Goal: Task Accomplishment & Management: Manage account settings

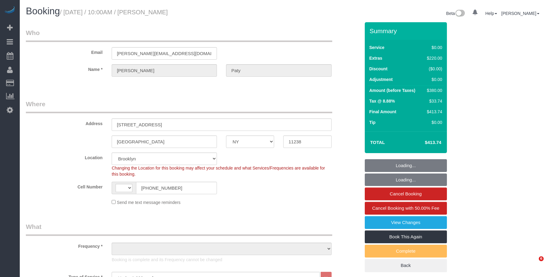
select select "NY"
select select "1"
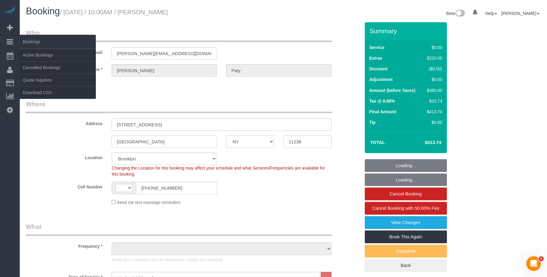
select select "string:[GEOGRAPHIC_DATA]"
select select "object:1311"
select select "1"
select select "spot1"
select select "number:89"
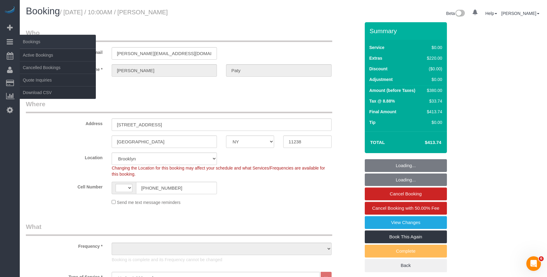
select select "number:90"
select select "number:15"
select select "number:5"
select select "object:1496"
click at [42, 55] on link "Active Bookings" at bounding box center [58, 55] width 76 height 12
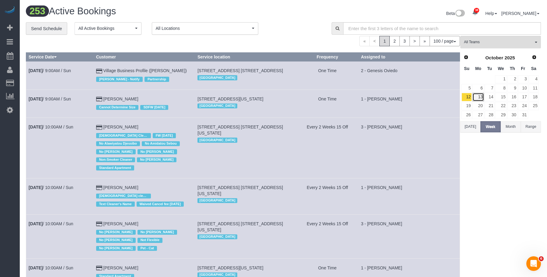
click at [480, 95] on link "13" at bounding box center [477, 97] width 11 height 8
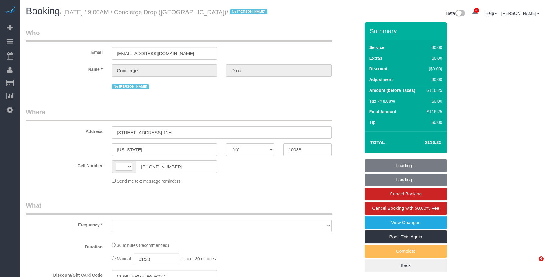
select select "NY"
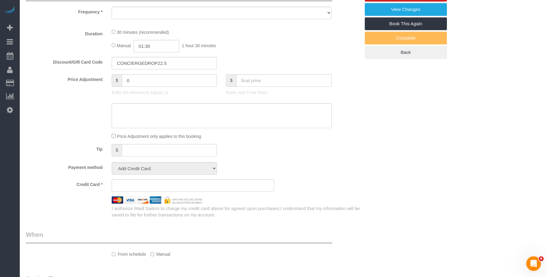
select select "string:[GEOGRAPHIC_DATA]"
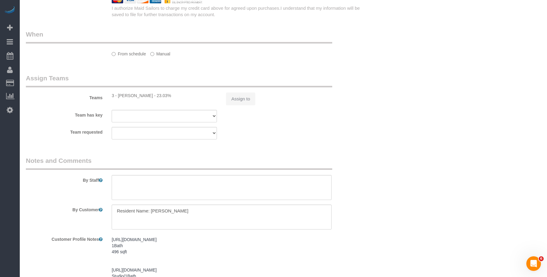
select select "string:stripe-pm_1RaQn24VGloSiKo7zeOF73Wj"
select select "number:89"
select select "number:90"
select select "number:15"
select select "number:5"
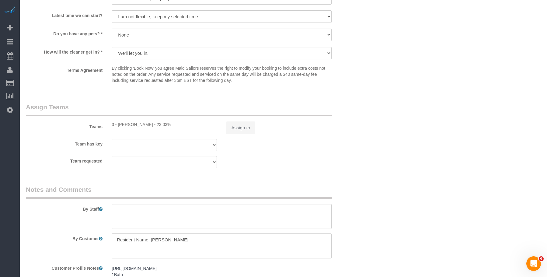
select select "object:971"
select select "spot1"
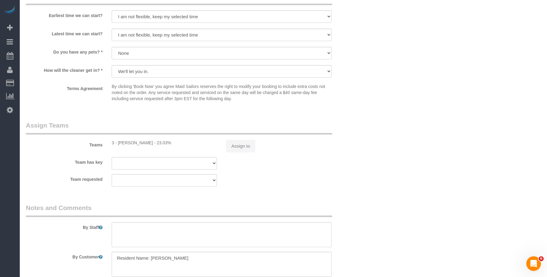
select select "object:1516"
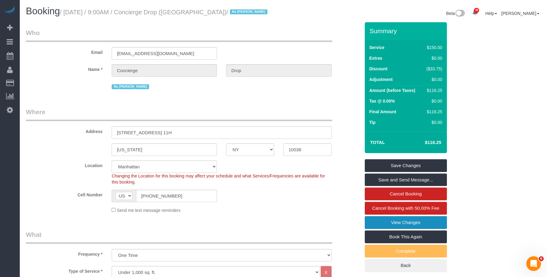
click at [373, 223] on link "View Changes" at bounding box center [406, 222] width 82 height 13
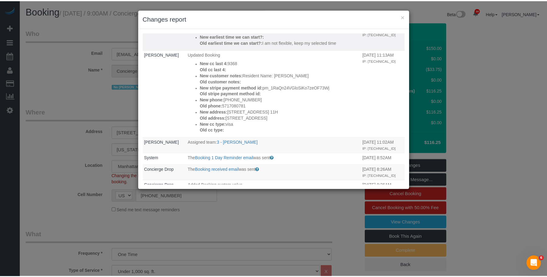
scroll to position [91, 0]
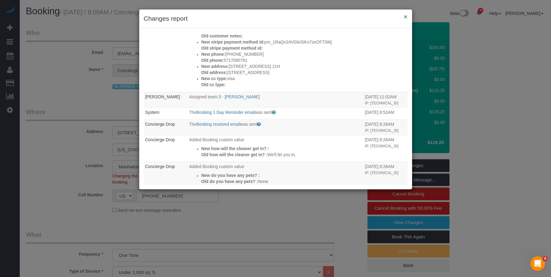
click at [406, 13] on button "×" at bounding box center [406, 16] width 4 height 6
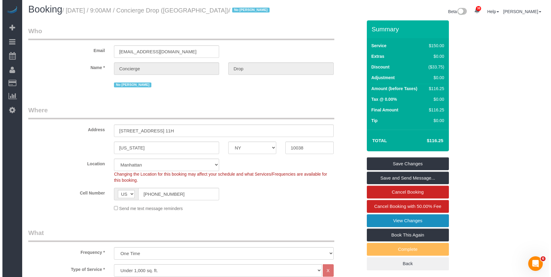
scroll to position [61, 0]
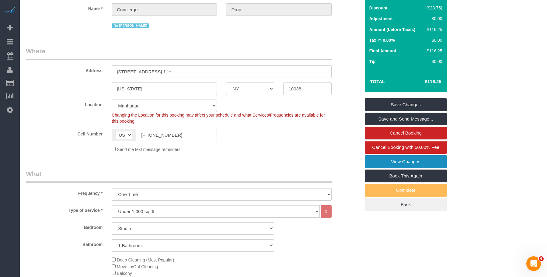
click at [405, 162] on link "View Changes" at bounding box center [406, 161] width 82 height 13
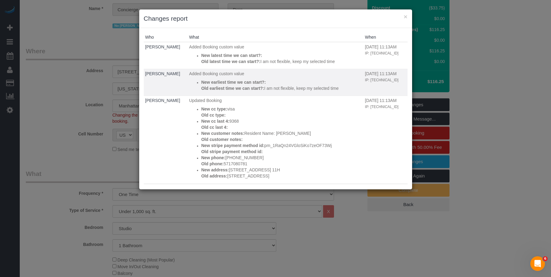
scroll to position [91, 0]
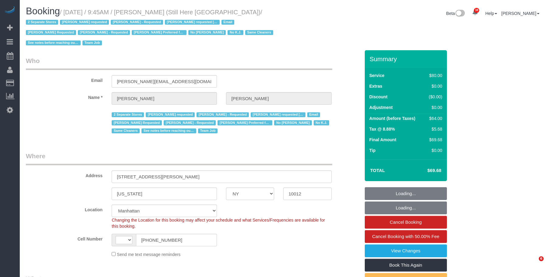
select select "NY"
select select "string:[GEOGRAPHIC_DATA]"
select select "string:stripe-pm_1Oyz8t4VGloSiKo71skqOF54"
select select "number:89"
select select "number:90"
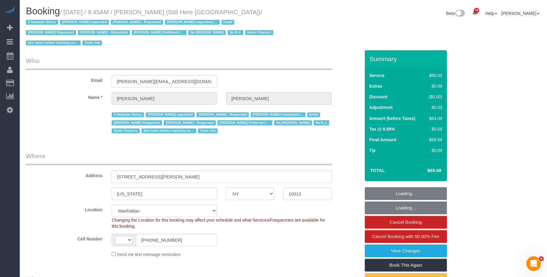
select select "number:15"
select select "number:5"
select select "object:1018"
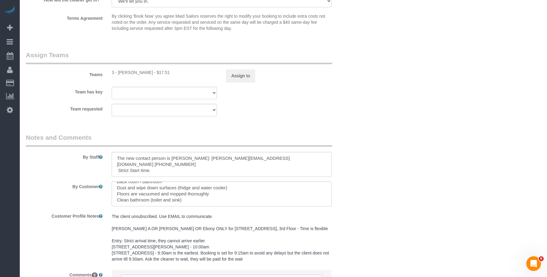
scroll to position [760, 0]
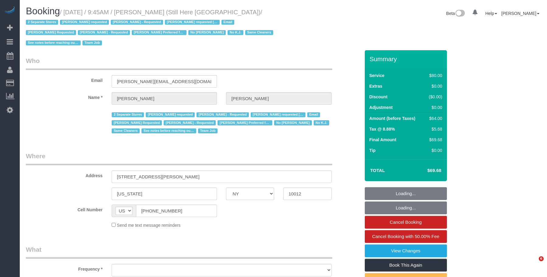
select select "NY"
select select "string:stripe-pm_1Oyz8t4VGloSiKo71skqOF54"
select select "number:89"
select select "number:90"
select select "number:15"
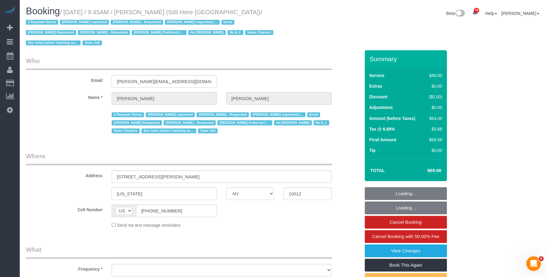
select select "number:5"
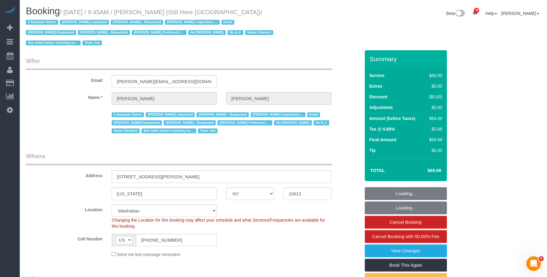
select select "object:1620"
drag, startPoint x: 178, startPoint y: 240, endPoint x: 97, endPoint y: 228, distance: 82.1
click at [58, 228] on sui-booking-location "Location Manhattan Austin Boston Bronx Brooklyn Charlotte Denver New Jersey Por…" at bounding box center [193, 230] width 334 height 53
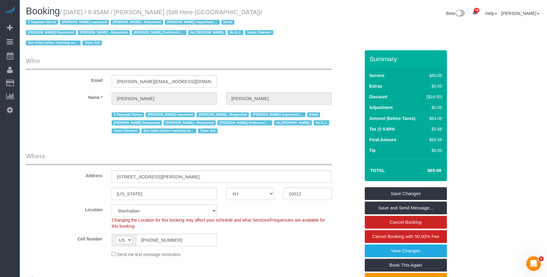
click at [251, 59] on legend "Who" at bounding box center [179, 63] width 306 height 14
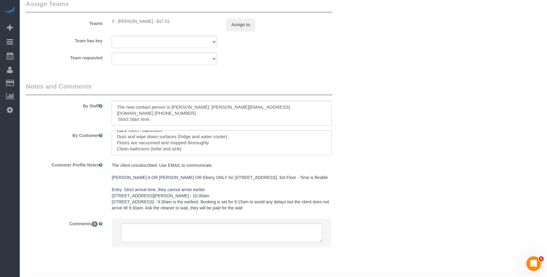
scroll to position [760, 0]
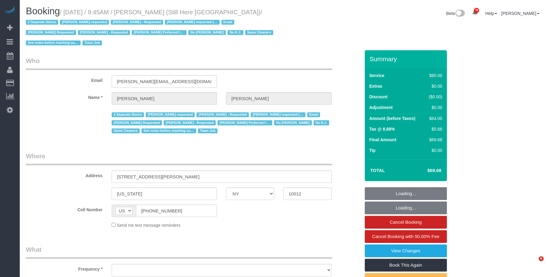
select select "NY"
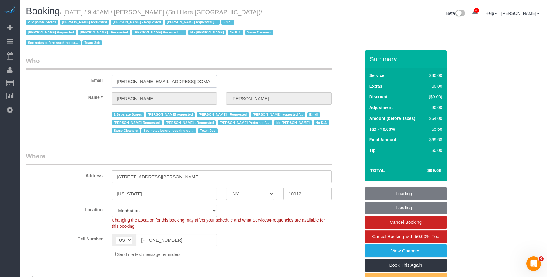
select select "object:1165"
select select "number:89"
select select "number:90"
select select "number:15"
select select "number:5"
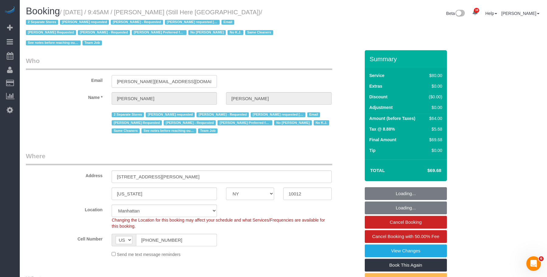
select select "string:stripe-pm_1Oyz8t4VGloSiKo71skqOF54"
drag, startPoint x: 153, startPoint y: 80, endPoint x: 104, endPoint y: 83, distance: 48.4
click at [84, 78] on div "Email francesca@stillhere.nyc" at bounding box center [192, 71] width 343 height 31
select select "object:1620"
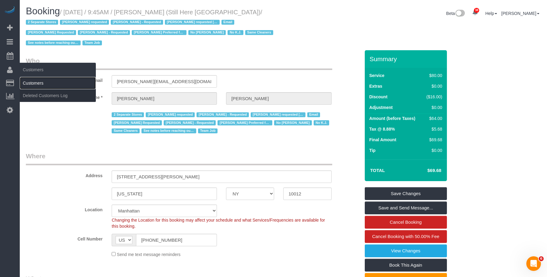
drag, startPoint x: 42, startPoint y: 82, endPoint x: 55, endPoint y: 78, distance: 13.9
click at [42, 82] on link "Customers" at bounding box center [58, 83] width 76 height 12
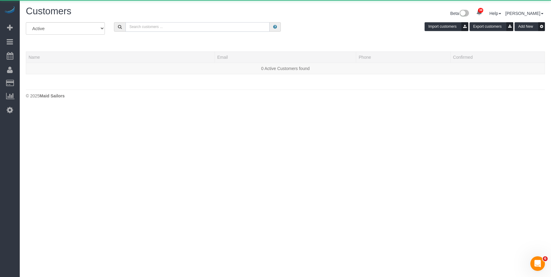
click at [200, 28] on input "text" at bounding box center [198, 26] width 144 height 9
paste input "[PERSON_NAME][EMAIL_ADDRESS][DOMAIN_NAME]"
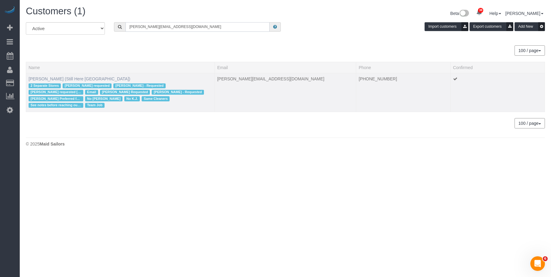
type input "[PERSON_NAME][EMAIL_ADDRESS][DOMAIN_NAME]"
click at [47, 78] on link "Francesca Racanelli (Still Here NYC)" at bounding box center [80, 78] width 102 height 5
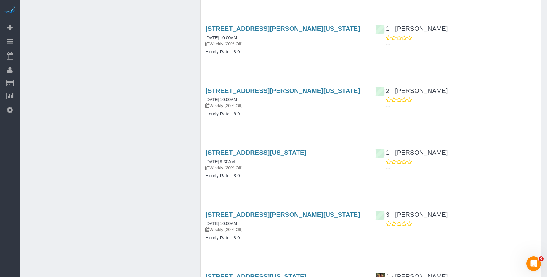
scroll to position [4280, 0]
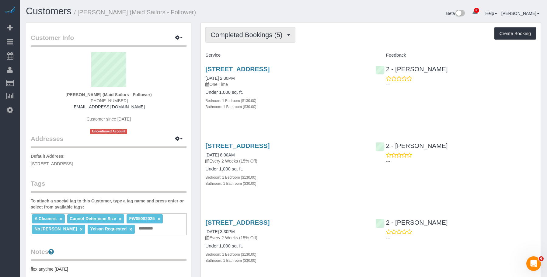
click at [238, 32] on span "Completed Bookings (5)" at bounding box center [247, 35] width 75 height 8
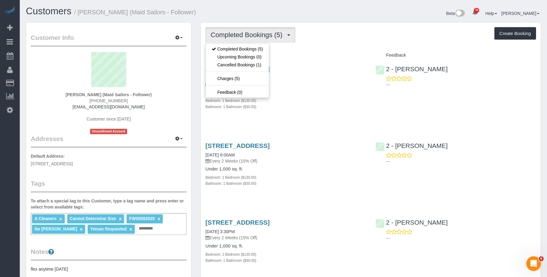
click at [356, 31] on div "Completed Bookings (5) Completed Bookings (5) Upcoming Bookings (0) Cancelled B…" at bounding box center [370, 35] width 331 height 16
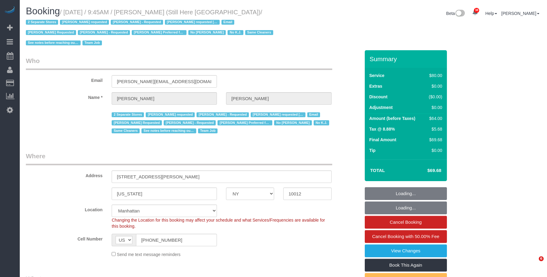
select select "NY"
select select "number:89"
select select "number:90"
select select "number:15"
select select "number:5"
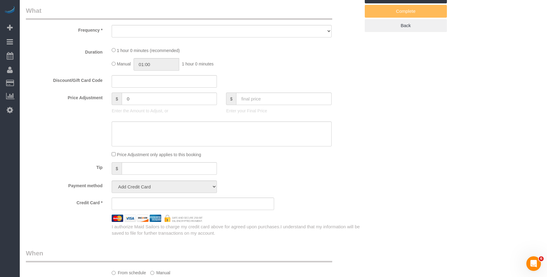
select select "string:stripe-pm_1Oyz8t4VGloSiKo71skqOF54"
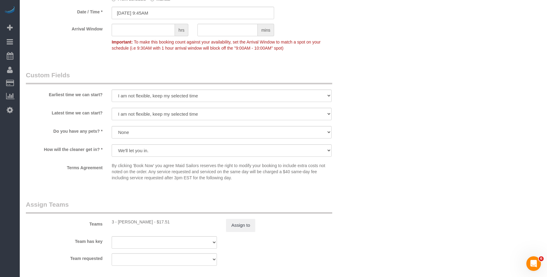
select select "object:1620"
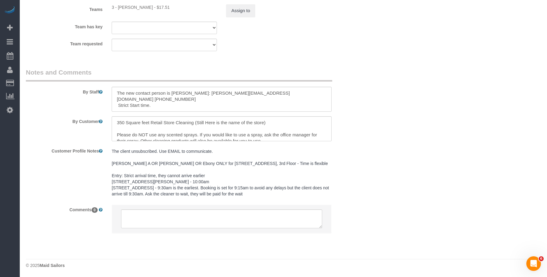
scroll to position [774, 0]
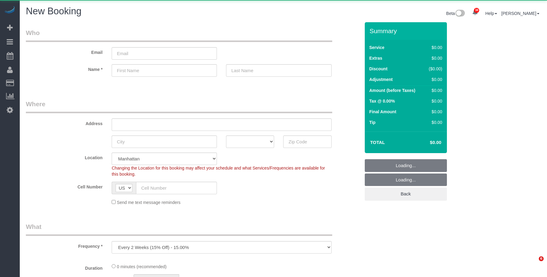
select select "number:89"
select select "number:90"
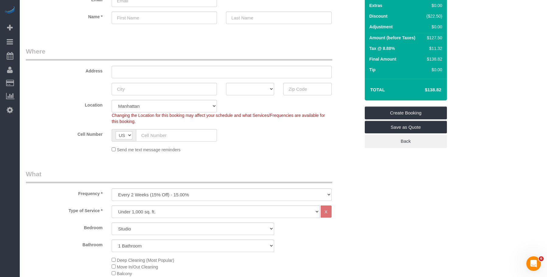
scroll to position [122, 0]
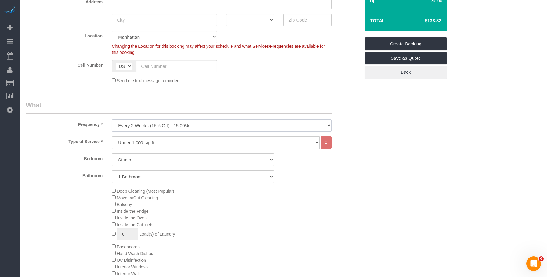
drag, startPoint x: 143, startPoint y: 123, endPoint x: 140, endPoint y: 131, distance: 8.9
click at [143, 123] on select "One Time Weekly (20% Off) - 20.00% Every 2 Weeks (15% Off) - 15.00% Every 4 Wee…" at bounding box center [222, 125] width 220 height 12
select select "object:5870"
click at [112, 119] on select "One Time Weekly (20% Off) - 20.00% Every 2 Weeks (15% Off) - 15.00% Every 4 Wee…" at bounding box center [222, 125] width 220 height 12
click at [171, 156] on select "Studio 1 Bedroom 2 Bedrooms 3 Bedrooms" at bounding box center [193, 159] width 162 height 12
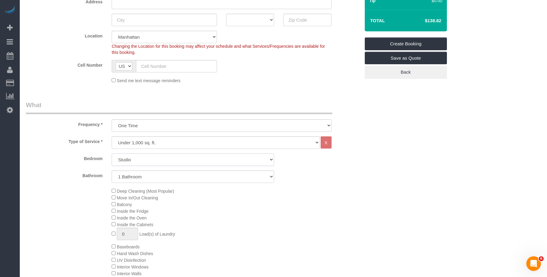
select select "3"
click at [112, 153] on select "Studio 1 Bedroom 2 Bedrooms 3 Bedrooms" at bounding box center [193, 159] width 162 height 12
click at [151, 175] on select "1 Bathroom 2 Bathrooms" at bounding box center [193, 176] width 162 height 12
select select "2"
click at [112, 170] on select "1 Bathroom 2 Bathrooms" at bounding box center [193, 176] width 162 height 12
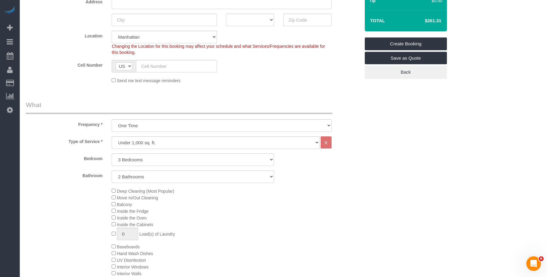
drag, startPoint x: 442, startPoint y: 187, endPoint x: 472, endPoint y: 150, distance: 47.2
click at [304, 81] on div "Send me text message reminders" at bounding box center [221, 80] width 229 height 7
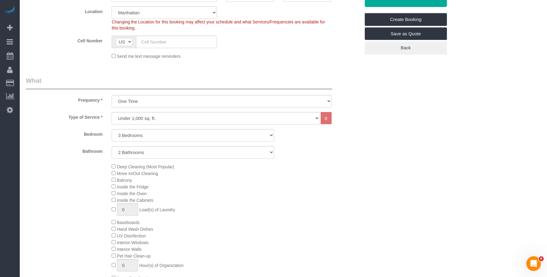
scroll to position [182, 0]
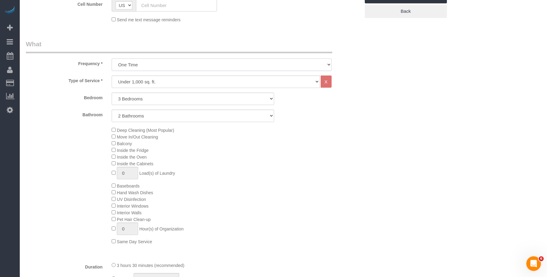
click at [147, 65] on select "One Time Weekly (20% Off) - 20.00% Every 2 Weeks (15% Off) - 15.00% Every 4 Wee…" at bounding box center [222, 64] width 220 height 12
drag, startPoint x: 163, startPoint y: 80, endPoint x: 160, endPoint y: 87, distance: 8.3
click at [163, 80] on select "Under 1,000 sq. ft. 1,001 - 1,500 sq. ft. 1,500+ sq. ft. Custom Cleaning Office…" at bounding box center [216, 81] width 208 height 12
select select "212"
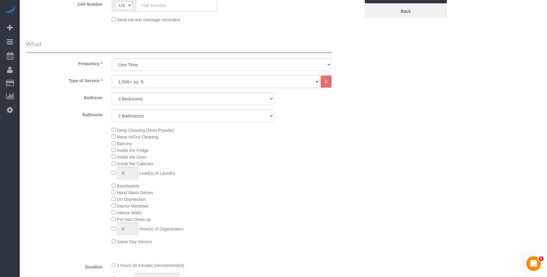
click at [112, 75] on select "Under 1,000 sq. ft. 1,001 - 1,500 sq. ft. 1,500+ sq. ft. Custom Cleaning Office…" at bounding box center [216, 81] width 208 height 12
select select "2"
select select "120"
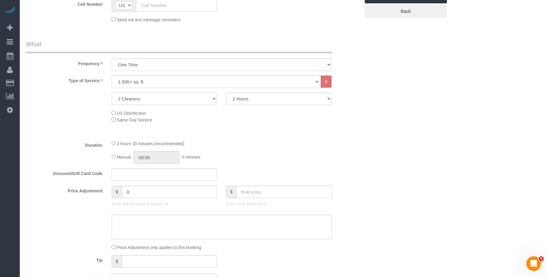
drag, startPoint x: 186, startPoint y: 93, endPoint x: 181, endPoint y: 103, distance: 10.9
click at [186, 94] on select "2 Cleaners 3 Cleaners 4 Cleaners 5 Cleaners" at bounding box center [164, 98] width 105 height 12
click at [258, 97] on select "2 Hours 2.5 Hours 3 Hours 3.5 Hours 4 Hours 4.5 Hours 5 Hours 5.5 Hours 6 Hours…" at bounding box center [278, 98] width 105 height 12
click at [423, 89] on div "Who Email Name * Where Address AK AL AR AZ CA CO CT DC DE FL GA HI IA ID IL IN …" at bounding box center [283, 272] width 515 height 865
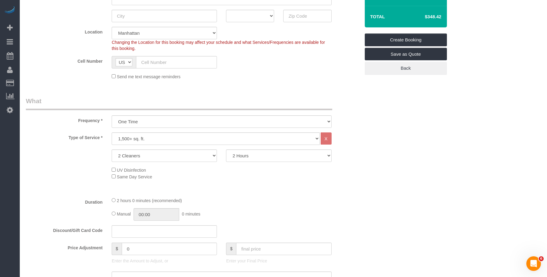
scroll to position [152, 0]
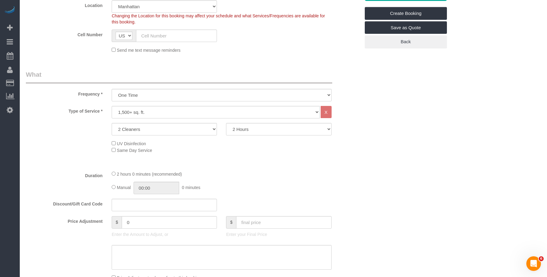
drag, startPoint x: 279, startPoint y: 51, endPoint x: 256, endPoint y: 74, distance: 32.5
click at [279, 51] on div "Send me text message reminders" at bounding box center [221, 50] width 229 height 7
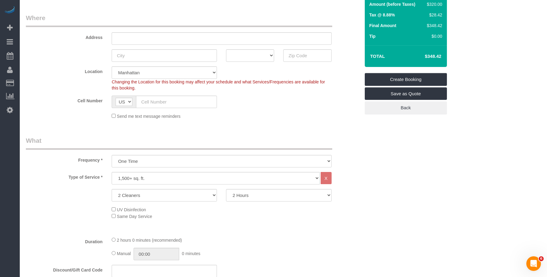
scroll to position [0, 0]
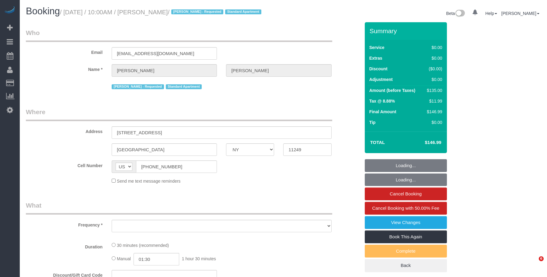
select select "NY"
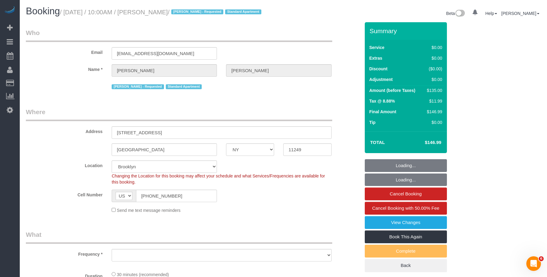
select select "object:936"
select select "string:stripe-pm_1Rd9yJ4VGloSiKo7NDpFeJum"
select select "spot1"
select select "number:58"
select select "number:72"
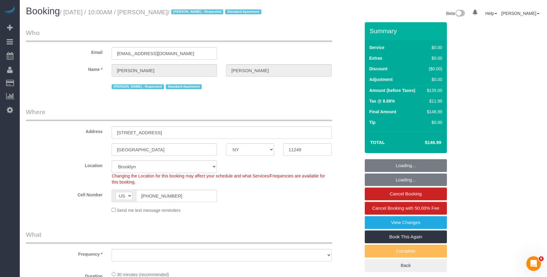
select select "number:15"
select select "number:5"
select select "object:1479"
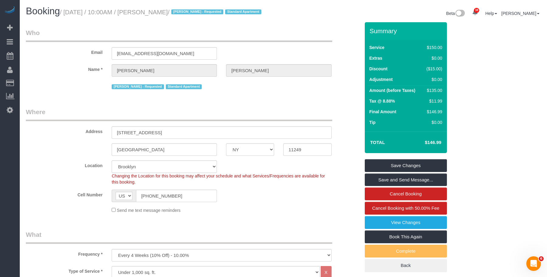
click at [246, 53] on div "Email nicopaintball99@gmail.com" at bounding box center [192, 43] width 343 height 31
drag, startPoint x: 182, startPoint y: 62, endPoint x: 63, endPoint y: 58, distance: 118.4
click at [63, 58] on div "Email nicopaintball99@gmail.com" at bounding box center [192, 43] width 343 height 31
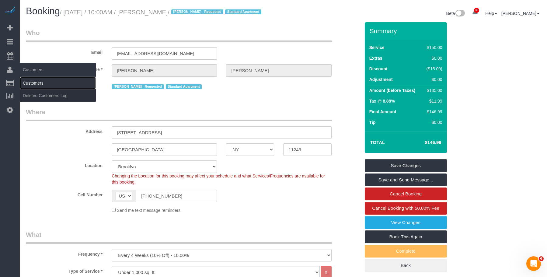
click at [29, 82] on link "Customers" at bounding box center [58, 83] width 76 height 12
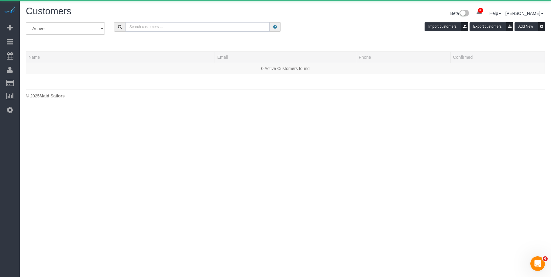
click at [205, 28] on input "text" at bounding box center [198, 26] width 144 height 9
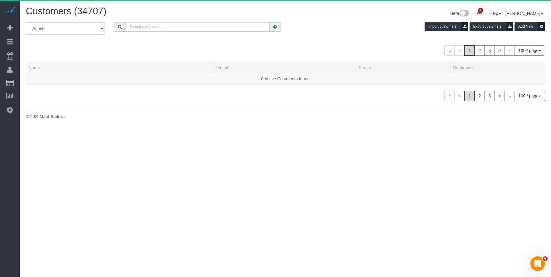
paste input "nicopaintball99@gmail.com"
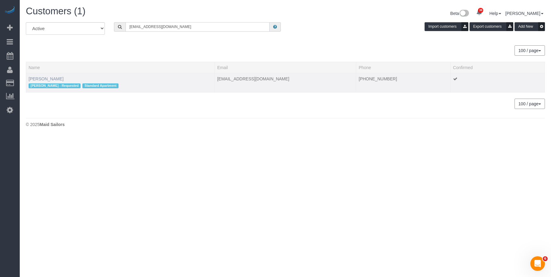
type input "nicopaintball99@gmail.com"
click at [44, 78] on link "Richard Rosenthal" at bounding box center [46, 78] width 35 height 5
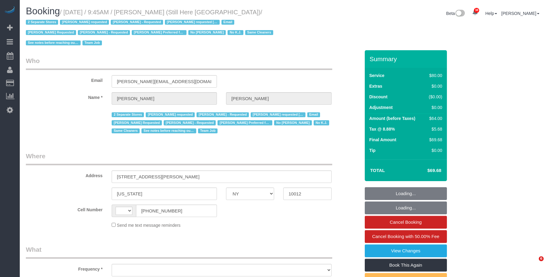
select select "NY"
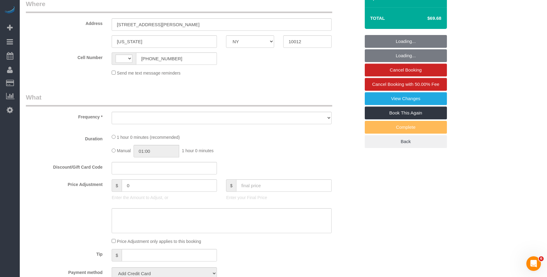
select select "number:89"
select select "number:90"
select select "number:15"
select select "number:5"
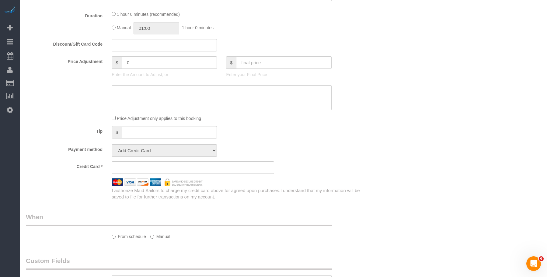
select select "string:[GEOGRAPHIC_DATA]"
select select "object:1018"
select select "string:stripe-pm_1Oyz8t4VGloSiKo71skqOF54"
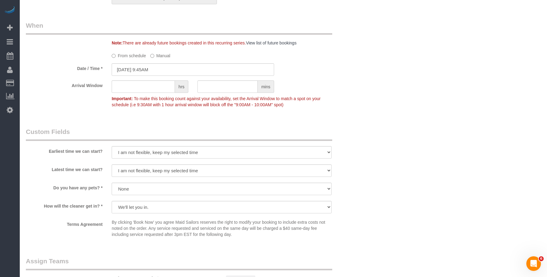
select select "object:1620"
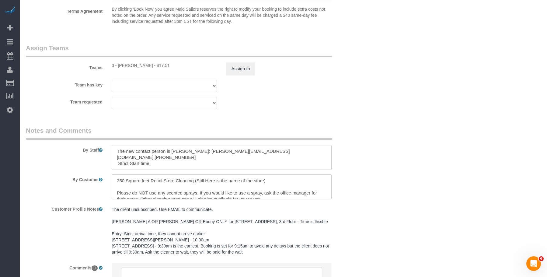
scroll to position [774, 0]
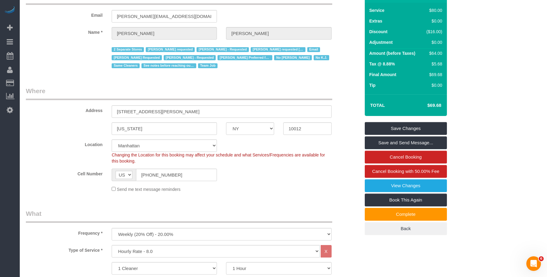
scroll to position [0, 0]
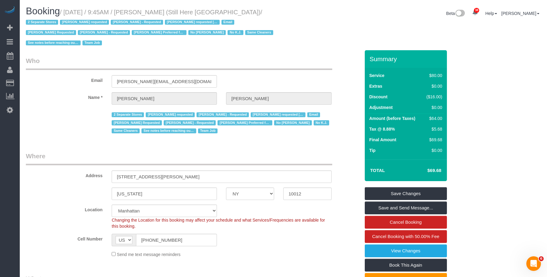
click at [267, 61] on legend "Who" at bounding box center [179, 63] width 306 height 14
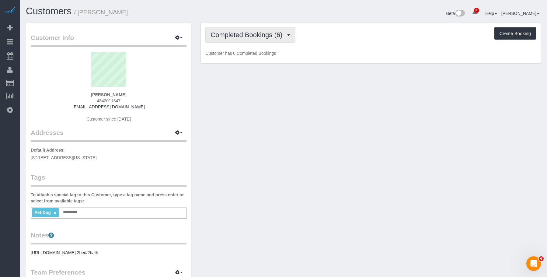
click at [233, 32] on span "Completed Bookings (6)" at bounding box center [247, 35] width 75 height 8
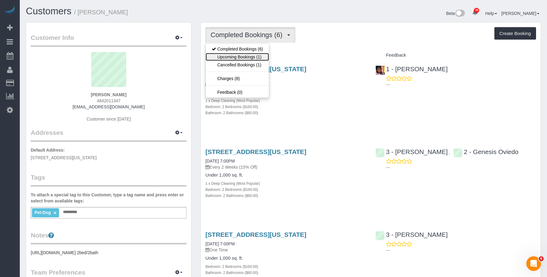
click at [232, 57] on link "Upcoming Bookings (1)" at bounding box center [237, 57] width 63 height 8
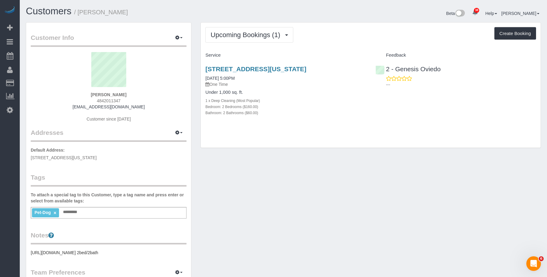
click at [334, 103] on div "Bedroom: 2 Bedrooms ($160.00)" at bounding box center [285, 106] width 161 height 6
click at [348, 19] on div "Beta 38 Your Notifications You have 0 alerts × You have 7 to charge for 10/10/2…" at bounding box center [414, 14] width 262 height 16
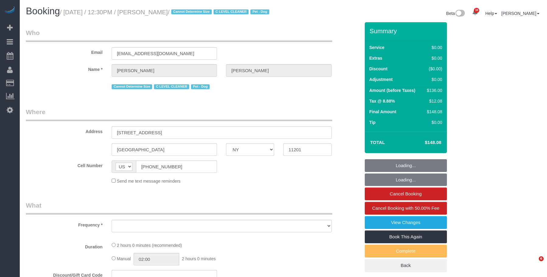
select select "NY"
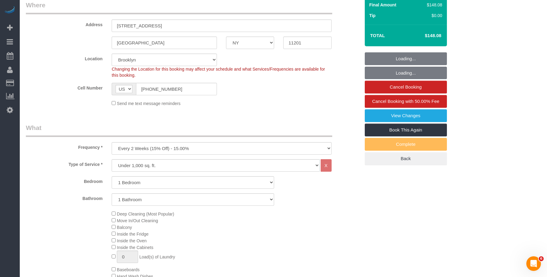
select select "object:936"
select select "number:89"
select select "number:90"
select select "number:13"
select select "number:6"
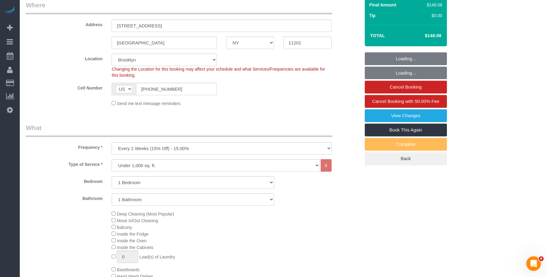
select select "1"
select select "string:stripe-pm_1Nj3TP4VGloSiKo7GSDuJG2L"
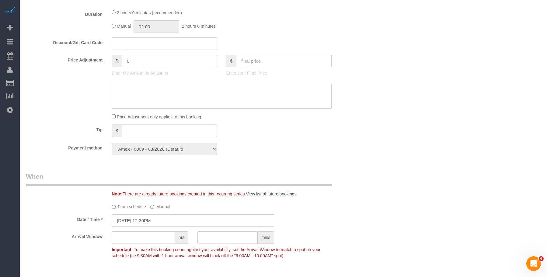
select select "object:1492"
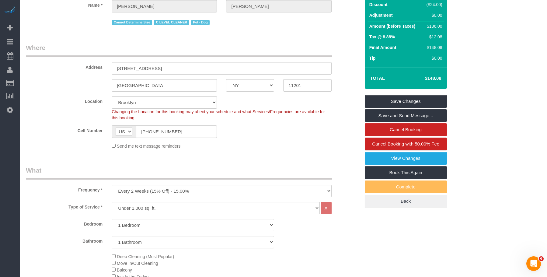
scroll to position [39, 0]
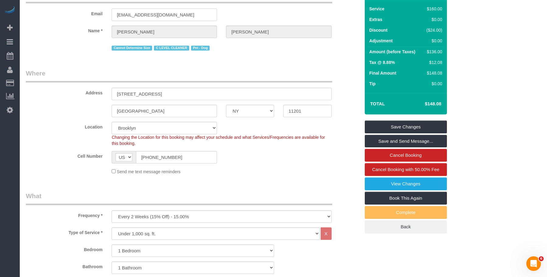
drag, startPoint x: 111, startPoint y: 28, endPoint x: 67, endPoint y: 26, distance: 44.5
click at [67, 21] on div "Email rltaggart@gmail.com" at bounding box center [192, 5] width 343 height 31
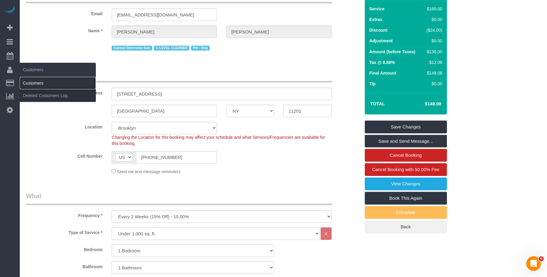
click at [32, 79] on link "Customers" at bounding box center [58, 83] width 76 height 12
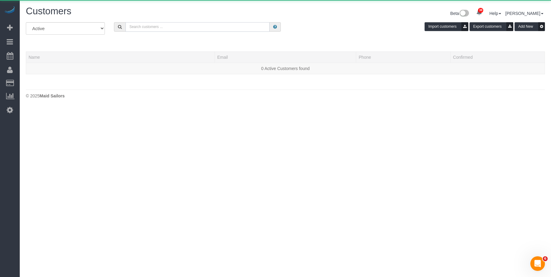
click at [223, 26] on input "text" at bounding box center [198, 26] width 144 height 9
paste input "rltaggart@gmail.com"
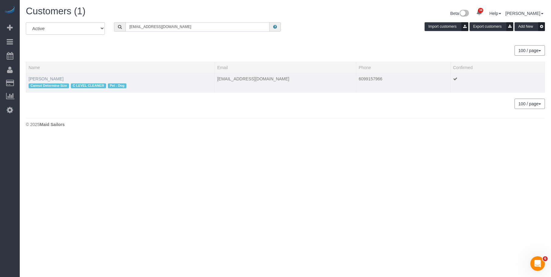
type input "rltaggart@gmail.com"
click at [47, 78] on link "[PERSON_NAME]" at bounding box center [46, 78] width 35 height 5
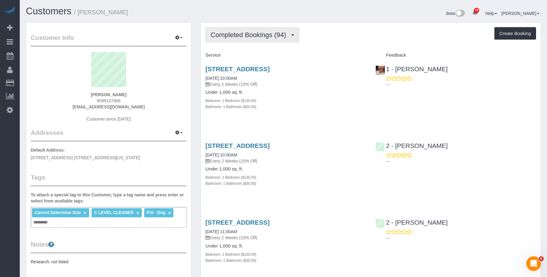
click at [238, 33] on span "Completed Bookings (94)" at bounding box center [249, 35] width 78 height 8
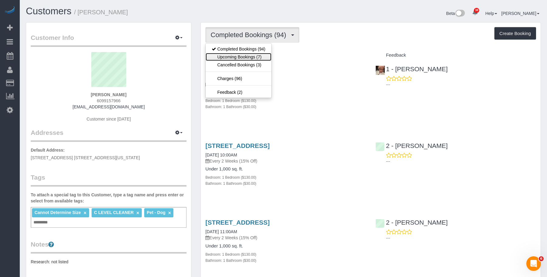
click at [234, 57] on link "Upcoming Bookings (7)" at bounding box center [239, 57] width 66 height 8
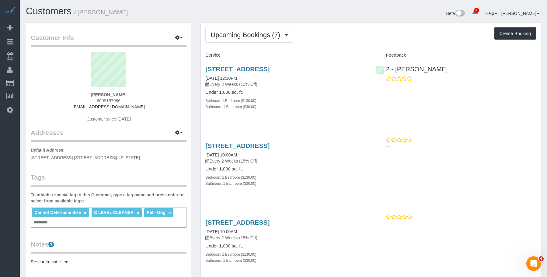
drag, startPoint x: 203, startPoint y: 70, endPoint x: 345, endPoint y: 70, distance: 141.7
click at [345, 70] on div "33 Bond Street Apt. 2514, Brooklyn, NY 11201 10/14/2025 12:30PM Every 2 Weeks (…" at bounding box center [286, 90] width 170 height 61
copy link "33 Bond Street Apt. 2514, Brooklyn, NY 11201"
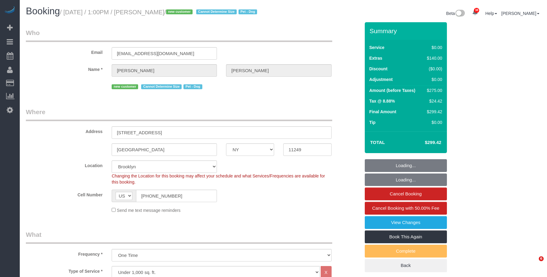
select select "NY"
select select "number:57"
select select "number:71"
select select "number:13"
select select "number:5"
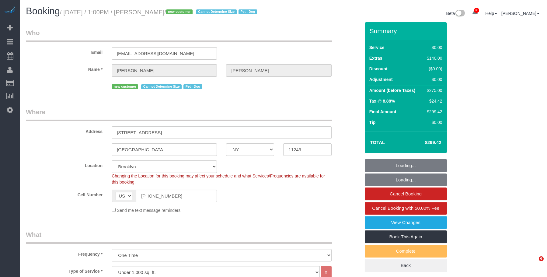
select select "object:1480"
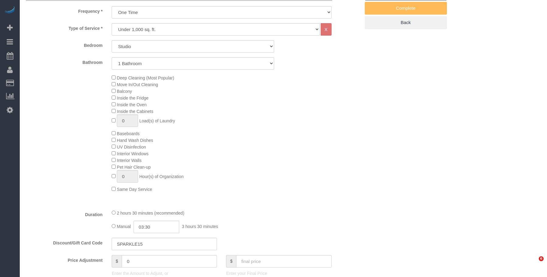
select select "spot52"
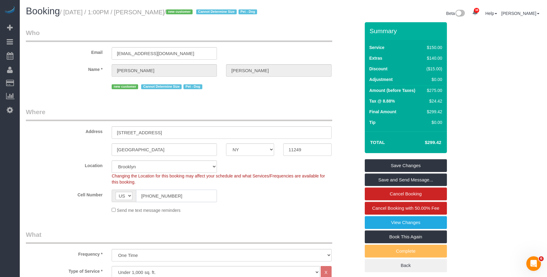
drag, startPoint x: 168, startPoint y: 204, endPoint x: 87, endPoint y: 204, distance: 81.5
click at [76, 210] on sui-booking-location "Location Manhattan Austin Boston Bronx Brooklyn Charlotte Denver New Jersey Por…" at bounding box center [193, 186] width 334 height 53
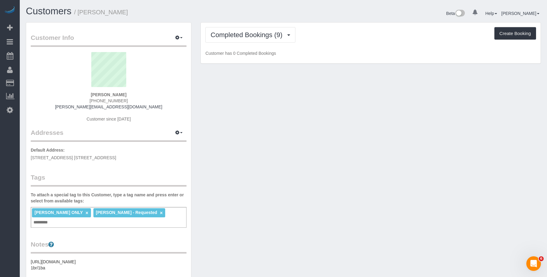
click at [331, 19] on div "Beta 0 Your Notifications You have 0 alerts × You have 7 to charge for [DATE] ×…" at bounding box center [414, 14] width 262 height 16
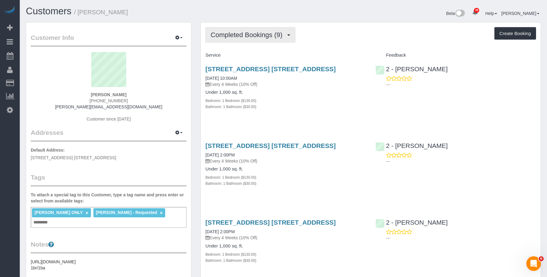
drag, startPoint x: 266, startPoint y: 36, endPoint x: 259, endPoint y: 48, distance: 14.6
click at [266, 36] on span "Completed Bookings (9)" at bounding box center [247, 35] width 75 height 8
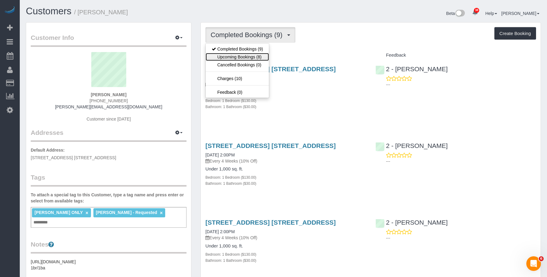
click at [248, 58] on link "Upcoming Bookings (8)" at bounding box center [237, 57] width 63 height 8
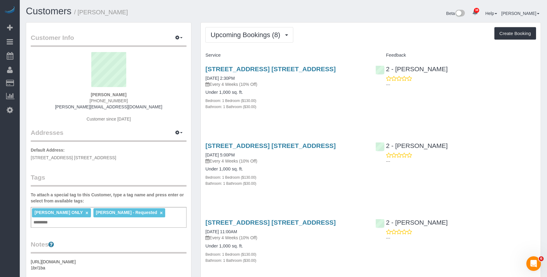
click at [339, 107] on div "Bathroom: 1 Bathroom ($30.00)" at bounding box center [285, 106] width 161 height 6
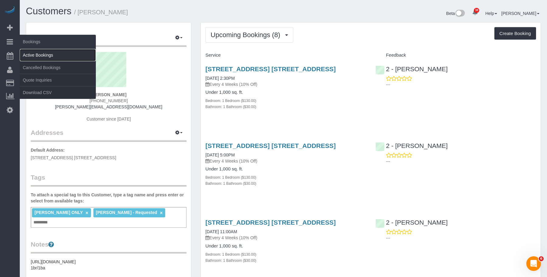
click at [36, 52] on link "Active Bookings" at bounding box center [58, 55] width 76 height 12
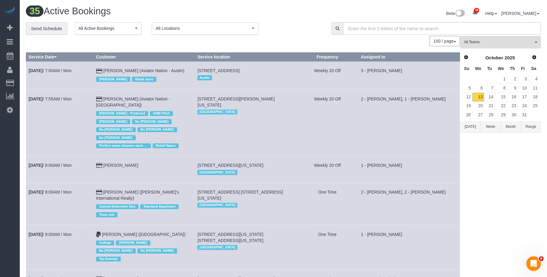
click at [517, 45] on span "All Teams" at bounding box center [498, 42] width 69 height 5
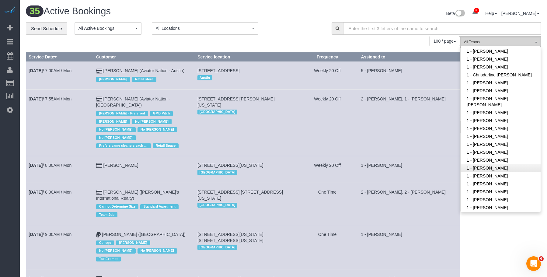
scroll to position [243, 0]
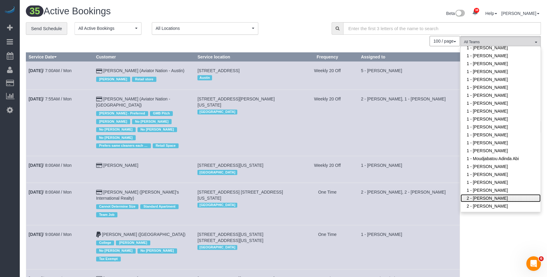
click at [484, 194] on link "2 - [PERSON_NAME]" at bounding box center [500, 198] width 80 height 8
click at [292, 23] on div "**********" at bounding box center [174, 28] width 297 height 13
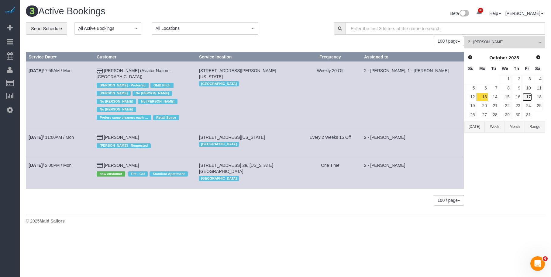
click at [529, 97] on link "17" at bounding box center [527, 97] width 10 height 8
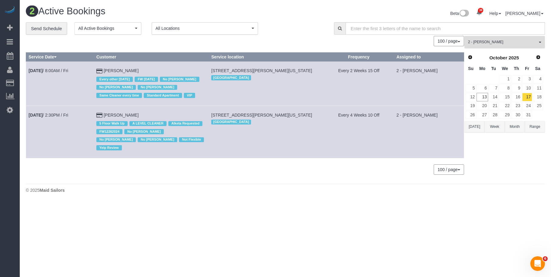
click at [510, 40] on span "2 - [PERSON_NAME]" at bounding box center [502, 42] width 69 height 5
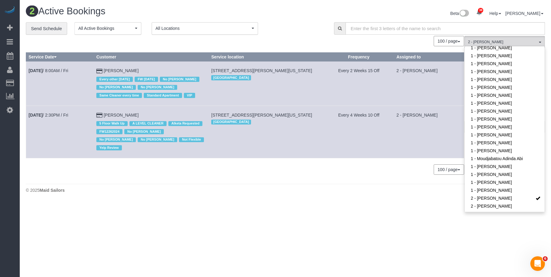
click at [261, 148] on td "[STREET_ADDRESS][PERSON_NAME][US_STATE] [GEOGRAPHIC_DATA]" at bounding box center [266, 132] width 115 height 52
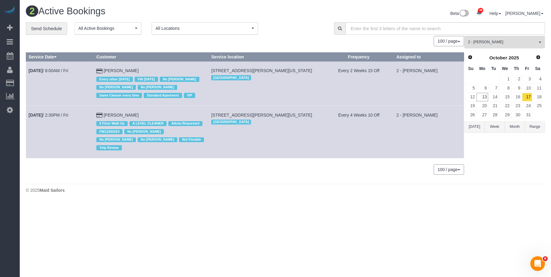
drag, startPoint x: 220, startPoint y: 114, endPoint x: 330, endPoint y: 114, distance: 109.5
click at [324, 114] on td "[STREET_ADDRESS][PERSON_NAME][US_STATE] [GEOGRAPHIC_DATA]" at bounding box center [266, 132] width 115 height 52
copy span "[STREET_ADDRESS][PERSON_NAME][US_STATE]"
drag, startPoint x: 517, startPoint y: 40, endPoint x: 514, endPoint y: 82, distance: 42.7
click at [517, 40] on span "2 - [PERSON_NAME]" at bounding box center [502, 42] width 69 height 5
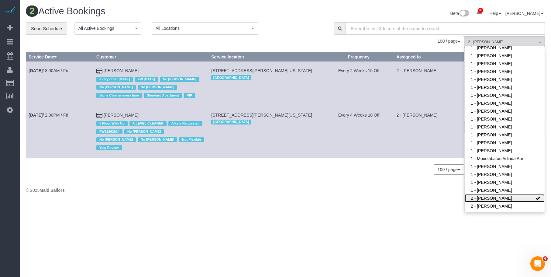
drag, startPoint x: 519, startPoint y: 187, endPoint x: 301, endPoint y: 123, distance: 227.5
click at [519, 194] on link "2 - [PERSON_NAME]" at bounding box center [505, 198] width 80 height 8
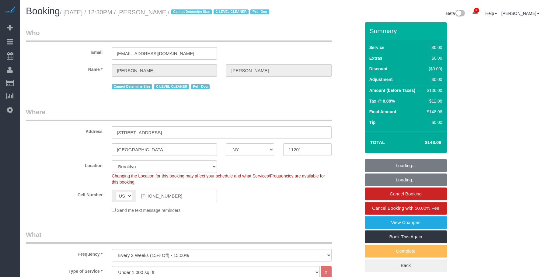
select select "NY"
select select "1"
select select "string:stripe-pm_1Nj3TP4VGloSiKo7GSDuJG2L"
select select "number:89"
select select "number:90"
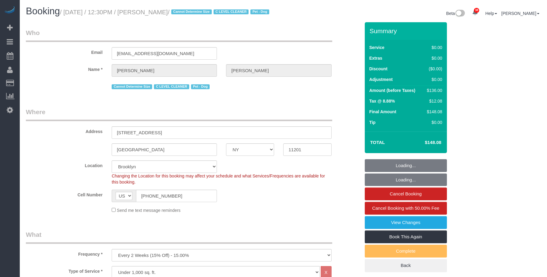
select select "number:13"
select select "number:6"
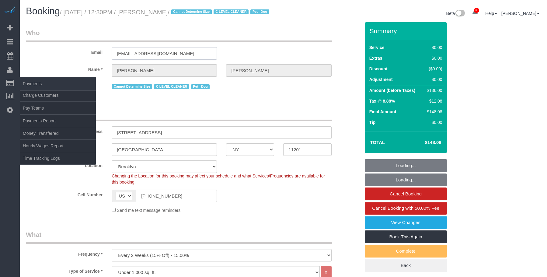
drag, startPoint x: 174, startPoint y: 64, endPoint x: 17, endPoint y: 76, distance: 157.4
click at [113, 60] on input "rltaggart@gmail.com" at bounding box center [164, 53] width 105 height 12
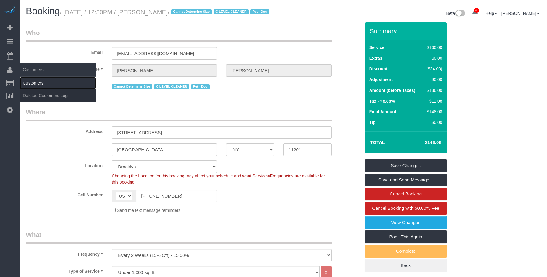
click at [38, 84] on link "Customers" at bounding box center [58, 83] width 76 height 12
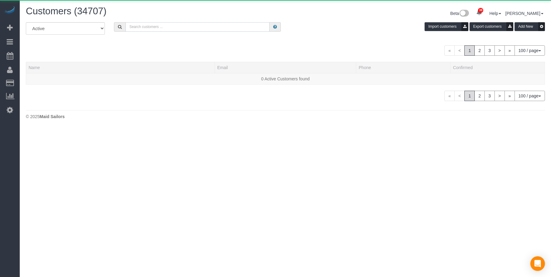
click at [173, 30] on input "text" at bounding box center [198, 26] width 144 height 9
paste input "rltaggart@gmail.com"
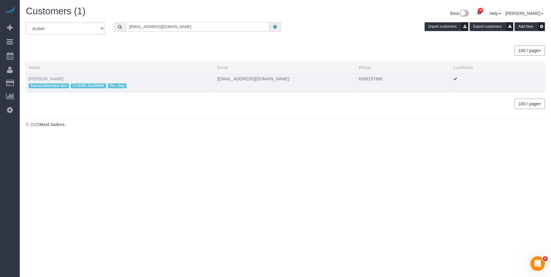
type input "rltaggart@gmail.com"
click at [40, 78] on link "Roberta Taggart" at bounding box center [46, 78] width 35 height 5
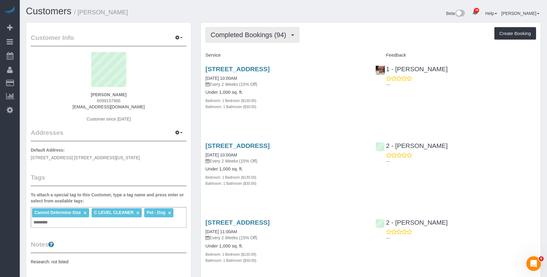
click at [245, 37] on span "Completed Bookings (94)" at bounding box center [249, 35] width 78 height 8
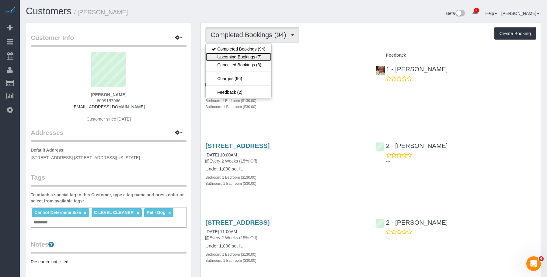
click at [238, 55] on link "Upcoming Bookings (7)" at bounding box center [239, 57] width 66 height 8
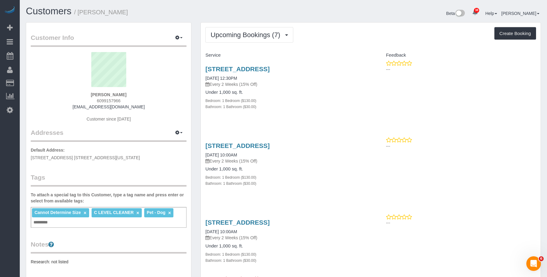
drag, startPoint x: 321, startPoint y: 100, endPoint x: 311, endPoint y: 76, distance: 25.8
click at [321, 100] on div "Bedroom: 1 Bedroom ($130.00)" at bounding box center [285, 100] width 161 height 6
click at [269, 71] on link "[STREET_ADDRESS]" at bounding box center [237, 68] width 64 height 7
click at [240, 37] on span "Upcoming Bookings (7)" at bounding box center [246, 35] width 73 height 8
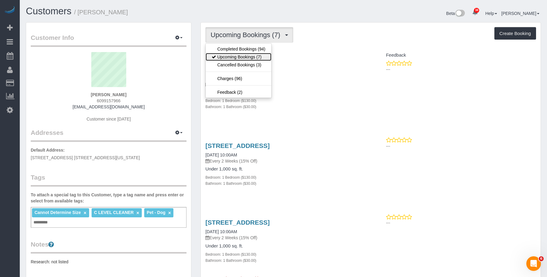
click at [239, 57] on link "Upcoming Bookings (7)" at bounding box center [239, 57] width 66 height 8
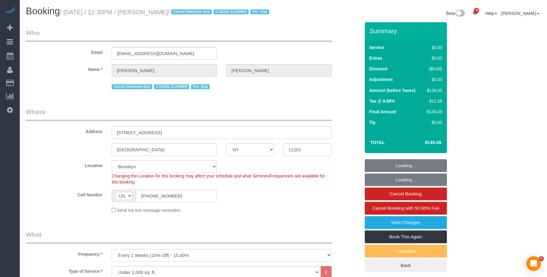
select select "NY"
select select "1"
select select "string:stripe-pm_1Nj3TP4VGloSiKo7GSDuJG2L"
select select "number:89"
select select "number:90"
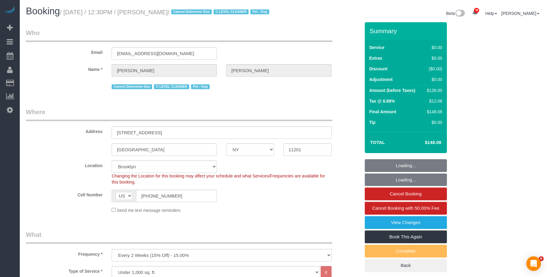
select select "number:13"
select select "number:6"
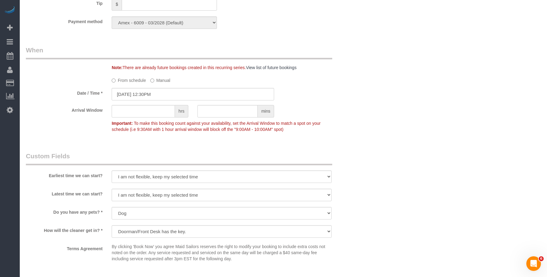
scroll to position [608, 0]
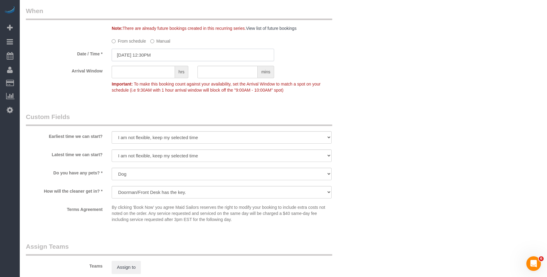
click at [168, 61] on input "10/14/2025 12:30PM" at bounding box center [193, 55] width 162 height 12
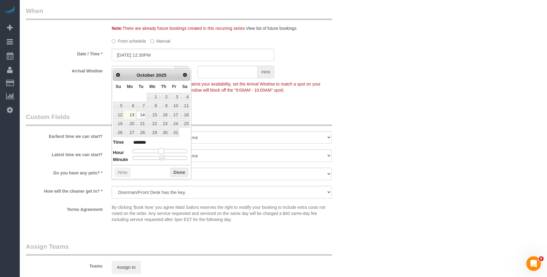
type input "10/14/2025 11:30AM"
type input "*******"
type input "10/14/2025 10:30AM"
type input "*******"
drag, startPoint x: 161, startPoint y: 151, endPoint x: 158, endPoint y: 152, distance: 3.8
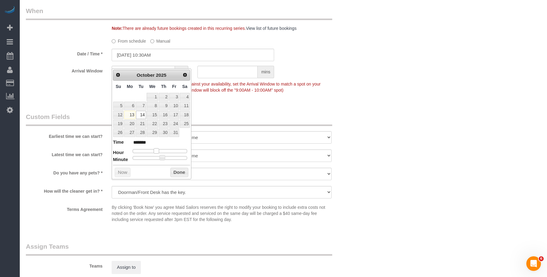
click at [158, 152] on span at bounding box center [156, 150] width 5 height 5
type input "10/14/2025 10:35AM"
type input "*******"
type input "10/14/2025 10:30AM"
type input "*******"
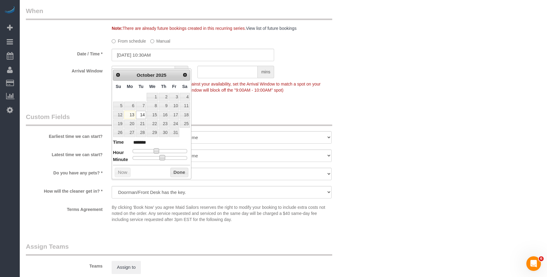
type input "10/14/2025 10:25AM"
type input "*******"
type input "10/14/2025 10:20AM"
type input "*******"
type input "10/14/2025 10:05AM"
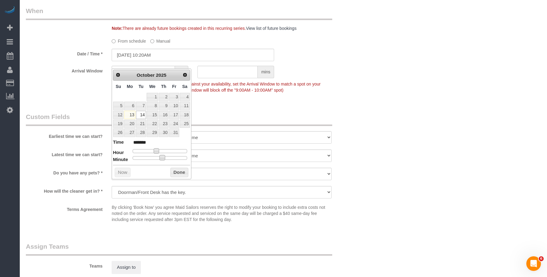
type input "*******"
type input "10/14/2025 10:00AM"
type input "*******"
drag, startPoint x: 131, startPoint y: 159, endPoint x: 109, endPoint y: 157, distance: 23.0
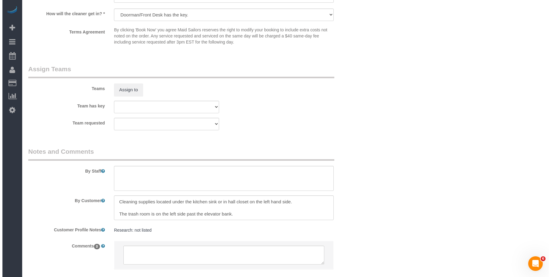
scroll to position [708, 0]
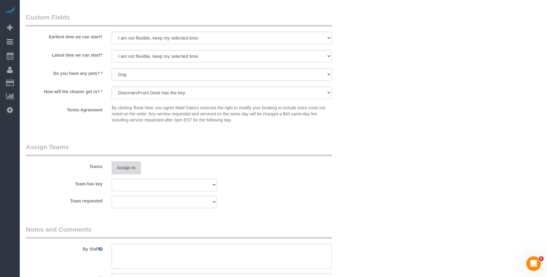
click at [126, 174] on button "Assign to" at bounding box center [126, 167] width 29 height 13
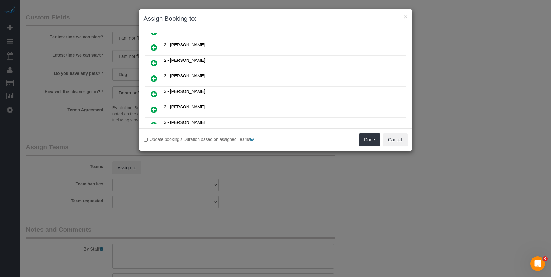
scroll to position [279, 0]
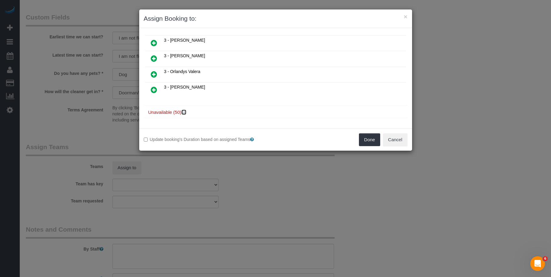
click at [186, 112] on icon at bounding box center [185, 112] width 4 height 5
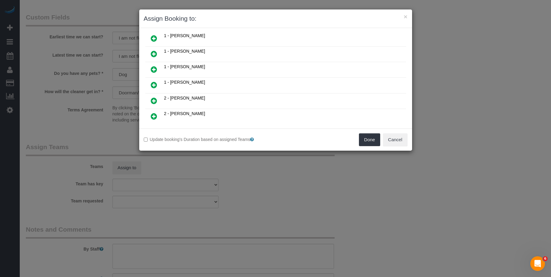
scroll to position [152, 0]
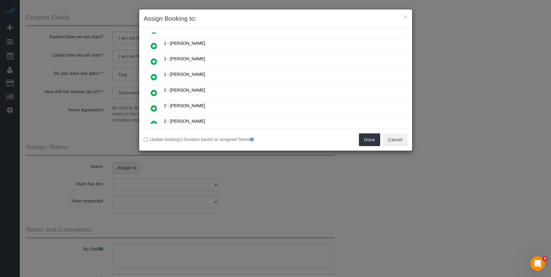
click at [151, 61] on icon at bounding box center [154, 61] width 6 height 7
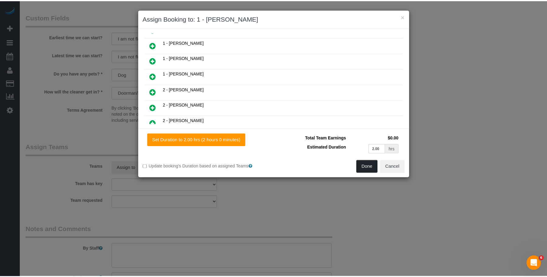
scroll to position [167, 0]
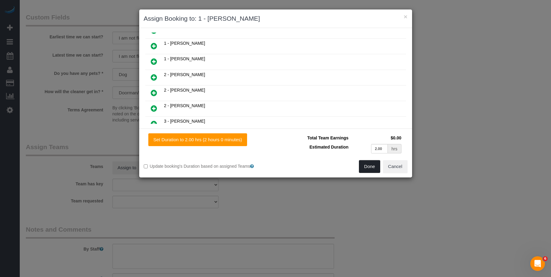
click at [368, 166] on button "Done" at bounding box center [369, 166] width 21 height 13
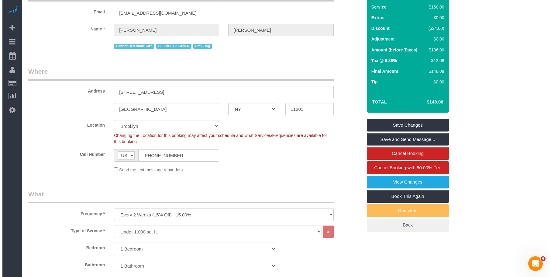
scroll to position [0, 0]
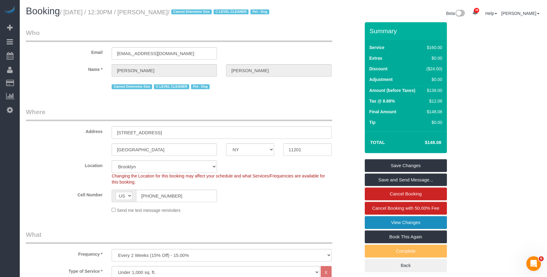
click at [378, 229] on link "View Changes" at bounding box center [406, 222] width 82 height 13
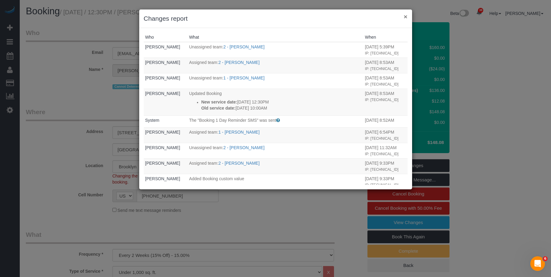
click at [405, 17] on button "×" at bounding box center [406, 16] width 4 height 6
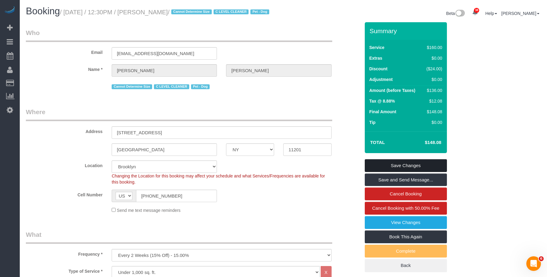
click at [424, 172] on link "Save Changes" at bounding box center [406, 165] width 82 height 13
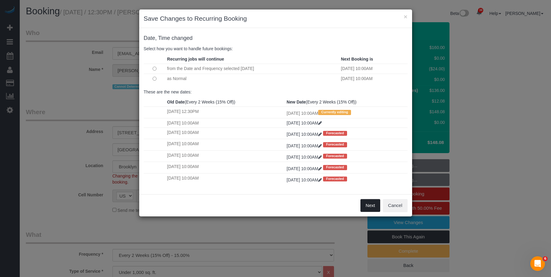
drag, startPoint x: 369, startPoint y: 203, endPoint x: 343, endPoint y: 185, distance: 32.1
click at [370, 203] on button "Next" at bounding box center [371, 205] width 20 height 13
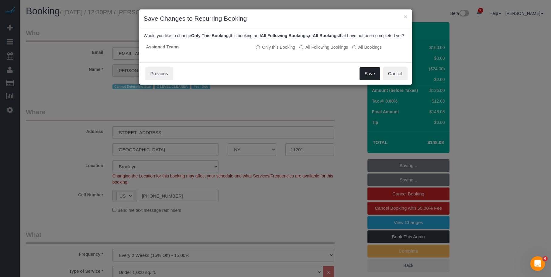
click at [369, 78] on button "Save" at bounding box center [370, 73] width 21 height 13
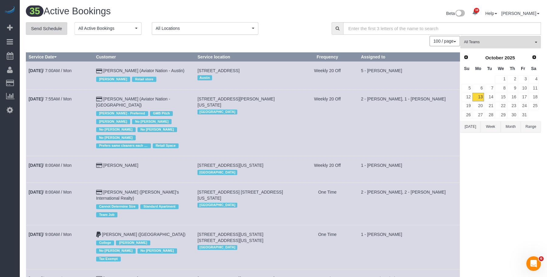
click at [53, 26] on link "Send Schedule" at bounding box center [46, 28] width 41 height 13
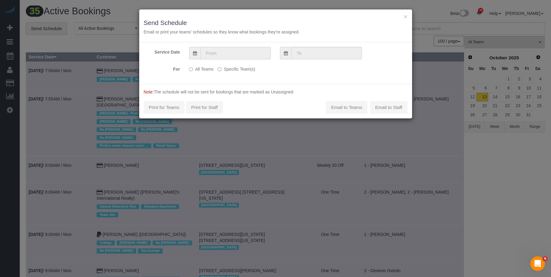
click at [240, 52] on input "text" at bounding box center [236, 53] width 70 height 12
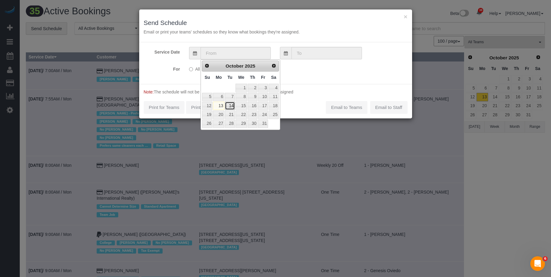
click at [232, 107] on link "14" at bounding box center [230, 106] width 10 height 8
type input "10/14/2025"
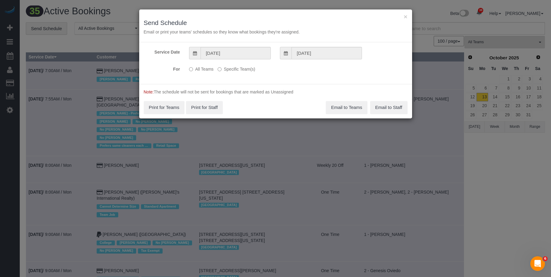
click at [248, 71] on label "Specific Team(s)" at bounding box center [236, 68] width 37 height 8
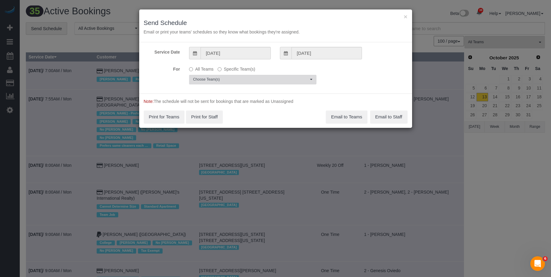
click at [259, 81] on span "Choose Team(s)" at bounding box center [251, 79] width 116 height 5
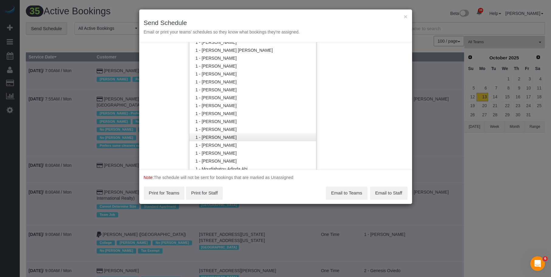
scroll to position [305, 0]
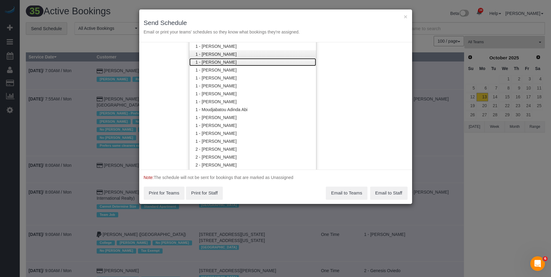
drag, startPoint x: 232, startPoint y: 62, endPoint x: 240, endPoint y: 53, distance: 12.3
click at [232, 62] on link "1 - [PERSON_NAME]" at bounding box center [252, 62] width 127 height 8
click at [254, 24] on h3 "Send Schedule" at bounding box center [276, 22] width 264 height 7
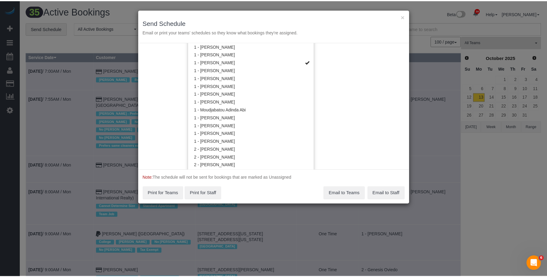
scroll to position [0, 0]
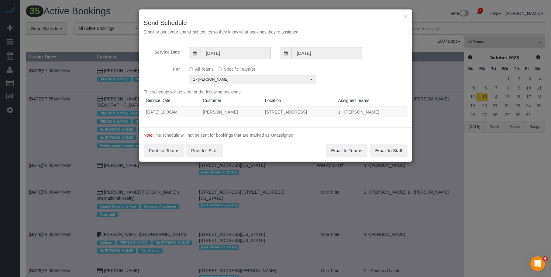
drag, startPoint x: 146, startPoint y: 113, endPoint x: 344, endPoint y: 114, distance: 198.3
click at [344, 114] on tr "10/14/2025 10:00AM Roberta Taggart 33 Bond Street Apt. 2514, Brooklyn, NY 11201…" at bounding box center [276, 111] width 264 height 11
copy tr "10/14/2025 10:00AM Roberta Taggart 33 Bond Street Apt. 2514, Brooklyn, NY 11201"
click at [342, 152] on button "Email to Teams" at bounding box center [346, 150] width 41 height 13
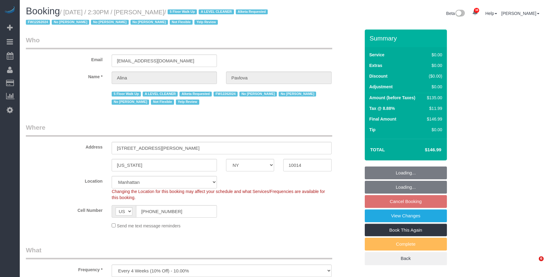
select select "NY"
select select "string:stripe-pm_1NAVWw4VGloSiKo7JiLePhrw"
select select "number:89"
select select "number:90"
select select "number:15"
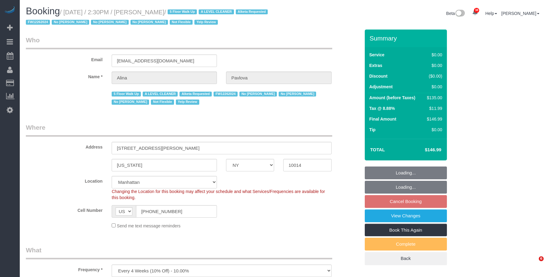
select select "number:5"
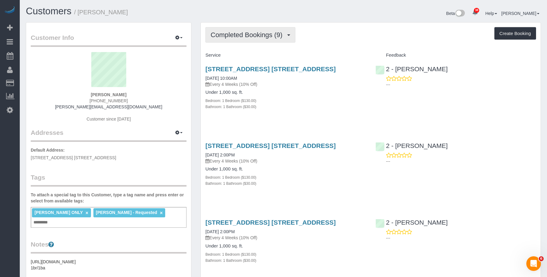
drag, startPoint x: 244, startPoint y: 33, endPoint x: 244, endPoint y: 38, distance: 5.5
click at [244, 33] on span "Completed Bookings (9)" at bounding box center [247, 35] width 75 height 8
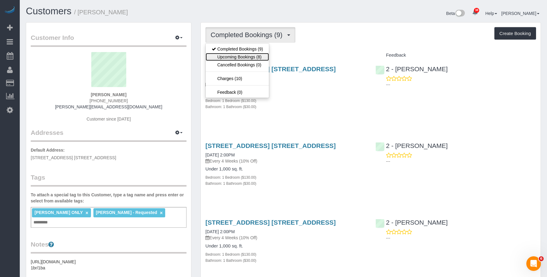
click at [239, 55] on link "Upcoming Bookings (8)" at bounding box center [237, 57] width 63 height 8
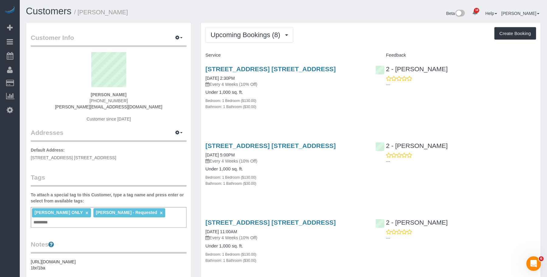
drag, startPoint x: 201, startPoint y: 68, endPoint x: 359, endPoint y: 68, distance: 157.8
copy link "250 Ashland Place, Apt. 25c, Brooklyn, NY 11217"
click at [246, 35] on span "Upcoming Bookings (8)" at bounding box center [246, 35] width 73 height 8
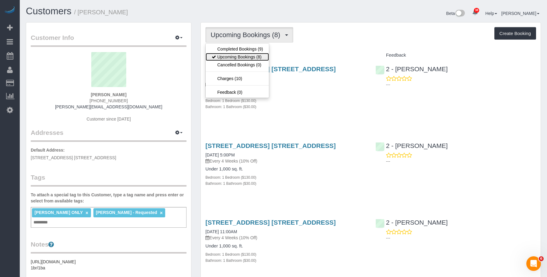
drag, startPoint x: 250, startPoint y: 56, endPoint x: 255, endPoint y: 57, distance: 5.2
click at [250, 56] on link "Upcoming Bookings (8)" at bounding box center [237, 57] width 63 height 8
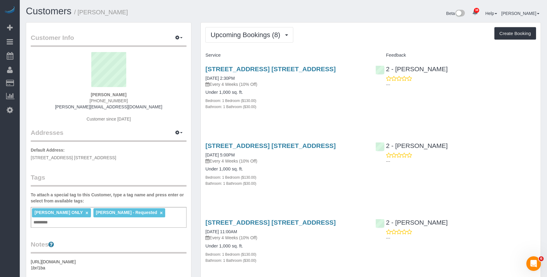
click at [294, 81] on p "Every 4 Weeks (10% Off)" at bounding box center [285, 84] width 161 height 6
click at [309, 68] on link "[STREET_ADDRESS] [STREET_ADDRESS]" at bounding box center [270, 68] width 130 height 7
click at [36, 28] on span "Add Booking" at bounding box center [58, 28] width 76 height 14
select select "number:89"
select select "number:90"
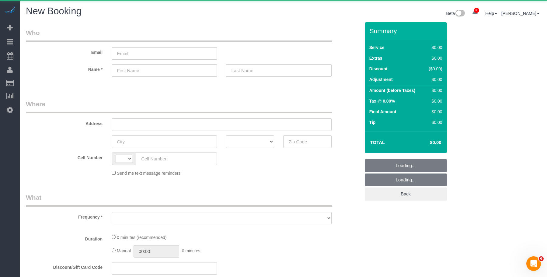
select select "string:US"
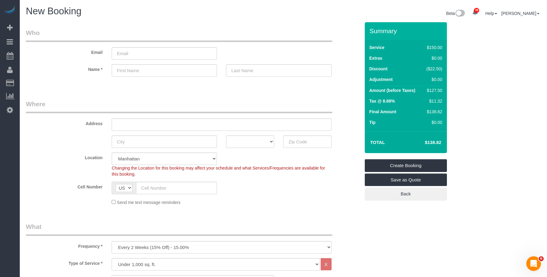
drag, startPoint x: 317, startPoint y: 34, endPoint x: 418, endPoint y: 1, distance: 106.2
click at [317, 33] on legend "Who" at bounding box center [179, 35] width 306 height 14
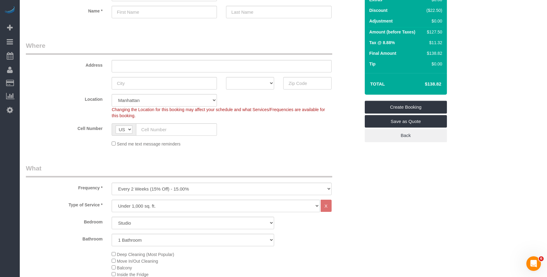
scroll to position [61, 0]
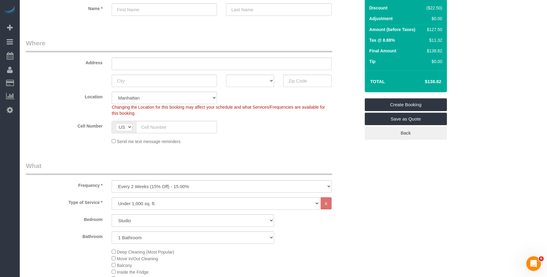
drag, startPoint x: 317, startPoint y: 34, endPoint x: 331, endPoint y: 29, distance: 15.4
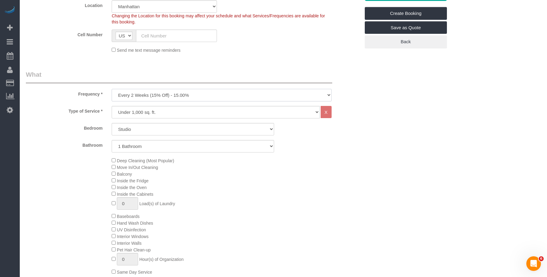
drag, startPoint x: 199, startPoint y: 97, endPoint x: 195, endPoint y: 99, distance: 4.9
click at [199, 97] on select "One Time Weekly (20% Off) - 20.00% Every 2 Weeks (15% Off) - 15.00% Every 4 Wee…" at bounding box center [222, 95] width 220 height 12
select select "object:2649"
click at [112, 89] on select "One Time Weekly (20% Off) - 20.00% Every 2 Weeks (15% Off) - 15.00% Every 4 Wee…" at bounding box center [222, 95] width 220 height 12
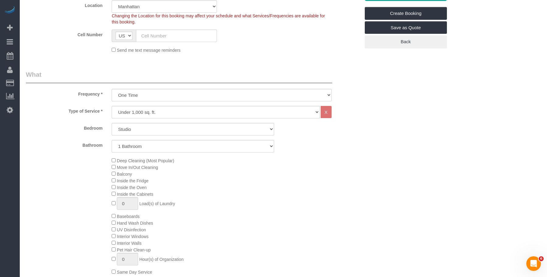
drag, startPoint x: 393, startPoint y: 181, endPoint x: 295, endPoint y: 180, distance: 97.6
click at [203, 113] on select "Under 1,000 sq. ft. 1,001 - 1,500 sq. ft. 1,500+ sq. ft. Custom Cleaning Office…" at bounding box center [216, 112] width 208 height 12
drag, startPoint x: 252, startPoint y: 75, endPoint x: 389, endPoint y: 106, distance: 139.8
click at [253, 75] on legend "What" at bounding box center [179, 77] width 306 height 14
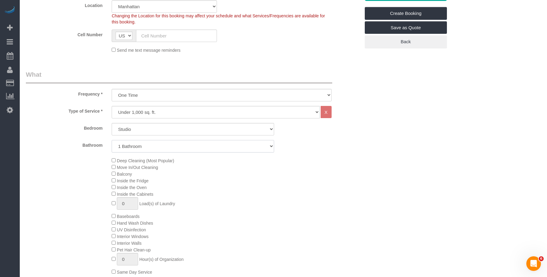
drag, startPoint x: 145, startPoint y: 145, endPoint x: 139, endPoint y: 152, distance: 9.9
click at [145, 145] on select "1 Bathroom 2 Bathrooms" at bounding box center [193, 146] width 162 height 12
select select "2"
click at [112, 140] on select "1 Bathroom 2 Bathrooms" at bounding box center [193, 146] width 162 height 12
click at [335, 172] on div "Deep Cleaning (Most Popular) Move In/Out Cleaning Balcony Inside the Fridge Ins…" at bounding box center [235, 216] width 257 height 118
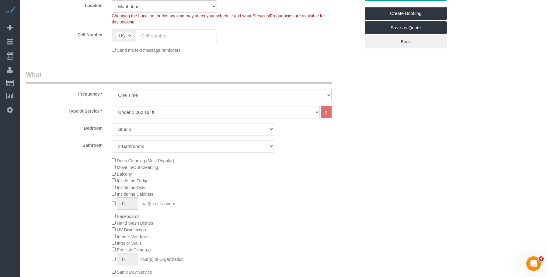
scroll to position [213, 0]
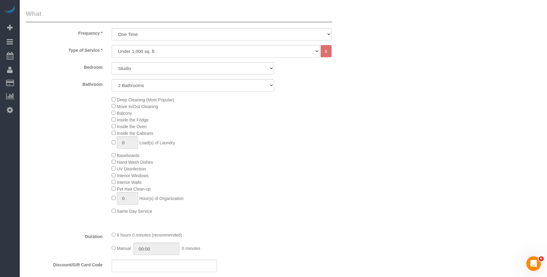
drag, startPoint x: 331, startPoint y: 139, endPoint x: 337, endPoint y: 140, distance: 5.2
click at [332, 139] on div "Deep Cleaning (Most Popular) Move In/Out Cleaning Balcony Inside the Fridge Ins…" at bounding box center [235, 155] width 257 height 118
click at [232, 135] on div "Deep Cleaning (Most Popular) Move In/Out Cleaning Balcony Inside the Fridge Ins…" at bounding box center [235, 155] width 257 height 118
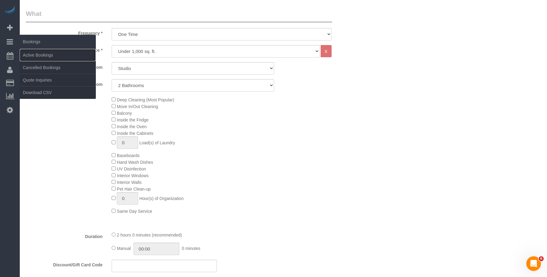
drag, startPoint x: 36, startPoint y: 53, endPoint x: 50, endPoint y: 47, distance: 15.4
click at [36, 53] on link "Active Bookings" at bounding box center [58, 55] width 76 height 12
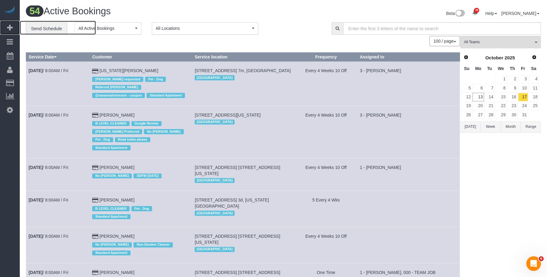
drag, startPoint x: 43, startPoint y: 26, endPoint x: 220, endPoint y: 60, distance: 180.2
click at [43, 26] on span "Add Booking" at bounding box center [58, 28] width 76 height 14
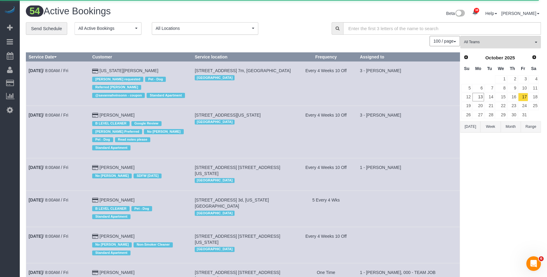
select select "number:89"
select select "number:90"
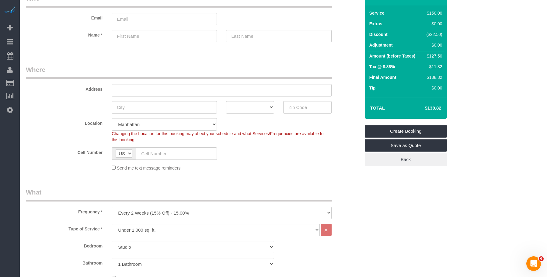
scroll to position [91, 0]
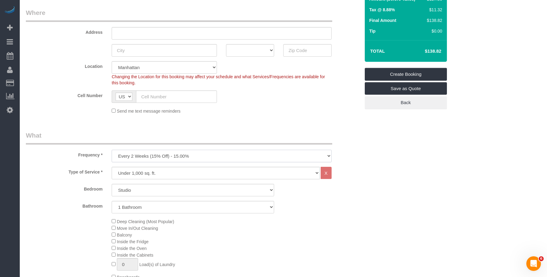
click at [195, 161] on select "One Time Weekly (20% Off) - 20.00% Every 2 Weeks (15% Off) - 15.00% Every 4 Wee…" at bounding box center [222, 156] width 220 height 12
select select "object:5376"
click at [112, 150] on select "One Time Weekly (20% Off) - 20.00% Every 2 Weeks (15% Off) - 15.00% Every 4 Wee…" at bounding box center [222, 156] width 220 height 12
drag, startPoint x: 204, startPoint y: 185, endPoint x: 203, endPoint y: 192, distance: 6.9
click at [204, 185] on select "Studio 1 Bedroom 2 Bedrooms 3 Bedrooms" at bounding box center [193, 190] width 162 height 12
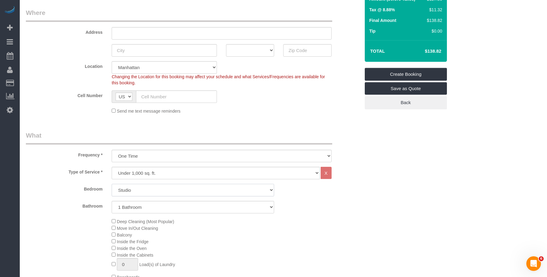
select select "1"
click at [112, 184] on select "Studio 1 Bedroom 2 Bedrooms 3 Bedrooms" at bounding box center [193, 190] width 162 height 12
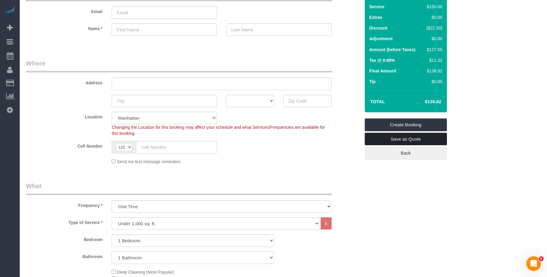
scroll to position [0, 0]
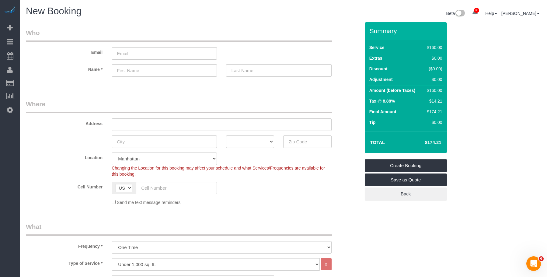
drag, startPoint x: 240, startPoint y: 22, endPoint x: 296, endPoint y: 19, distance: 56.1
click at [207, 102] on legend "Where" at bounding box center [179, 106] width 306 height 14
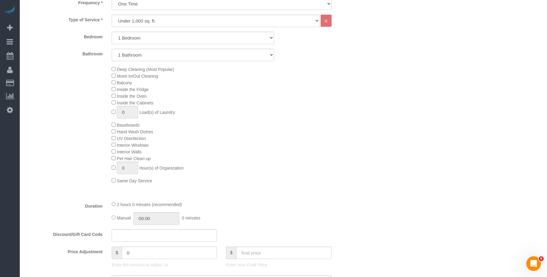
scroll to position [365, 0]
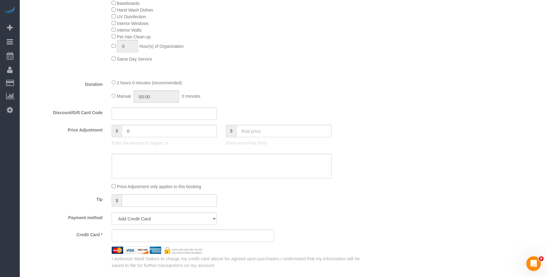
click at [288, 89] on div "2 hours 0 minutes (recommended) Manual 00:00 0 minutes" at bounding box center [221, 91] width 229 height 24
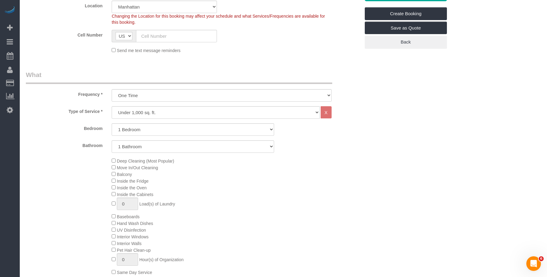
scroll to position [0, 0]
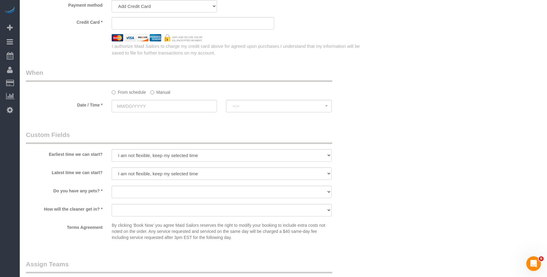
scroll to position [578, 0]
click at [154, 185] on select "Dog Cat None" at bounding box center [222, 191] width 220 height 12
select select "number:15"
click at [112, 185] on select "Dog Cat None" at bounding box center [222, 191] width 220 height 12
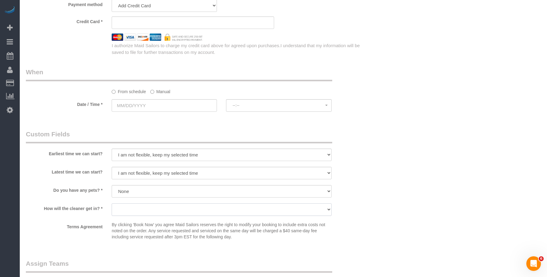
click at [226, 208] on select "We'll let you in. Doorman/Front Desk has the key. Other (Provide details)" at bounding box center [222, 209] width 220 height 12
drag, startPoint x: 494, startPoint y: 161, endPoint x: 550, endPoint y: 193, distance: 64.6
drag, startPoint x: 367, startPoint y: 96, endPoint x: 356, endPoint y: 127, distance: 32.9
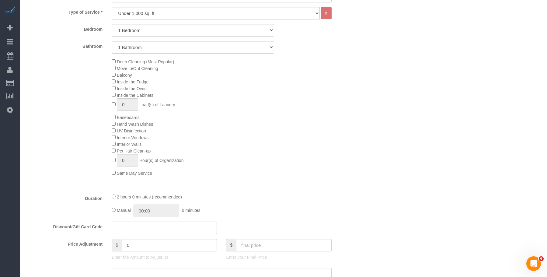
scroll to position [237, 0]
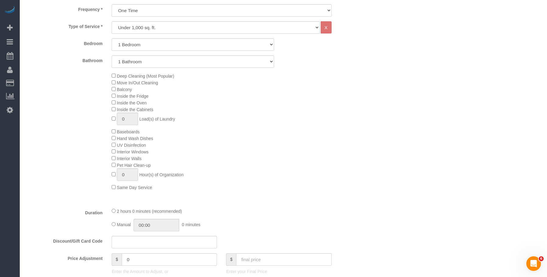
click at [246, 109] on div "Deep Cleaning (Most Popular) Move In/Out Cleaning Balcony Inside the Fridge Ins…" at bounding box center [235, 131] width 257 height 118
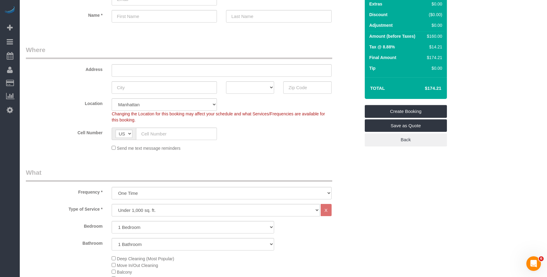
scroll to position [0, 0]
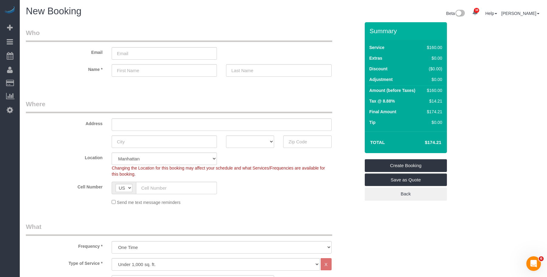
click at [241, 38] on legend "Who" at bounding box center [179, 35] width 306 height 14
drag, startPoint x: 252, startPoint y: 23, endPoint x: 251, endPoint y: 16, distance: 7.0
click at [12, 108] on icon at bounding box center [10, 109] width 6 height 7
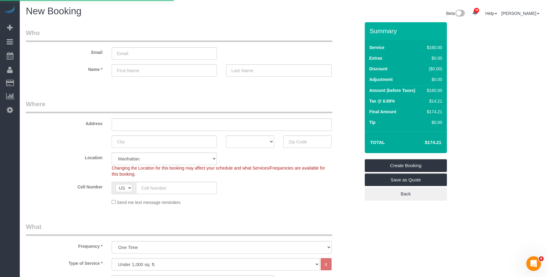
select select "425"
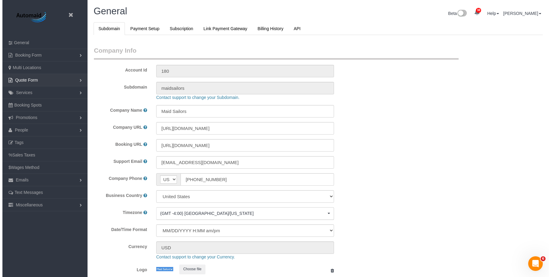
scroll to position [1289, 547]
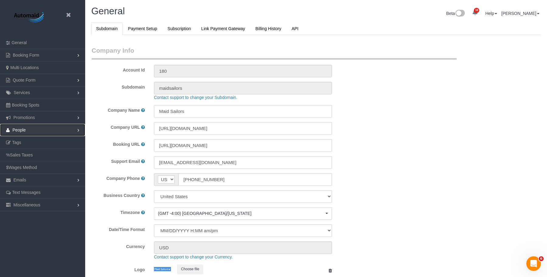
drag, startPoint x: 28, startPoint y: 131, endPoint x: 28, endPoint y: 135, distance: 4.3
click at [29, 131] on link "People" at bounding box center [42, 130] width 85 height 12
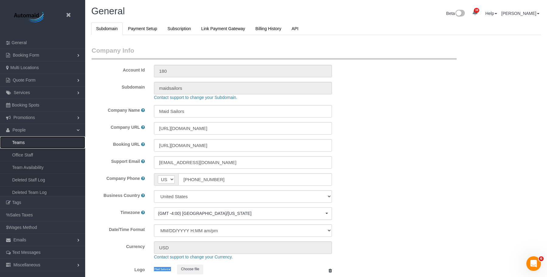
click at [27, 139] on link "Teams" at bounding box center [42, 142] width 85 height 12
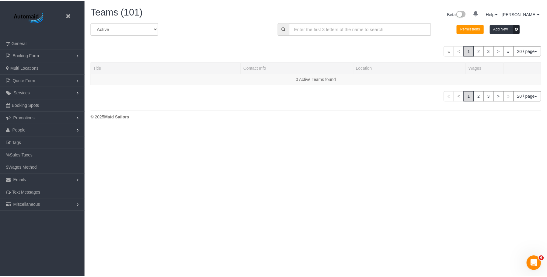
scroll to position [128, 551]
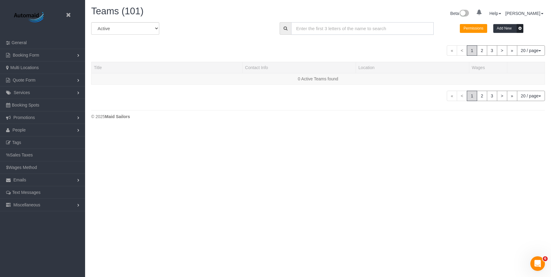
click at [330, 27] on input "text" at bounding box center [362, 28] width 143 height 12
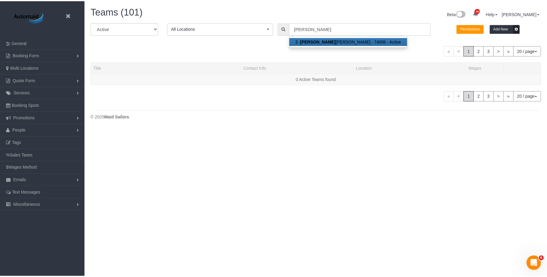
scroll to position [143, 551]
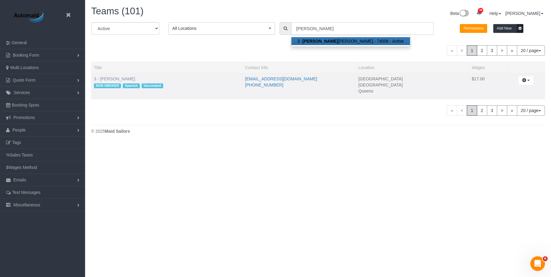
type input "maribel"
drag, startPoint x: 123, startPoint y: 79, endPoint x: 163, endPoint y: 84, distance: 40.7
click at [123, 78] on link "3 - [PERSON_NAME]" at bounding box center [114, 78] width 41 height 5
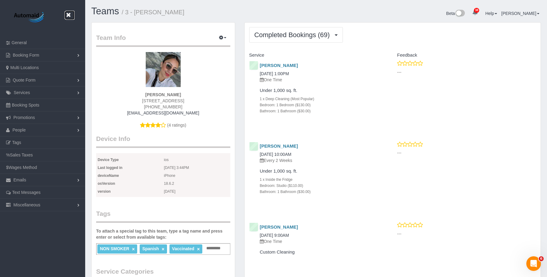
click at [69, 14] on icon at bounding box center [68, 15] width 8 height 8
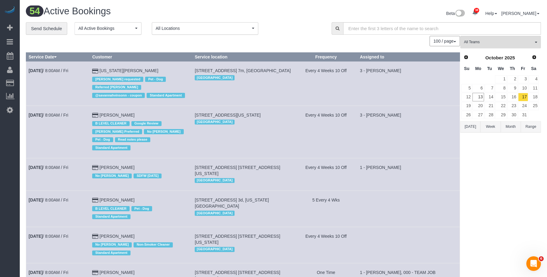
scroll to position [2206, 547]
click at [498, 39] on button "All Teams" at bounding box center [500, 42] width 81 height 12
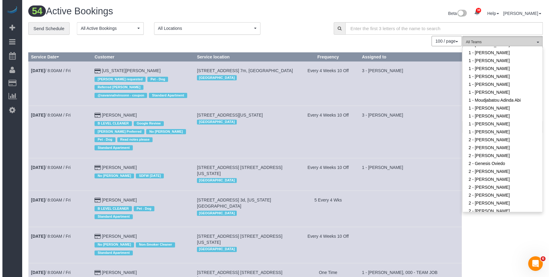
scroll to position [304, 0]
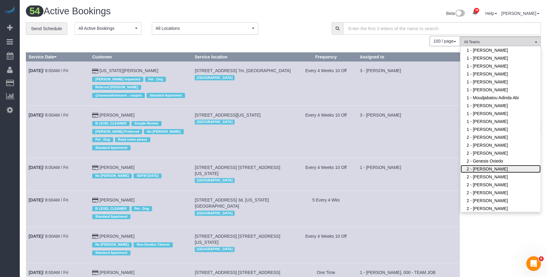
click at [502, 165] on link "2 - [PERSON_NAME]" at bounding box center [500, 169] width 80 height 8
drag, startPoint x: 296, startPoint y: 35, endPoint x: 338, endPoint y: 38, distance: 41.8
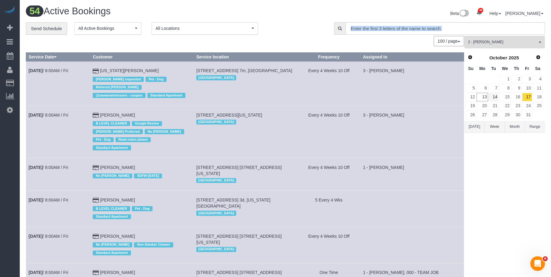
scroll to position [30244, 29859]
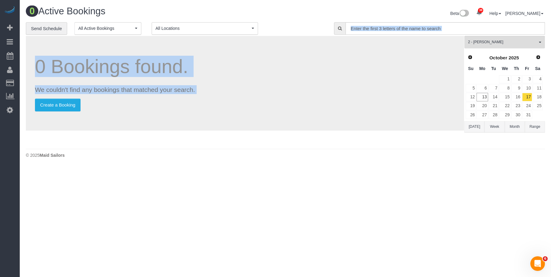
click at [539, 127] on button "Range" at bounding box center [535, 126] width 20 height 11
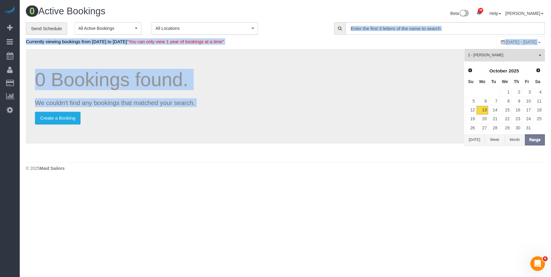
click at [508, 39] on div "[DATE] - [DATE]" at bounding box center [521, 42] width 48 height 12
type input "**********"
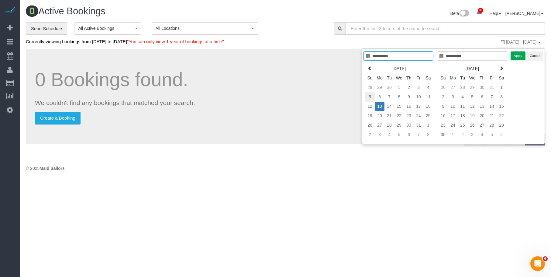
type input "**********"
click at [372, 97] on td "5" at bounding box center [370, 96] width 10 height 9
type input "**********"
click at [426, 96] on td "11" at bounding box center [429, 96] width 10 height 9
type input "**********"
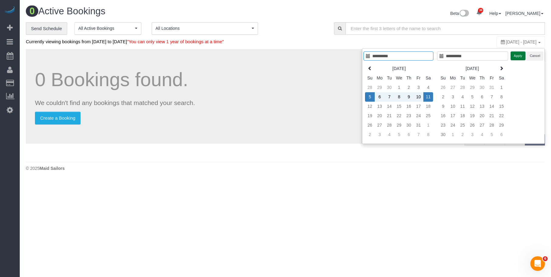
click at [519, 55] on button "Apply" at bounding box center [518, 55] width 15 height 9
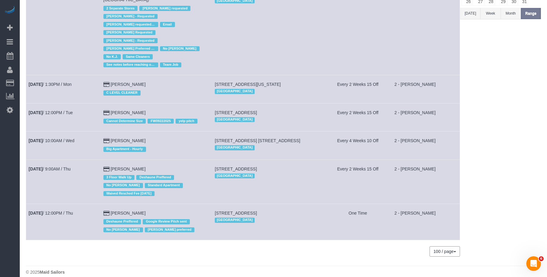
scroll to position [127, 0]
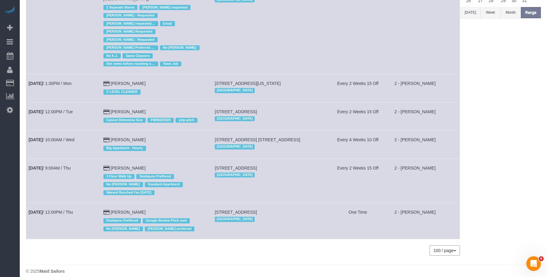
click at [510, 153] on div "2 - Guerline Piquant All Teams Remove Team Filters * - K.J. *Irene Flores - Tes…" at bounding box center [500, 92] width 81 height 340
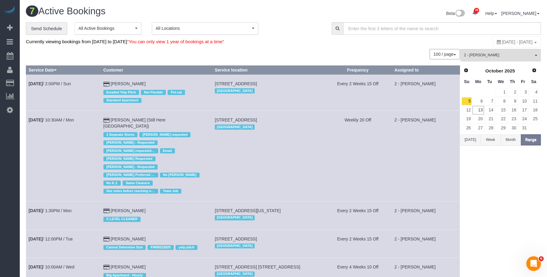
scroll to position [91, 0]
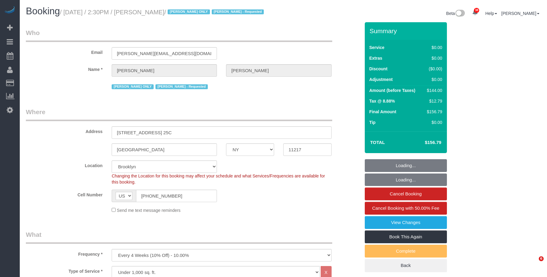
select select "NY"
select select "1"
select select "number:61"
select select "number:77"
select select "number:15"
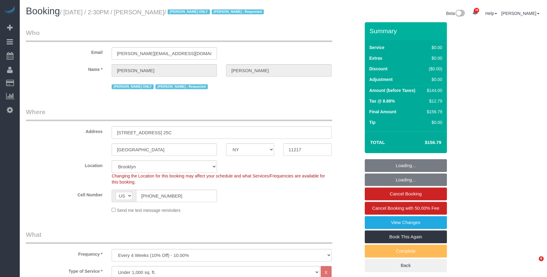
select select "number:5"
select select "object:1488"
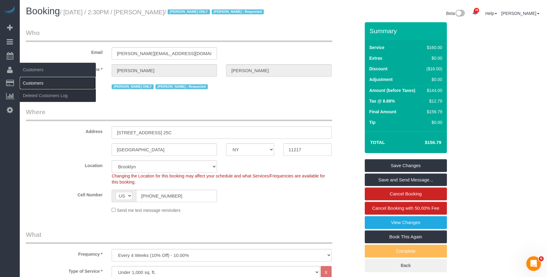
drag, startPoint x: 41, startPoint y: 82, endPoint x: 61, endPoint y: 82, distance: 20.1
click at [41, 82] on link "Customers" at bounding box center [58, 83] width 76 height 12
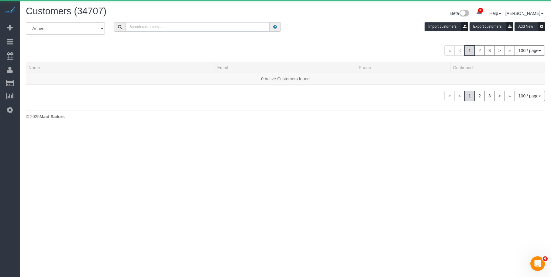
click at [199, 26] on input "text" at bounding box center [198, 26] width 144 height 9
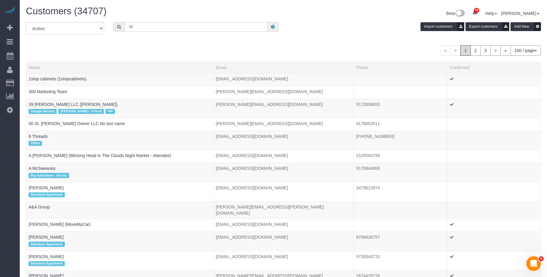
type input "3"
type input "11358"
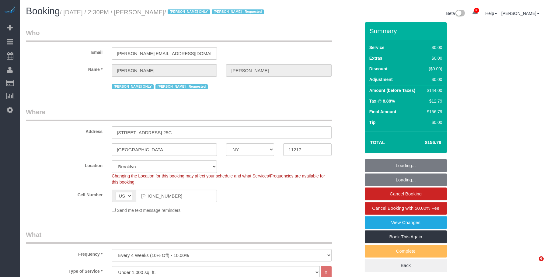
select select "NY"
select select "number:61"
select select "number:77"
select select "number:15"
select select "number:5"
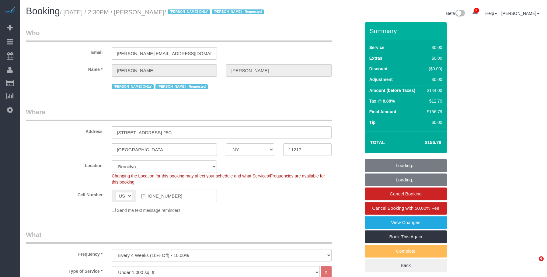
select select "object:1488"
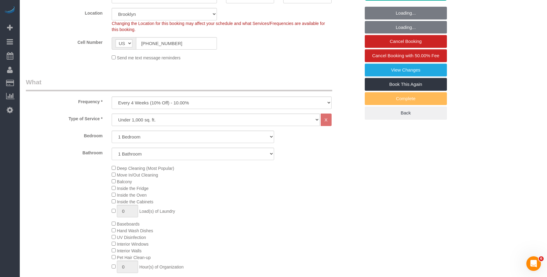
scroll to position [162, 0]
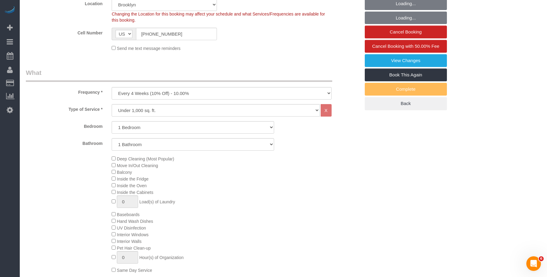
select select "1"
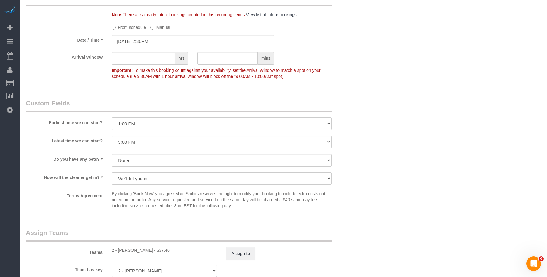
scroll to position [608, 0]
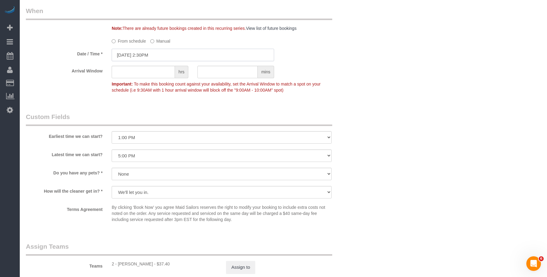
click at [188, 54] on input "[DATE] 2:30PM" at bounding box center [193, 55] width 162 height 12
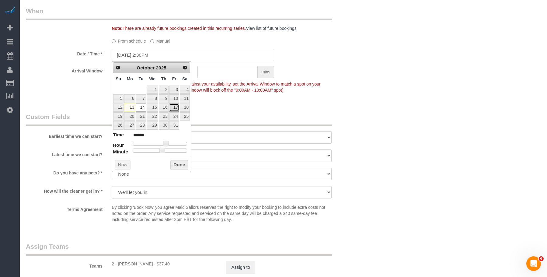
click at [175, 105] on link "17" at bounding box center [174, 107] width 10 height 8
type input "[DATE] 3:30PM"
type input "******"
type input "[DATE] 4:30PM"
type input "******"
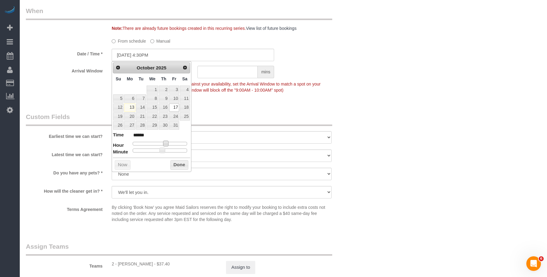
type input "[DATE] 5:30PM"
type input "******"
click at [173, 145] on span at bounding box center [172, 142] width 5 height 5
type input "[DATE] 5:25PM"
type input "******"
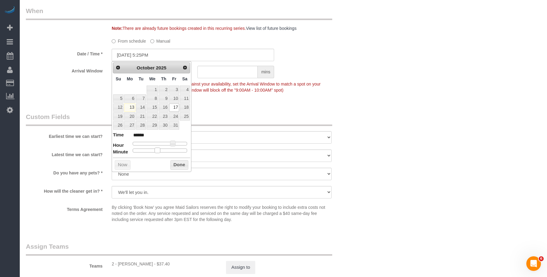
type input "[DATE] 5:20PM"
type input "******"
type input "[DATE] 5:00PM"
type input "******"
drag, startPoint x: 162, startPoint y: 150, endPoint x: 78, endPoint y: 143, distance: 83.9
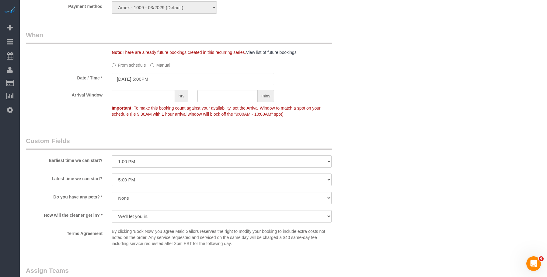
scroll to position [639, 0]
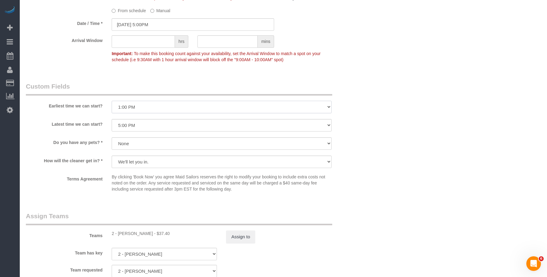
drag, startPoint x: 227, startPoint y: 105, endPoint x: 224, endPoint y: 112, distance: 7.9
click at [227, 105] on select "I am not flexible, keep my selected time 8:00 AM 9:00 AM 10:00 AM 11:00 AM 12:0…" at bounding box center [222, 107] width 220 height 12
select select "number:89"
click at [112, 101] on select "I am not flexible, keep my selected time 8:00 AM 9:00 AM 10:00 AM 11:00 AM 12:0…" at bounding box center [222, 107] width 220 height 12
click at [222, 124] on select "I am not flexible, keep my selected time 8:00 AM 9:00 AM 10:00 AM 11:00 AM 12:0…" at bounding box center [222, 125] width 220 height 12
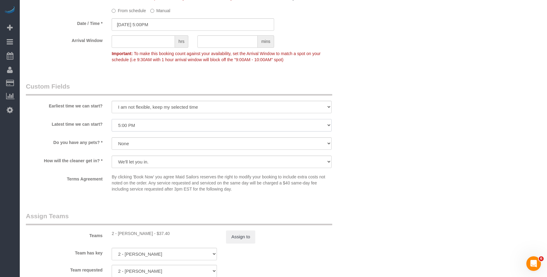
select select "number:90"
click at [112, 119] on select "I am not flexible, keep my selected time 8:00 AM 9:00 AM 10:00 AM 11:00 AM 12:0…" at bounding box center [222, 125] width 220 height 12
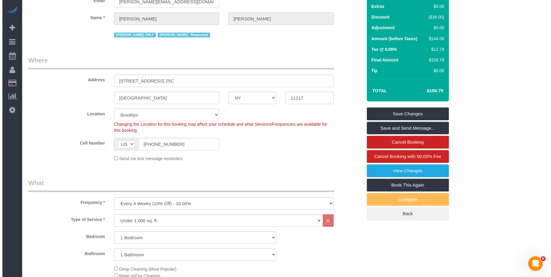
scroll to position [0, 0]
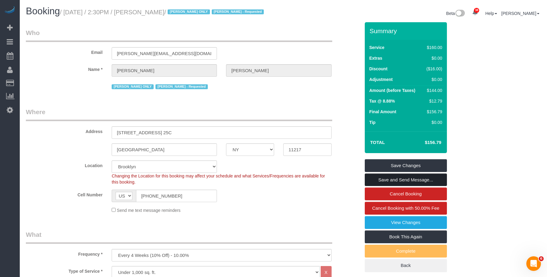
click at [432, 179] on link "Save and Send Message..." at bounding box center [406, 179] width 82 height 13
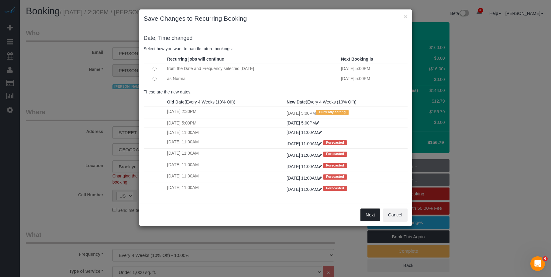
click at [369, 215] on button "Next" at bounding box center [371, 214] width 20 height 13
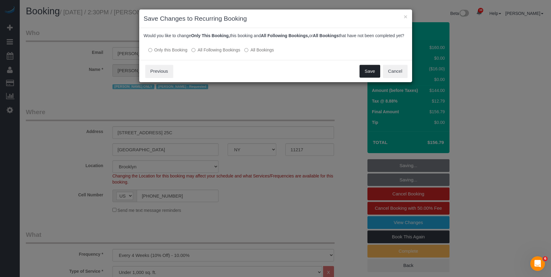
click at [367, 75] on button "Save" at bounding box center [370, 71] width 21 height 13
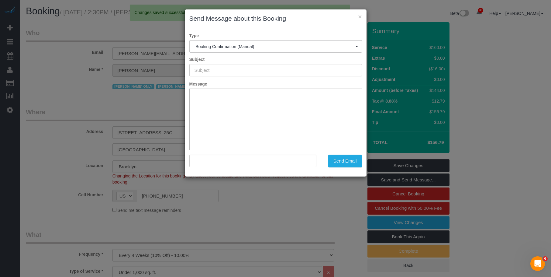
type input "Cleaning Confirmed for [DATE] 5:00pm"
type input ""[PERSON_NAME]" <[PERSON_NAME][EMAIL_ADDRESS][DOMAIN_NAME]>"
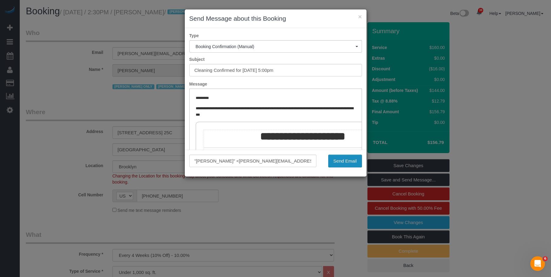
click at [345, 159] on button "Send Email" at bounding box center [345, 160] width 34 height 13
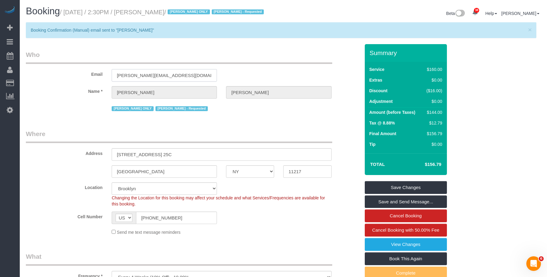
drag, startPoint x: 169, startPoint y: 74, endPoint x: 73, endPoint y: 71, distance: 96.4
click at [73, 71] on div "Email [PERSON_NAME][EMAIL_ADDRESS][DOMAIN_NAME]" at bounding box center [192, 65] width 343 height 31
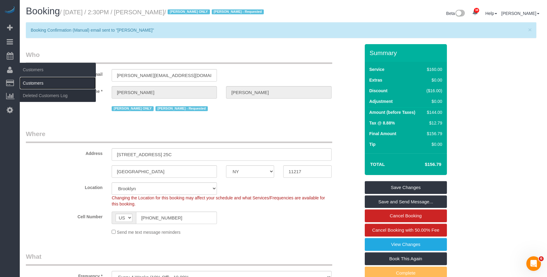
drag, startPoint x: 37, startPoint y: 83, endPoint x: 184, endPoint y: 8, distance: 165.5
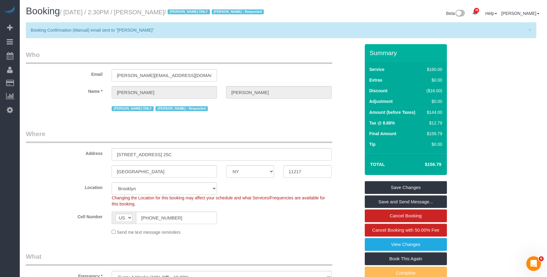
click at [37, 83] on link "Customers" at bounding box center [58, 83] width 76 height 12
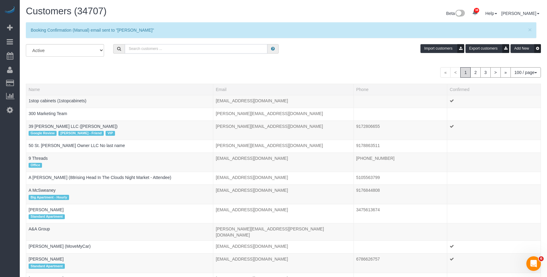
click at [158, 44] on input "text" at bounding box center [196, 48] width 143 height 9
paste input "[PERSON_NAME][EMAIL_ADDRESS][DOMAIN_NAME]"
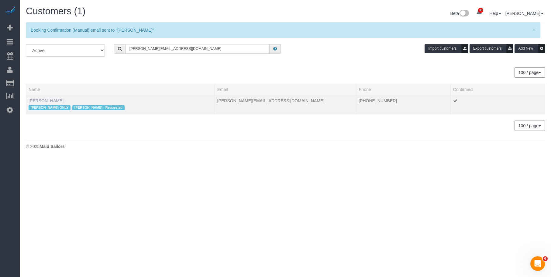
type input "[PERSON_NAME][EMAIL_ADDRESS][DOMAIN_NAME]"
drag, startPoint x: 45, startPoint y: 99, endPoint x: 48, endPoint y: 102, distance: 4.0
click at [45, 99] on link "[PERSON_NAME]" at bounding box center [46, 100] width 35 height 5
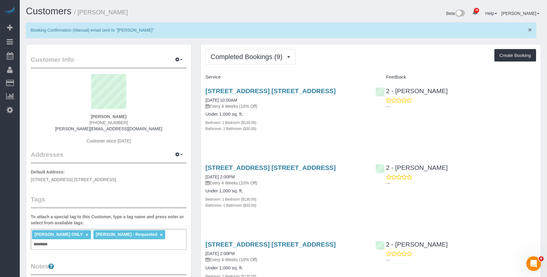
click at [529, 29] on span "×" at bounding box center [530, 29] width 4 height 7
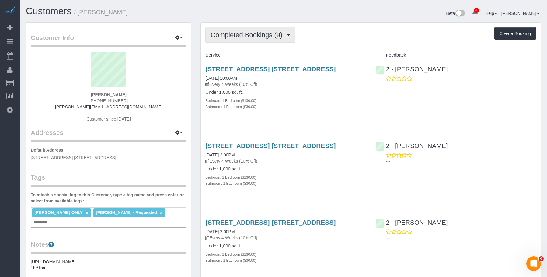
drag, startPoint x: 263, startPoint y: 35, endPoint x: 253, endPoint y: 60, distance: 26.7
click at [263, 36] on span "Completed Bookings (9)" at bounding box center [247, 35] width 75 height 8
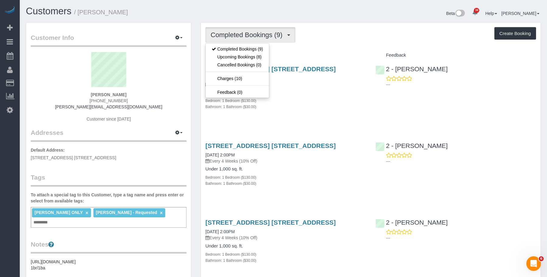
click at [358, 27] on div "Completed Bookings (9) Completed Bookings (9) Upcoming Bookings (8) Cancelled B…" at bounding box center [370, 35] width 331 height 16
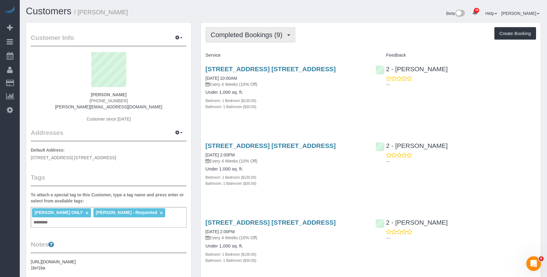
click at [235, 35] on span "Completed Bookings (9)" at bounding box center [247, 35] width 75 height 8
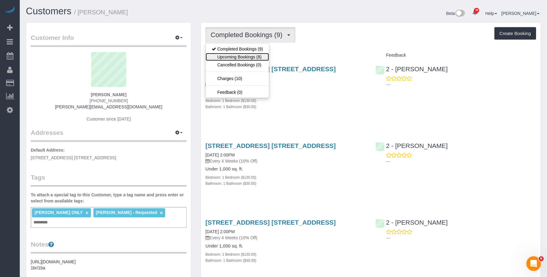
drag, startPoint x: 229, startPoint y: 57, endPoint x: 495, endPoint y: 59, distance: 265.5
click at [230, 57] on link "Upcoming Bookings (8)" at bounding box center [237, 57] width 63 height 8
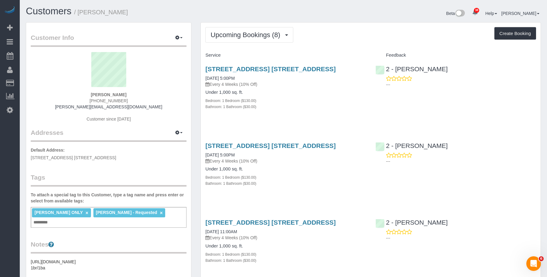
drag, startPoint x: 78, startPoint y: 12, endPoint x: 126, endPoint y: 9, distance: 47.9
click at [125, 9] on h1 "Customers / [PERSON_NAME]" at bounding box center [152, 11] width 253 height 10
copy small "[PERSON_NAME]"
click at [247, 37] on span "Upcoming Bookings (8)" at bounding box center [246, 35] width 73 height 8
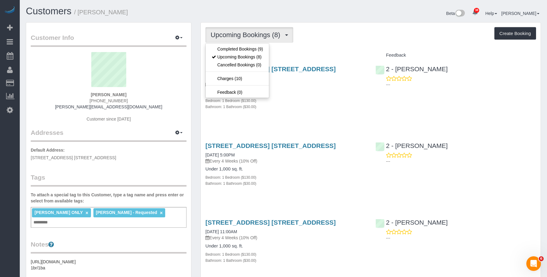
click at [352, 28] on div "Upcoming Bookings (8) Completed Bookings (9) Upcoming Bookings (8) Cancelled Bo…" at bounding box center [370, 35] width 331 height 16
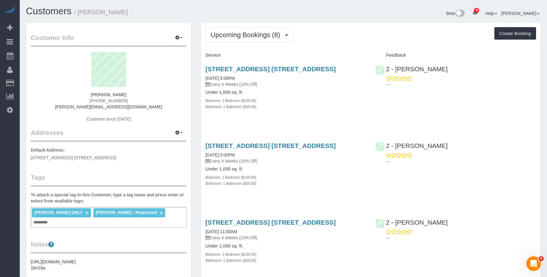
drag, startPoint x: 79, startPoint y: 12, endPoint x: 135, endPoint y: 13, distance: 55.7
click at [135, 13] on h1 "Customers / [PERSON_NAME]" at bounding box center [152, 11] width 253 height 10
copy small "[PERSON_NAME]"
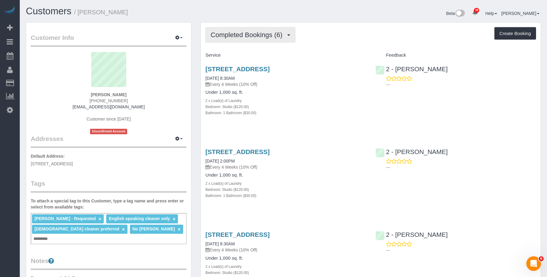
click at [244, 39] on button "Completed Bookings (6)" at bounding box center [250, 35] width 90 height 16
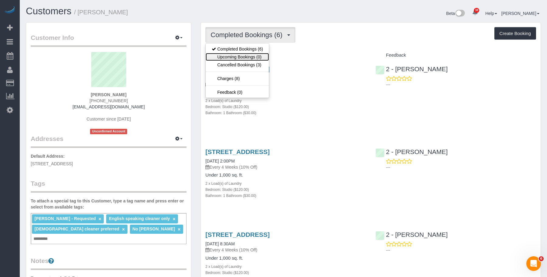
click at [232, 55] on link "Upcoming Bookings (0)" at bounding box center [237, 57] width 63 height 8
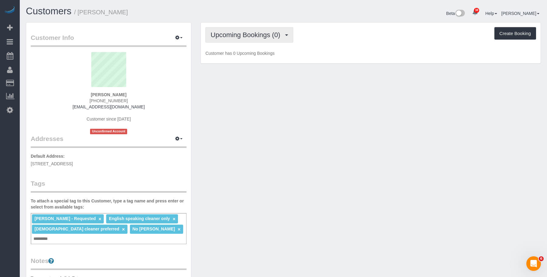
click at [243, 32] on span "Upcoming Bookings (0)" at bounding box center [246, 35] width 73 height 8
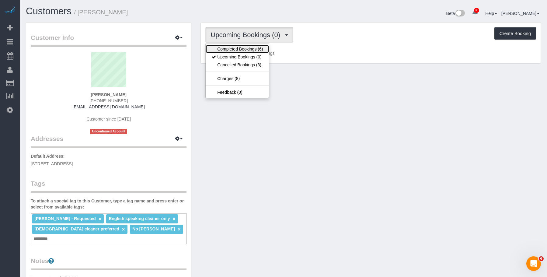
click at [239, 47] on link "Completed Bookings (6)" at bounding box center [237, 49] width 63 height 8
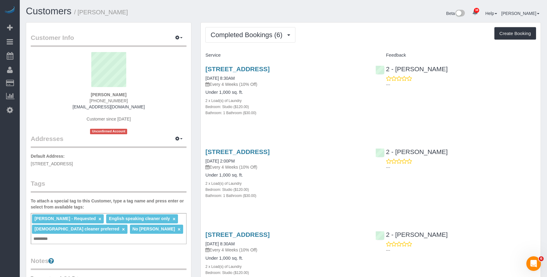
drag, startPoint x: 154, startPoint y: 15, endPoint x: 117, endPoint y: 15, distance: 36.8
click at [154, 15] on h1 "Customers / Louma Severe" at bounding box center [152, 11] width 253 height 10
drag, startPoint x: 335, startPoint y: 43, endPoint x: 328, endPoint y: 40, distance: 7.5
click at [51, 32] on div "Customer Info Edit Contact Info Send Message Email Preferences Special Sales Ta…" at bounding box center [108, 240] width 165 height 434
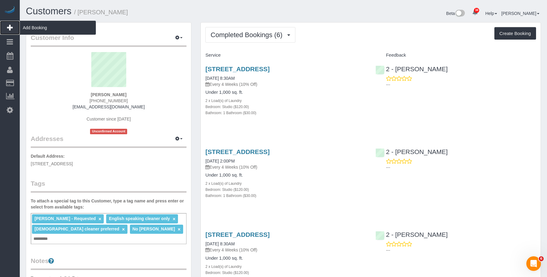
click at [50, 28] on span "Add Booking" at bounding box center [58, 28] width 76 height 14
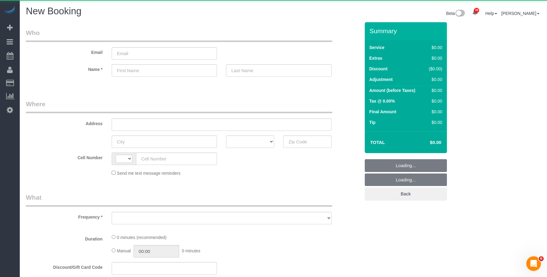
select select "string:US"
select select "object:1453"
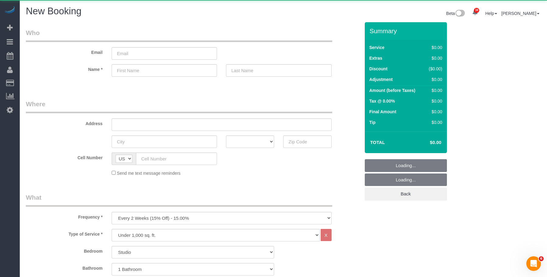
select select "number:89"
select select "number:90"
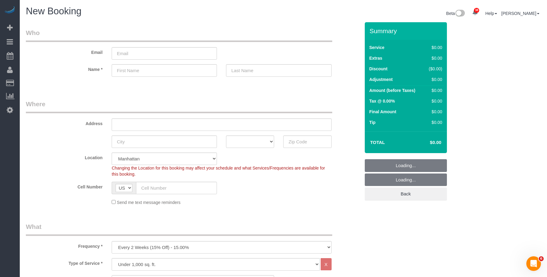
select select "object:2143"
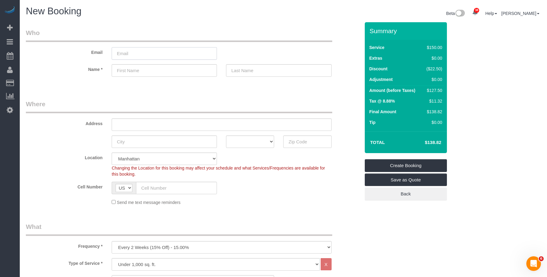
click at [168, 52] on input "email" at bounding box center [164, 53] width 105 height 12
paste input "jasonbrown5828@gmail.com"
type input "jasonbrown5828@gmail.com"
click at [148, 72] on input "text" at bounding box center [164, 70] width 105 height 12
paste input "Jason"
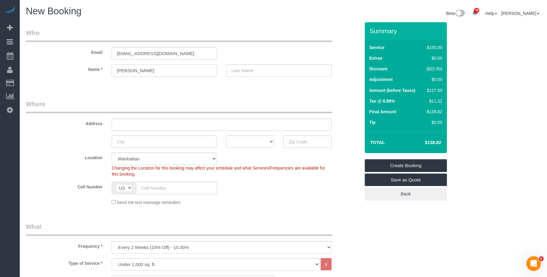
type input "Jason"
click at [268, 70] on input "text" at bounding box center [278, 70] width 105 height 12
paste input "Brown"
type input "Brown"
click at [217, 122] on input "text" at bounding box center [222, 124] width 220 height 12
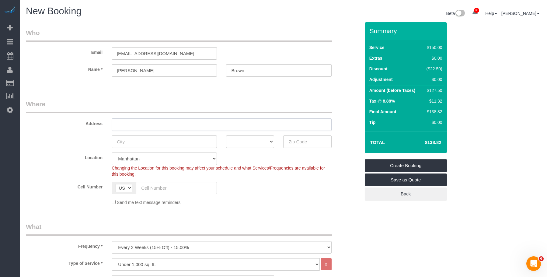
paste input "580 Bradford Street, Apt. 1"
type input "580 Bradford Street, Apt. 1"
click at [304, 142] on input "text" at bounding box center [307, 141] width 48 height 12
paste input "11207"
type input "11207"
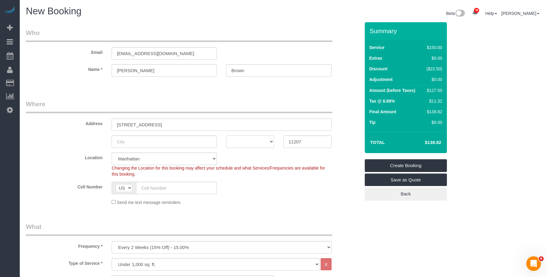
click at [255, 143] on select "AK AL AR AZ CA CO CT DC DE FL GA HI IA ID IL IN KS KY LA MA MD ME MI MN MO MS M…" at bounding box center [250, 141] width 48 height 12
select select "NY"
click at [226, 135] on select "AK AL AR AZ CA CO CT DC DE FL GA HI IA ID IL IN KS KY LA MA MD ME MI MN MO MS M…" at bounding box center [250, 141] width 48 height 12
click at [157, 139] on input "text" at bounding box center [164, 141] width 105 height 12
type input "[GEOGRAPHIC_DATA]"
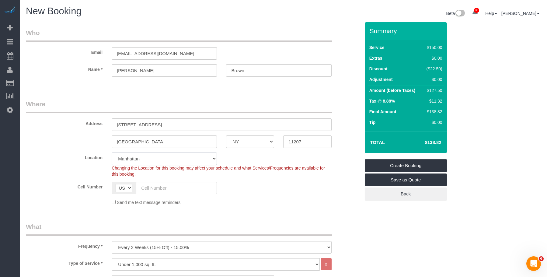
drag, startPoint x: 172, startPoint y: 155, endPoint x: 169, endPoint y: 159, distance: 4.6
click at [172, 155] on select "[GEOGRAPHIC_DATA] [GEOGRAPHIC_DATA] [GEOGRAPHIC_DATA] [GEOGRAPHIC_DATA] [GEOGRA…" at bounding box center [164, 158] width 105 height 12
click at [112, 152] on select "Manhattan Austin Boston Bronx Brooklyn Charlotte Denver New Jersey Portland Que…" at bounding box center [164, 158] width 105 height 12
select select "2"
click at [252, 201] on div "Send me text message reminders" at bounding box center [221, 202] width 229 height 7
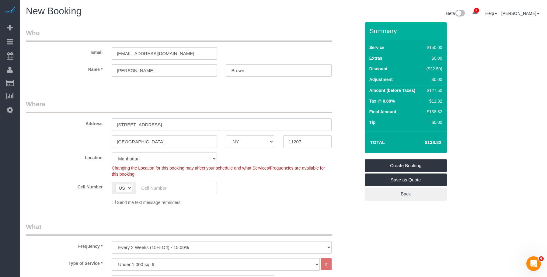
select select "object:2229"
click at [186, 189] on input "text" at bounding box center [176, 188] width 81 height 12
paste input "[PHONE_NUMBER]"
type input "[PHONE_NUMBER]"
click at [303, 192] on div "Cell Number AF AL DZ AD AO AI AQ AG AR AM AW AU AT AZ BS BH BD BB BY BE BZ BJ B…" at bounding box center [192, 188] width 343 height 12
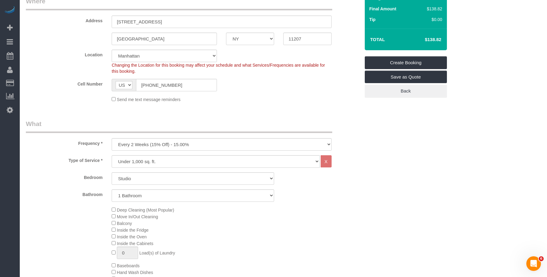
scroll to position [122, 0]
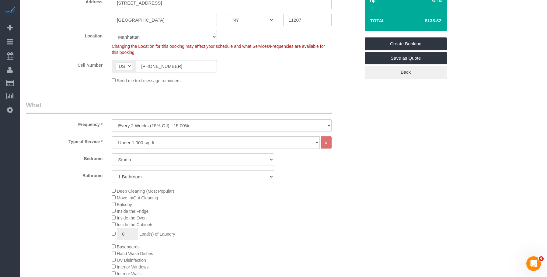
drag, startPoint x: 179, startPoint y: 122, endPoint x: 167, endPoint y: 130, distance: 14.5
click at [178, 122] on select "One Time Weekly (20% Off) - 20.00% Every 2 Weeks (15% Off) - 15.00% Every 4 Wee…" at bounding box center [222, 125] width 220 height 12
select select "object:2230"
click at [112, 119] on select "One Time Weekly (20% Off) - 20.00% Every 2 Weeks (15% Off) - 15.00% Every 4 Wee…" at bounding box center [222, 125] width 220 height 12
click at [158, 157] on select "Studio 1 Bedroom 2 Bedrooms 3 Bedrooms" at bounding box center [193, 159] width 162 height 12
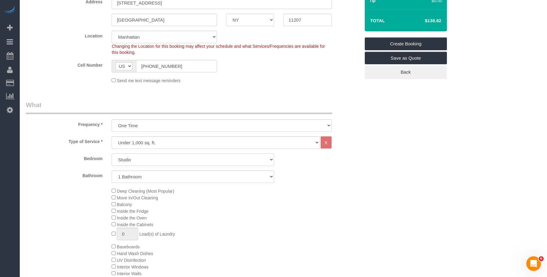
select select "1"
click at [112, 153] on select "Studio 1 Bedroom 2 Bedrooms 3 Bedrooms" at bounding box center [193, 159] width 162 height 12
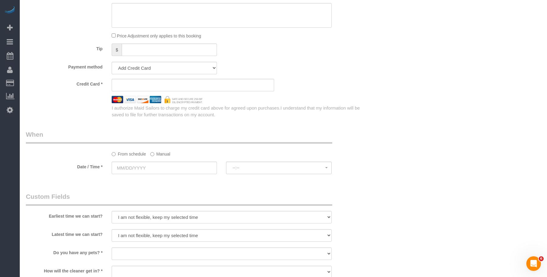
scroll to position [547, 0]
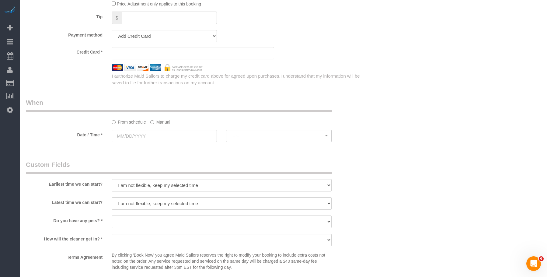
click at [161, 125] on label "Manual" at bounding box center [160, 121] width 20 height 8
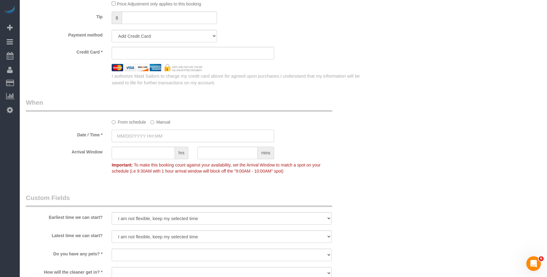
click at [164, 135] on input "text" at bounding box center [193, 136] width 162 height 12
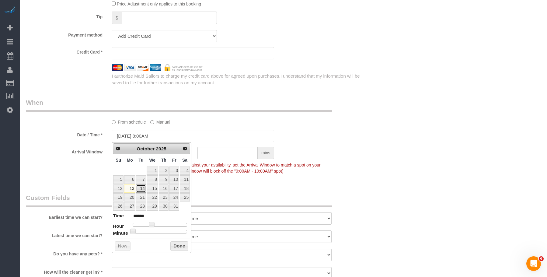
click at [141, 188] on link "14" at bounding box center [141, 188] width 10 height 8
type input "[DATE] 9:00AM"
type input "******"
type input "[DATE] 10:00AM"
type input "*******"
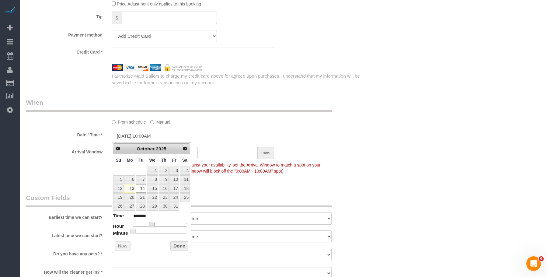
type input "[DATE] 11:00AM"
type input "*******"
type input "[DATE] 3:00PM"
type input "******"
type input "[DATE] 2:00PM"
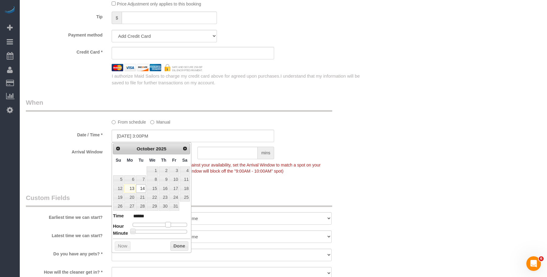
type input "******"
type input "[DATE] 1:00PM"
type input "******"
type input "10/14/2025 2:00PM"
type input "******"
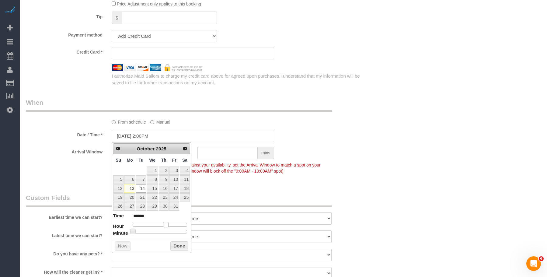
drag, startPoint x: 152, startPoint y: 223, endPoint x: 166, endPoint y: 225, distance: 13.5
click at [166, 225] on span at bounding box center [165, 224] width 5 height 5
type input "10/14/2025 2:05PM"
type input "******"
type input "10/14/2025 2:10PM"
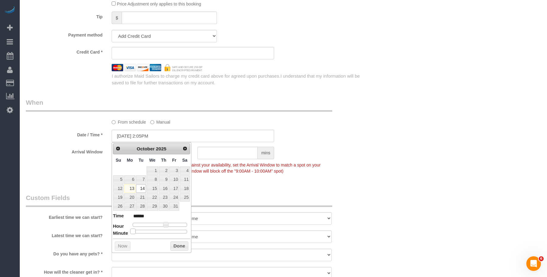
type input "******"
type input "10/14/2025 2:15PM"
type input "******"
type input "[DATE] 2:30PM"
type input "******"
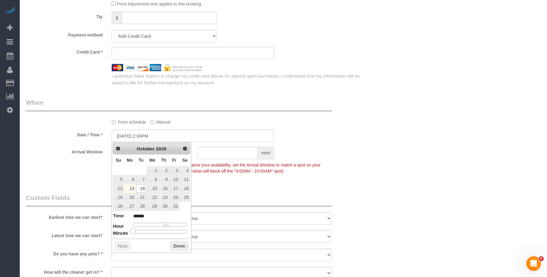
type input "10/14/2025 2:35PM"
type input "******"
type input "[DATE] 2:30PM"
type input "******"
drag, startPoint x: 131, startPoint y: 232, endPoint x: 162, endPoint y: 234, distance: 30.5
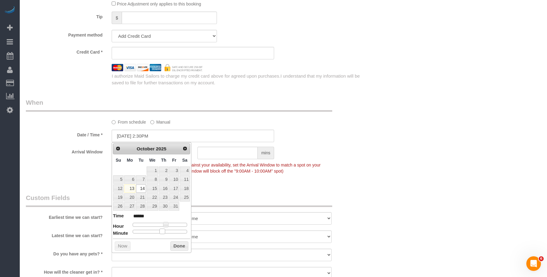
click at [162, 234] on div "Prev Next October 2025 Su Mo Tu We Th Fr Sa 1 2 3 4 5 6 7 8 9 10 11 12 13 14 15…" at bounding box center [152, 197] width 80 height 111
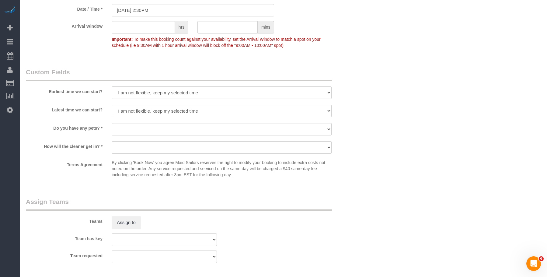
scroll to position [730, 0]
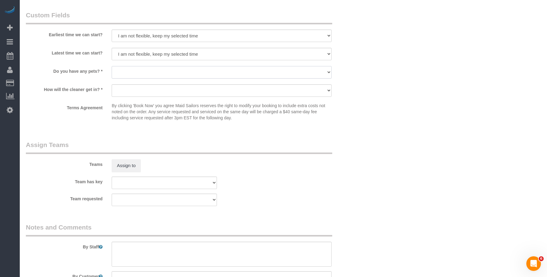
click at [176, 73] on select "Dog Cat None" at bounding box center [222, 72] width 220 height 12
select select "number:15"
click at [112, 66] on select "Dog Cat None" at bounding box center [222, 72] width 220 height 12
drag, startPoint x: 204, startPoint y: 86, endPoint x: 201, endPoint y: 92, distance: 6.9
click at [204, 86] on select "We'll let you in. Doorman/Front Desk has the key. Other (Provide details)" at bounding box center [222, 90] width 220 height 12
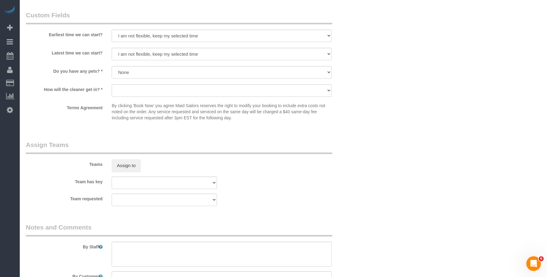
drag, startPoint x: 375, startPoint y: 34, endPoint x: 445, endPoint y: 0, distance: 77.5
click at [149, 89] on select "We'll let you in. Doorman/Front Desk has the key. Other (Provide details)" at bounding box center [222, 90] width 220 height 12
select select "number:7"
click at [112, 84] on select "We'll let you in. Doorman/Front Desk has the key. Other (Provide details)" at bounding box center [222, 90] width 220 height 12
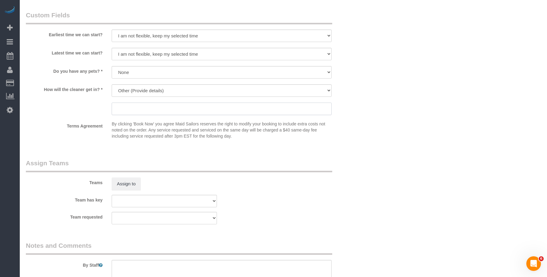
click at [157, 111] on input "text" at bounding box center [222, 108] width 220 height 12
paste input "Call me when you arrive, and I'll let you in."
type input "Call me when you arrive, and I'll let you in."
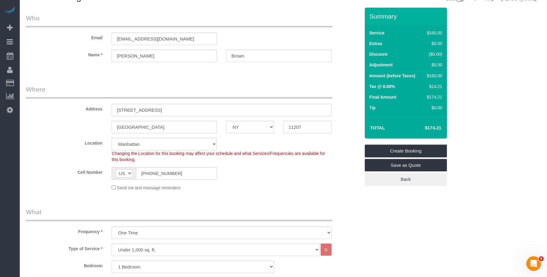
scroll to position [0, 0]
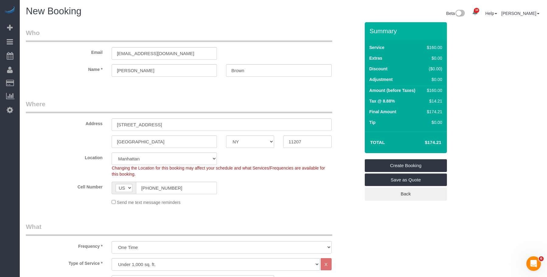
click at [139, 165] on div "Changing the Location for this booking may affect your schedule and what Servic…" at bounding box center [221, 171] width 229 height 12
click at [148, 158] on select "Manhattan Austin Boston Bronx Brooklyn Charlotte Denver New Jersey Portland Que…" at bounding box center [164, 158] width 105 height 12
select select "6"
click at [112, 152] on select "Manhattan Austin Boston Bronx Brooklyn Charlotte Denver New Jersey Portland Que…" at bounding box center [164, 158] width 105 height 12
click at [274, 194] on sui-booking-location "Location Manhattan Austin Boston Bronx Brooklyn Charlotte Denver New Jersey Por…" at bounding box center [193, 178] width 334 height 53
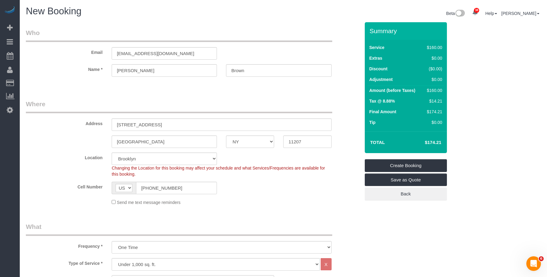
select select "object:3154"
select select "1"
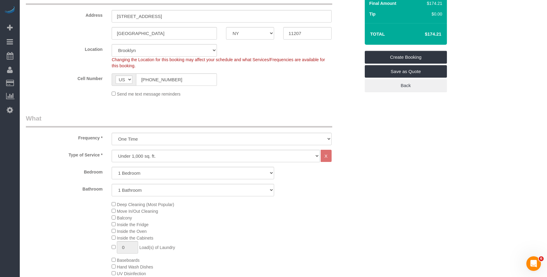
scroll to position [45, 0]
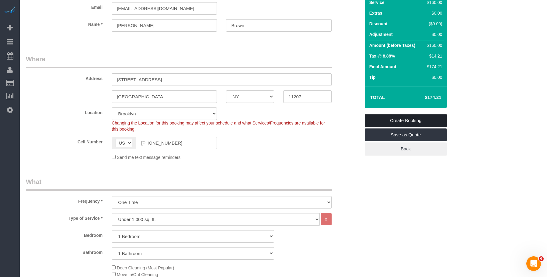
click at [420, 120] on link "Create Booking" at bounding box center [406, 120] width 82 height 13
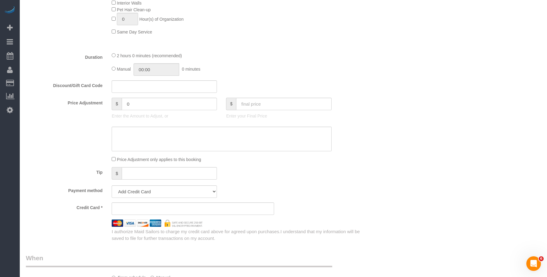
scroll to position [440, 0]
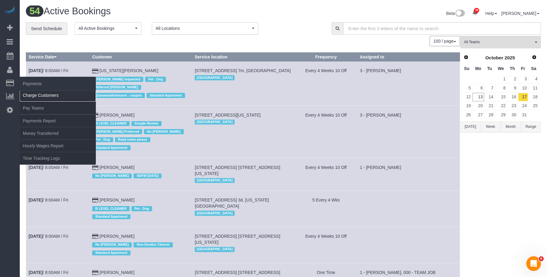
click at [35, 93] on link "Charge Customers" at bounding box center [58, 95] width 76 height 12
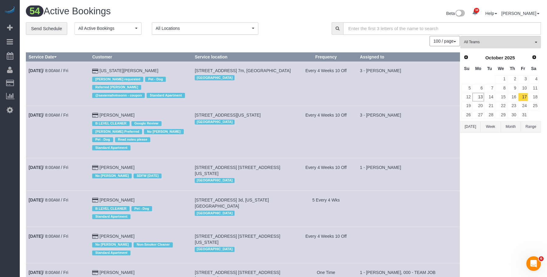
select select
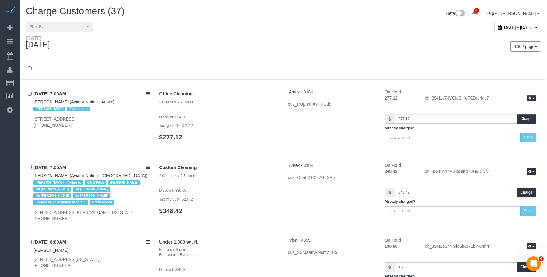
drag, startPoint x: 208, startPoint y: 25, endPoint x: 305, endPoint y: 45, distance: 99.4
click at [208, 25] on div "**********" at bounding box center [152, 26] width 262 height 9
click at [494, 30] on div "October 13, 2025 - October 13, 2025" at bounding box center [517, 28] width 47 height 10
type input "**********"
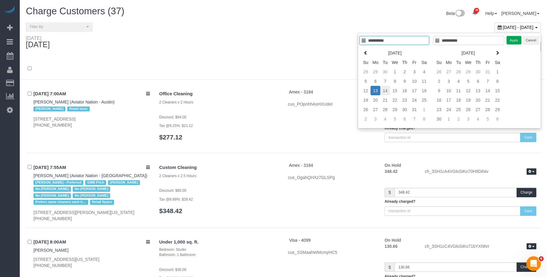
type input "**********"
click at [383, 90] on td "14" at bounding box center [385, 90] width 10 height 9
type input "**********"
click at [515, 43] on button "Apply" at bounding box center [513, 40] width 15 height 9
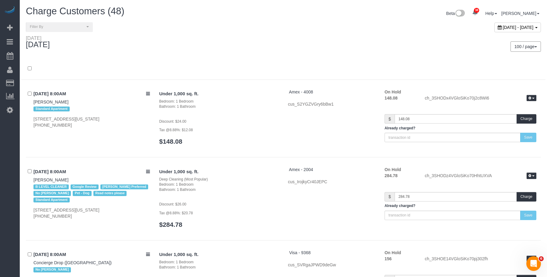
click at [276, 23] on div "**********" at bounding box center [152, 26] width 262 height 9
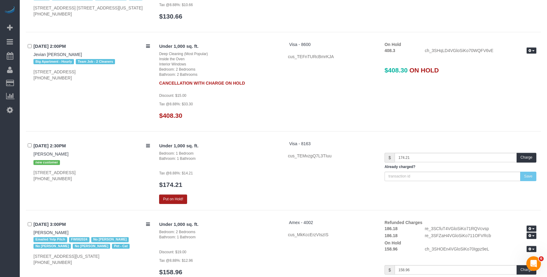
click at [175, 194] on button "Put on Hold!" at bounding box center [173, 198] width 28 height 9
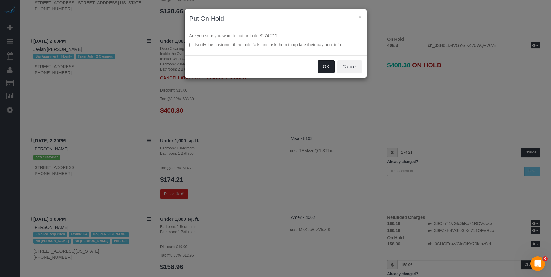
click at [326, 66] on button "OK" at bounding box center [326, 66] width 17 height 13
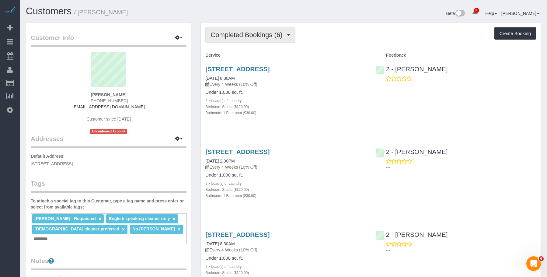
click at [245, 37] on span "Completed Bookings (6)" at bounding box center [247, 35] width 75 height 8
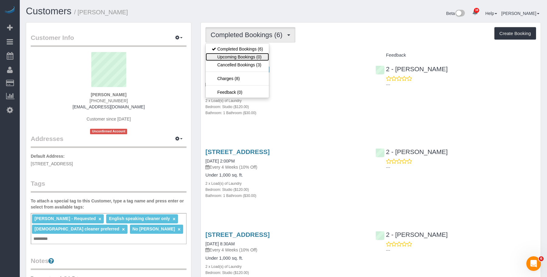
click at [229, 56] on link "Upcoming Bookings (0)" at bounding box center [237, 57] width 63 height 8
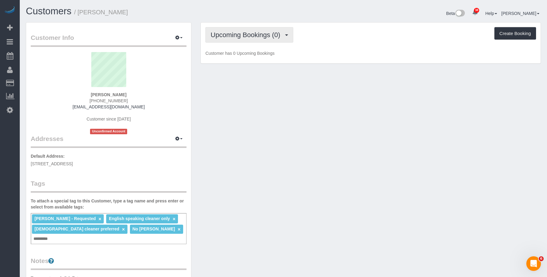
drag, startPoint x: 249, startPoint y: 37, endPoint x: 235, endPoint y: 43, distance: 14.7
click at [248, 37] on span "Upcoming Bookings (0)" at bounding box center [246, 35] width 73 height 8
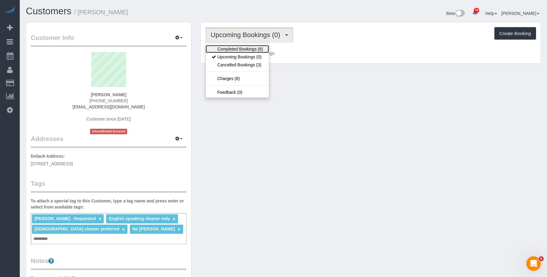
drag, startPoint x: 225, startPoint y: 51, endPoint x: 216, endPoint y: 48, distance: 9.5
click at [225, 51] on link "Completed Bookings (6)" at bounding box center [237, 49] width 63 height 8
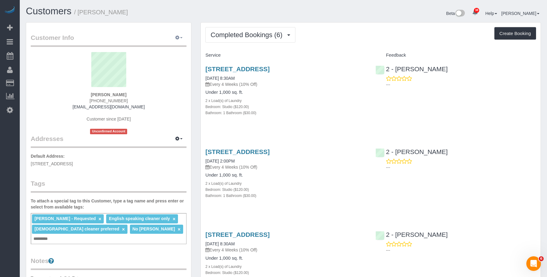
drag, startPoint x: 174, startPoint y: 34, endPoint x: 172, endPoint y: 96, distance: 62.1
click at [175, 35] on button "button" at bounding box center [178, 37] width 15 height 9
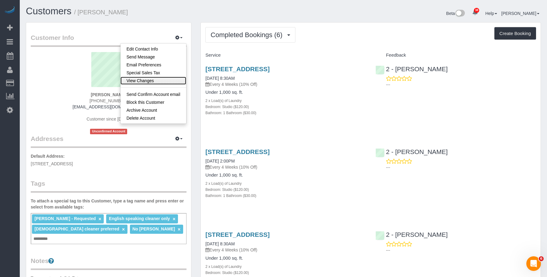
click at [161, 81] on link "View Changes" at bounding box center [153, 81] width 66 height 8
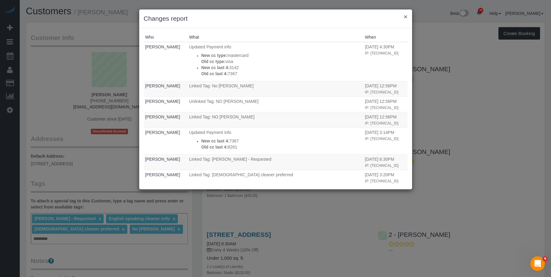
click at [407, 16] on button "×" at bounding box center [406, 16] width 4 height 6
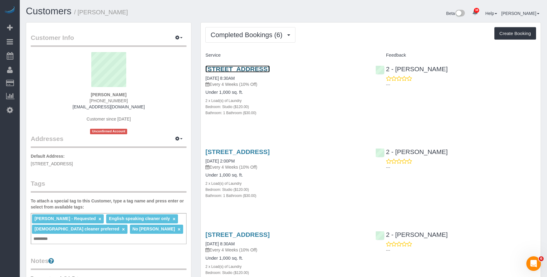
click at [263, 68] on link "[STREET_ADDRESS]" at bounding box center [237, 68] width 64 height 7
click at [86, 14] on small "/ [PERSON_NAME]" at bounding box center [101, 12] width 54 height 7
click at [86, 13] on small "/ [PERSON_NAME]" at bounding box center [101, 12] width 54 height 7
copy small "Louma"
drag, startPoint x: 101, startPoint y: 15, endPoint x: 89, endPoint y: 16, distance: 11.9
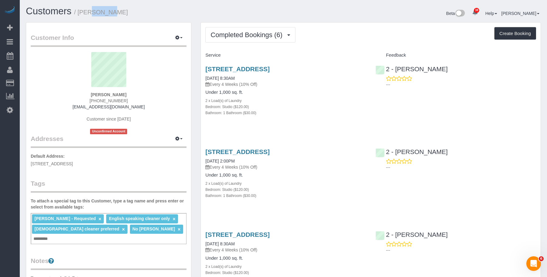
click at [101, 15] on small "/ [PERSON_NAME]" at bounding box center [101, 12] width 54 height 7
click at [160, 10] on h1 "Customers / Louma Severe" at bounding box center [152, 11] width 253 height 10
click at [153, 13] on h1 "Customers / Louma Severe" at bounding box center [152, 11] width 253 height 10
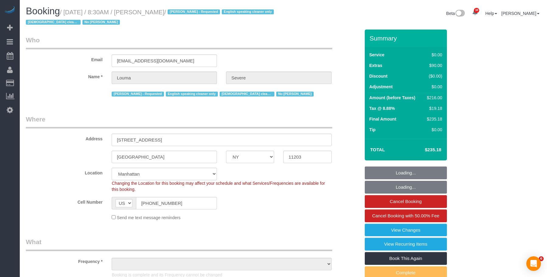
select select "NY"
select select "number:56"
select select "number:74"
select select "number:15"
select select "number:5"
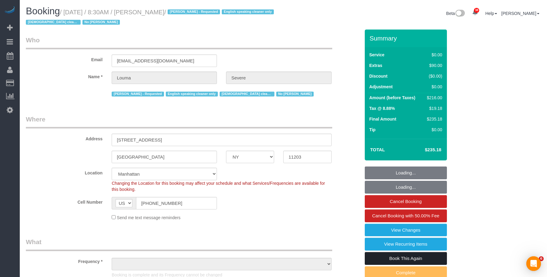
select select "object:1549"
select select "string:stripe-pm_1ROkl94VGloSiKo77wB9HPmQ"
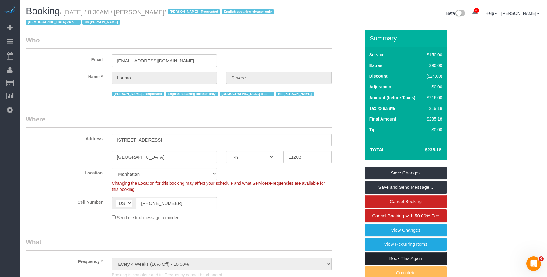
click at [416, 257] on link "Book This Again" at bounding box center [406, 258] width 82 height 13
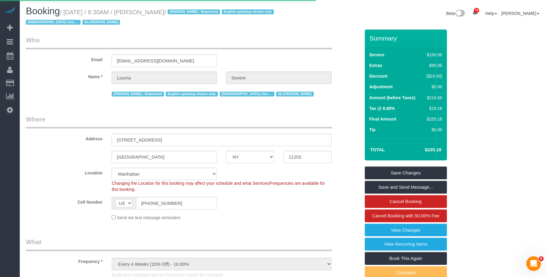
select select "NY"
select select "number:56"
select select "number:74"
select select "number:15"
select select "number:5"
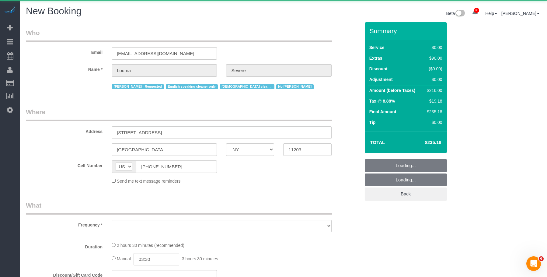
select select "object:2448"
select select "string:stripe-pm_1ROkl94VGloSiKo77wB9HPmQ"
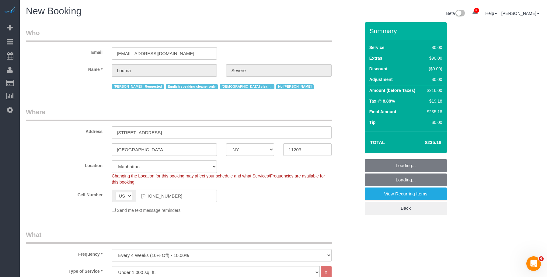
scroll to position [61, 0]
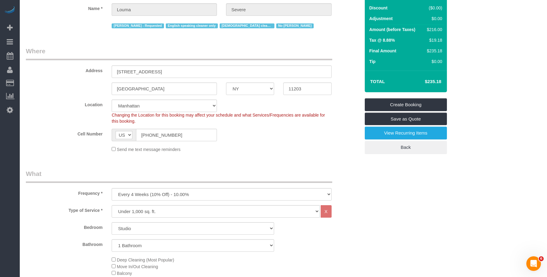
select select "object:3038"
click at [182, 108] on fieldset "Where Address [STREET_ADDRESS] [GEOGRAPHIC_DATA] AK AL AR AZ CA CO CT DC DE [GE…" at bounding box center [193, 102] width 334 height 110
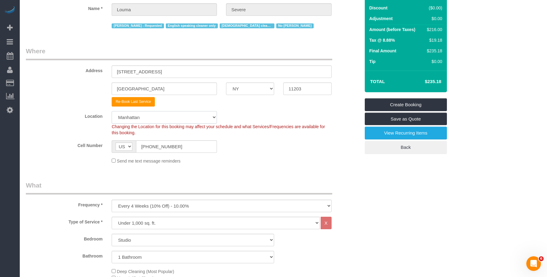
click at [180, 118] on select "[GEOGRAPHIC_DATA] [GEOGRAPHIC_DATA] [GEOGRAPHIC_DATA] [GEOGRAPHIC_DATA] [GEOGRA…" at bounding box center [164, 117] width 105 height 12
select select "6"
click at [112, 111] on select "[GEOGRAPHIC_DATA] [GEOGRAPHIC_DATA] [GEOGRAPHIC_DATA] [GEOGRAPHIC_DATA] [GEOGRA…" at bounding box center [164, 117] width 105 height 12
click at [281, 167] on fieldset "Where Address [STREET_ADDRESS] [GEOGRAPHIC_DATA] AK AL AR AZ CA CO CT DC DE [GE…" at bounding box center [193, 108] width 334 height 122
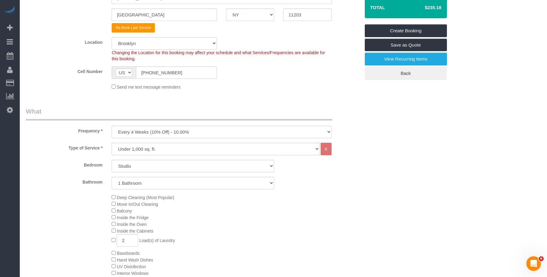
scroll to position [182, 0]
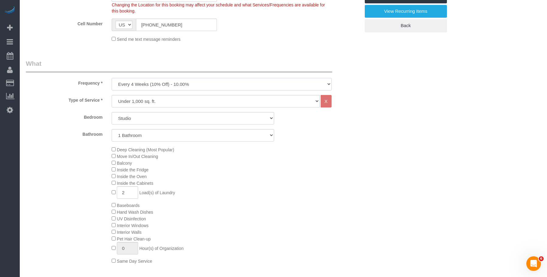
click at [199, 86] on select "One Time Weekly (20% Off) - 20.00% Every 2 Weeks (15% Off) - 15.00% Every 4 Wee…" at bounding box center [222, 84] width 220 height 12
select select "object:3083"
click at [112, 78] on select "One Time Weekly (20% Off) - 20.00% Every 2 Weeks (15% Off) - 15.00% Every 4 Wee…" at bounding box center [222, 84] width 220 height 12
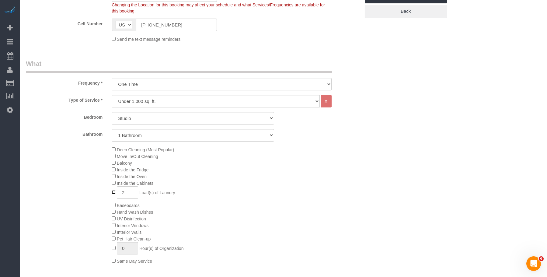
type input "0"
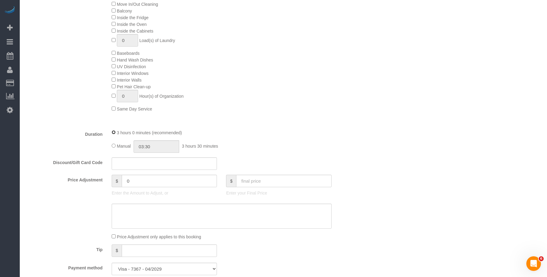
scroll to position [487, 0]
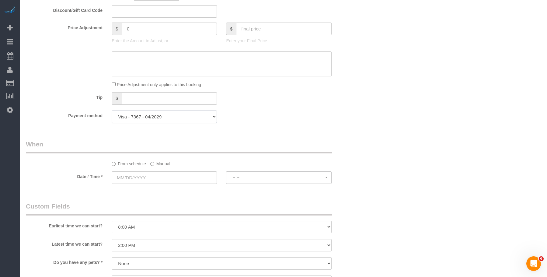
click at [190, 121] on select "Visa - 8261 - 04/2028 Visa - 7367 - 04/2029 Mastercard - 3142 - 07/2029 (Defaul…" at bounding box center [164, 116] width 105 height 12
select select "string:stripe-pm_1SHsO54VGloSiKo7rFzr8mYS"
click at [112, 110] on select "Visa - 8261 - 04/2028 Visa - 7367 - 04/2029 Mastercard - 3142 - 07/2029 (Defaul…" at bounding box center [164, 116] width 105 height 12
click at [336, 132] on div "Who Email [EMAIL_ADDRESS][DOMAIN_NAME] Name * [GEOGRAPHIC_DATA] [GEOGRAPHIC_DAT…" at bounding box center [192, 26] width 343 height 981
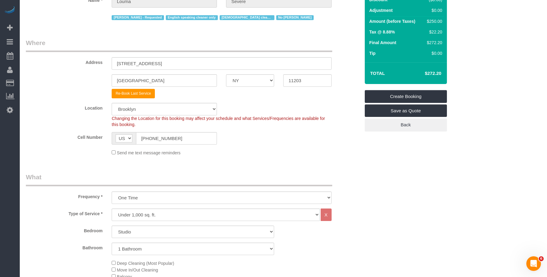
scroll to position [0, 0]
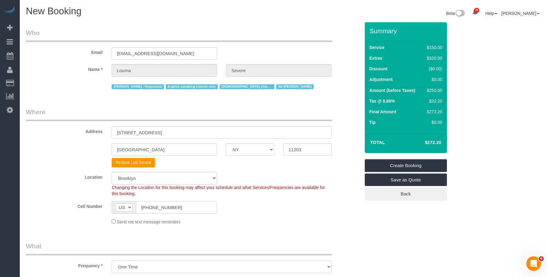
drag, startPoint x: 177, startPoint y: 207, endPoint x: 269, endPoint y: 268, distance: 110.7
click at [102, 202] on div "Cell Number AF AL DZ AD AO AI AQ AG AR AM AW AU AT AZ BS BH BD BB BY BE BZ BJ B…" at bounding box center [192, 207] width 343 height 12
click at [255, 112] on legend "Where" at bounding box center [179, 114] width 306 height 14
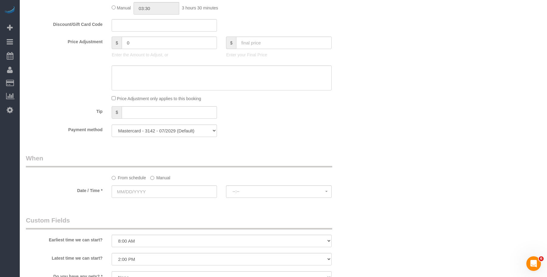
scroll to position [517, 0]
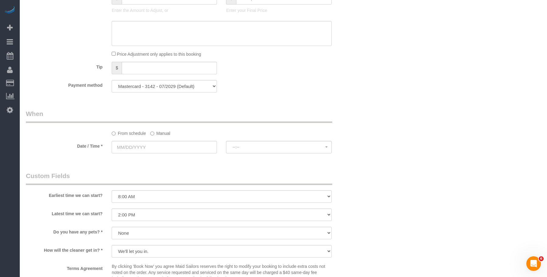
click at [164, 135] on label "Manual" at bounding box center [160, 132] width 20 height 8
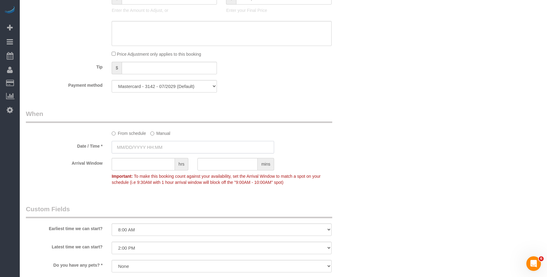
click at [178, 143] on input "text" at bounding box center [193, 147] width 162 height 12
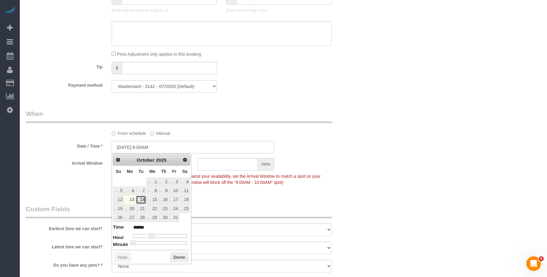
click at [143, 200] on link "14" at bounding box center [141, 200] width 10 height 8
type input "[DATE] 9:00AM"
type input "******"
type input "[DATE] 10:00AM"
type input "*******"
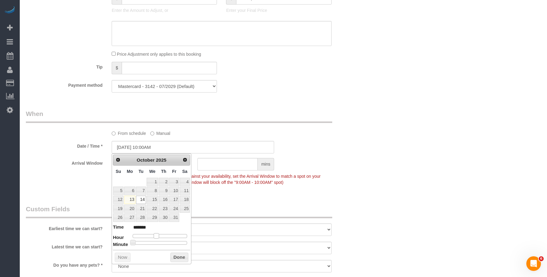
type input "[DATE] 11:00AM"
type input "*******"
type input "[DATE] 12:00PM"
type input "*******"
type input "[DATE] 11:00AM"
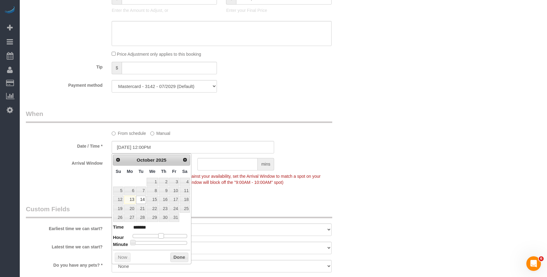
type input "*******"
type input "[DATE] 10:00AM"
type input "*******"
type input "[DATE] 9:00AM"
type input "******"
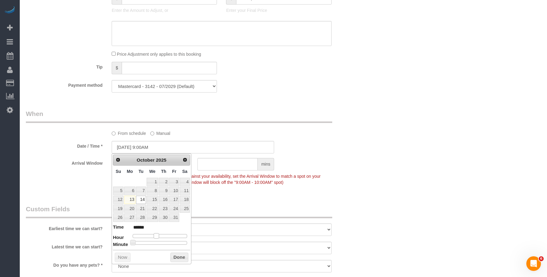
click at [155, 238] on span at bounding box center [156, 235] width 5 height 5
type input "[DATE] 10:00AM"
type input "*******"
drag, startPoint x: 155, startPoint y: 236, endPoint x: 275, endPoint y: 133, distance: 158.5
click at [158, 236] on span at bounding box center [156, 235] width 5 height 5
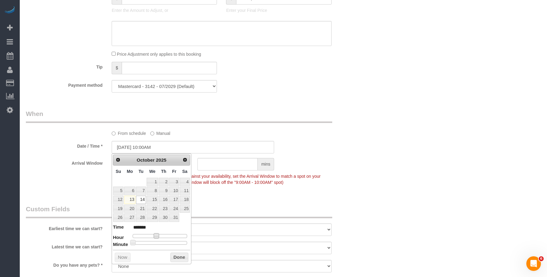
drag, startPoint x: 338, startPoint y: 92, endPoint x: 346, endPoint y: 112, distance: 21.2
click at [341, 97] on div "Who Email [EMAIL_ADDRESS][DOMAIN_NAME] Name * [GEOGRAPHIC_DATA] [GEOGRAPHIC_DAT…" at bounding box center [192, 12] width 343 height 1014
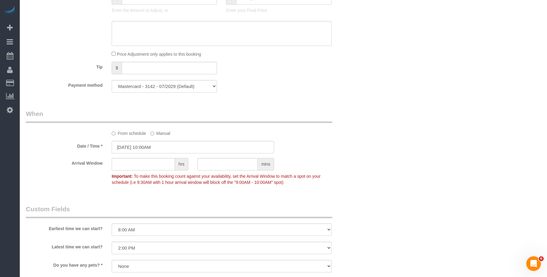
scroll to position [639, 0]
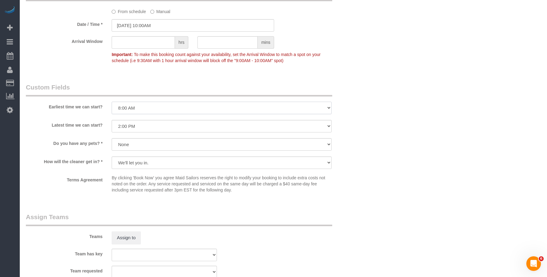
click at [179, 111] on select "I am not flexible, keep my selected time 8:00 AM 9:00 AM 10:00 AM 11:00 AM 12:0…" at bounding box center [222, 108] width 220 height 12
select select "number:89"
click at [112, 102] on select "I am not flexible, keep my selected time 8:00 AM 9:00 AM 10:00 AM 11:00 AM 12:0…" at bounding box center [222, 108] width 220 height 12
drag, startPoint x: 187, startPoint y: 124, endPoint x: 186, endPoint y: 132, distance: 7.4
click at [187, 124] on select "I am not flexible, keep my selected time 8:00 AM 9:00 AM 10:00 AM 11:00 AM 12:0…" at bounding box center [222, 126] width 220 height 12
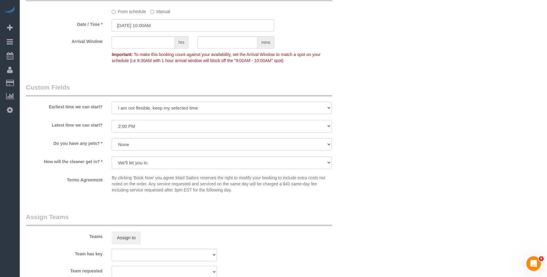
select select "number:90"
click at [112, 120] on select "I am not flexible, keep my selected time 8:00 AM 9:00 AM 10:00 AM 11:00 AM 12:0…" at bounding box center [222, 126] width 220 height 12
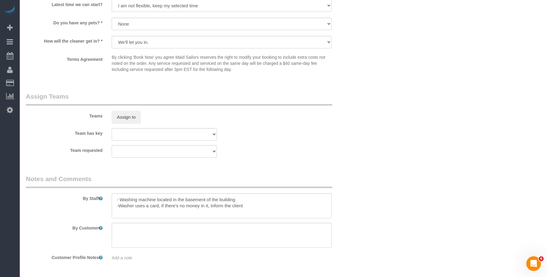
scroll to position [760, 0]
drag, startPoint x: 269, startPoint y: 206, endPoint x: 61, endPoint y: 157, distance: 213.4
drag, startPoint x: 399, startPoint y: 93, endPoint x: 404, endPoint y: 92, distance: 5.0
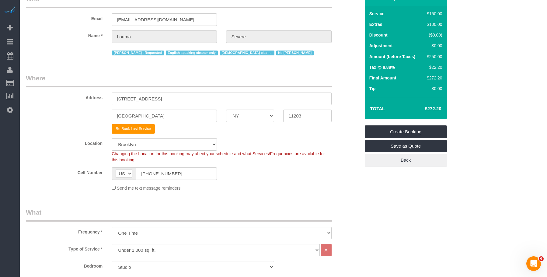
scroll to position [0, 0]
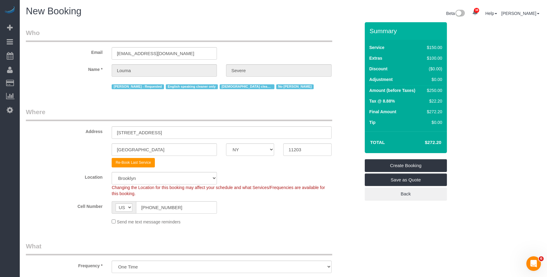
drag, startPoint x: 169, startPoint y: 210, endPoint x: 218, endPoint y: 31, distance: 186.0
click at [47, 189] on sui-booking-location "Location Manhattan Austin Boston Bronx Brooklyn Charlotte Denver New Jersey Por…" at bounding box center [193, 198] width 334 height 53
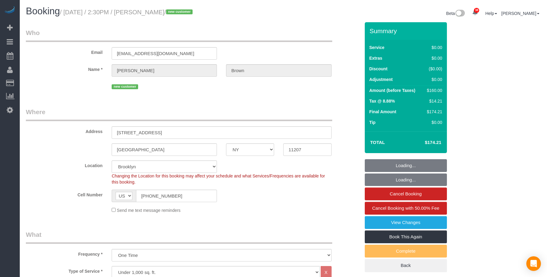
select select "NY"
select select "1"
select select "number:89"
select select "number:90"
select select "number:15"
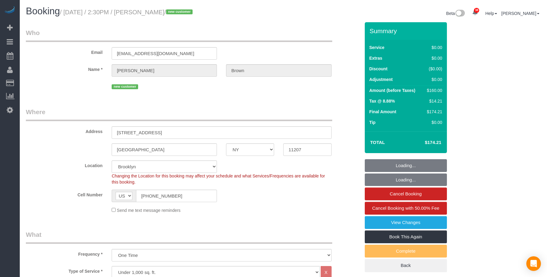
select select "number:7"
click at [247, 110] on legend "Where" at bounding box center [179, 114] width 306 height 14
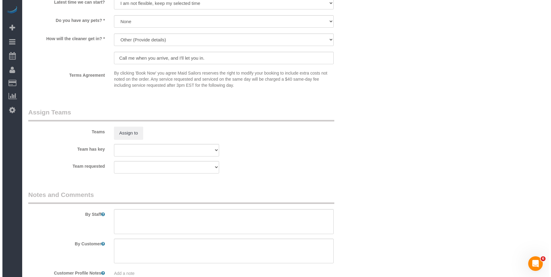
scroll to position [760, 0]
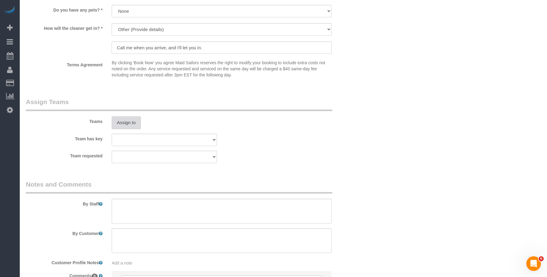
click at [126, 124] on button "Assign to" at bounding box center [126, 122] width 29 height 13
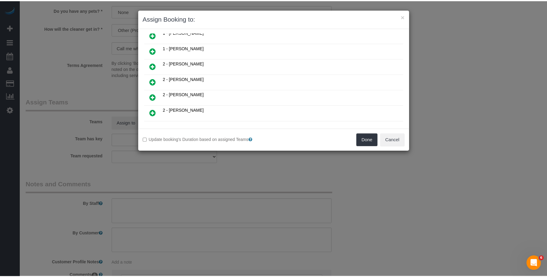
scroll to position [122, 0]
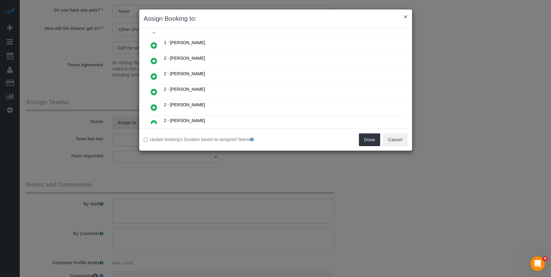
click at [405, 17] on button "×" at bounding box center [406, 16] width 4 height 6
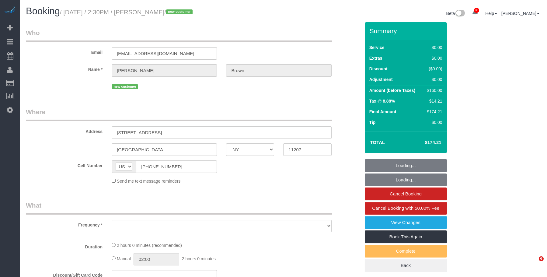
select select "NY"
select select "number:89"
select select "number:90"
select select "number:15"
select select "number:7"
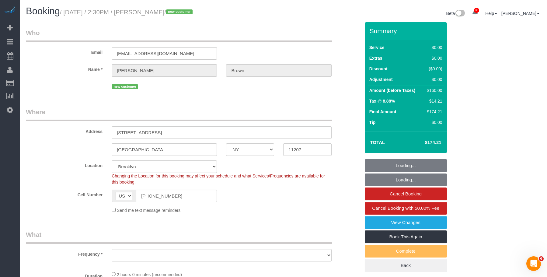
select select "object:960"
select select "string:stripe-pm_1SHuBZ4VGloSiKo7XQejnEN4"
select select "object:978"
select select "1"
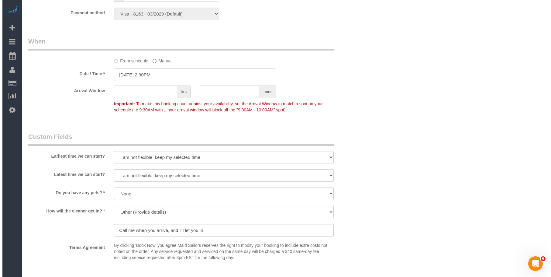
scroll to position [699, 0]
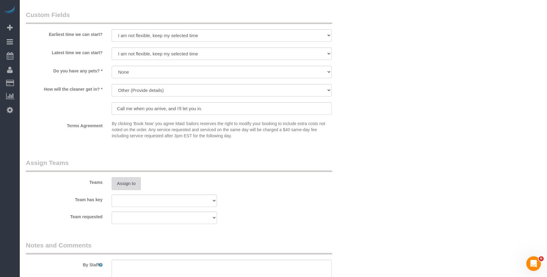
click at [132, 186] on button "Assign to" at bounding box center [126, 183] width 29 height 13
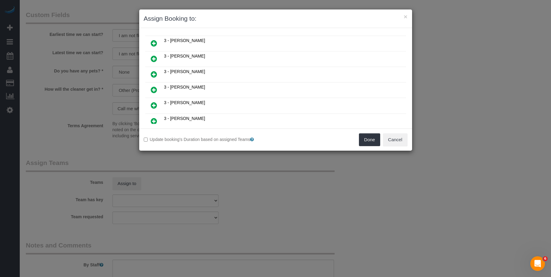
scroll to position [243, 0]
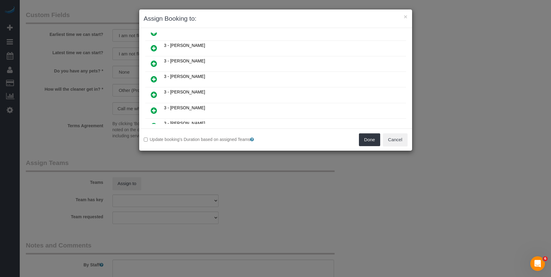
drag, startPoint x: 151, startPoint y: 79, endPoint x: 190, endPoint y: 106, distance: 47.6
click at [151, 79] on icon at bounding box center [154, 78] width 6 height 7
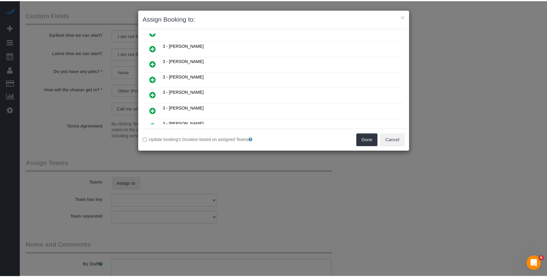
scroll to position [258, 0]
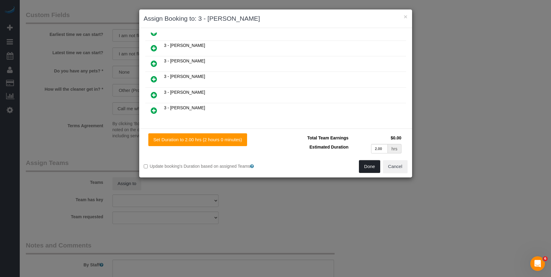
click at [365, 166] on button "Done" at bounding box center [369, 166] width 21 height 13
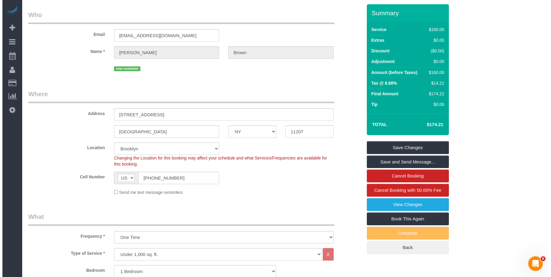
scroll to position [0, 0]
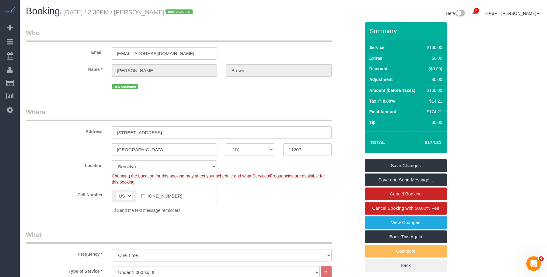
click at [488, 167] on div "Summary Service $160.00 Extras $0.00 Discount ($0.00) Adjustment $0.00 Amount (…" at bounding box center [424, 153] width 129 height 262
click at [421, 164] on link "Save Changes" at bounding box center [406, 165] width 82 height 13
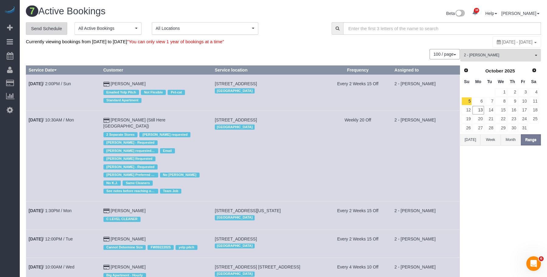
click at [39, 29] on link "Send Schedule" at bounding box center [46, 28] width 41 height 13
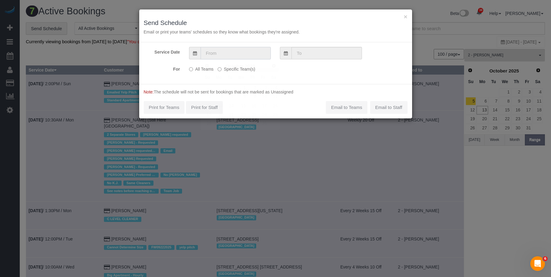
click at [246, 53] on input "text" at bounding box center [236, 53] width 70 height 12
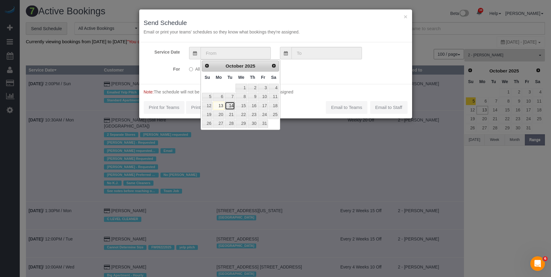
drag, startPoint x: 231, startPoint y: 106, endPoint x: 234, endPoint y: 83, distance: 23.0
click at [231, 106] on link "14" at bounding box center [230, 106] width 10 height 8
type input "10/14/2025"
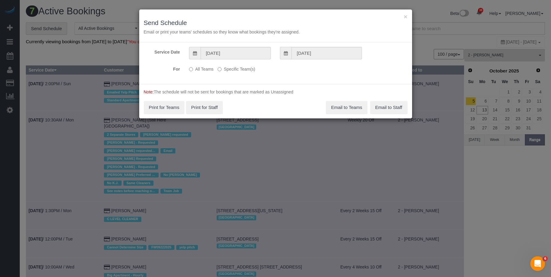
click at [241, 70] on label "Specific Team(s)" at bounding box center [236, 68] width 37 height 8
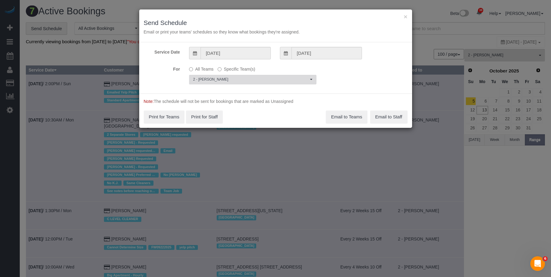
click at [272, 82] on span "2 - [PERSON_NAME]" at bounding box center [251, 79] width 116 height 5
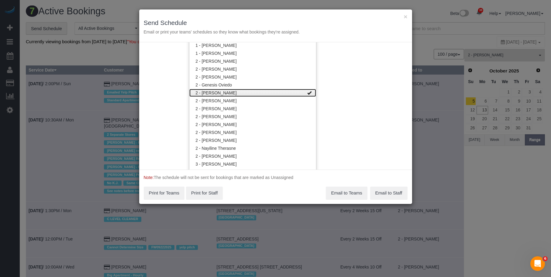
scroll to position [383, 0]
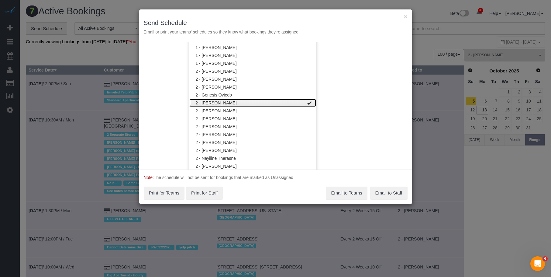
click at [278, 102] on link "2 - [PERSON_NAME]" at bounding box center [252, 103] width 127 height 8
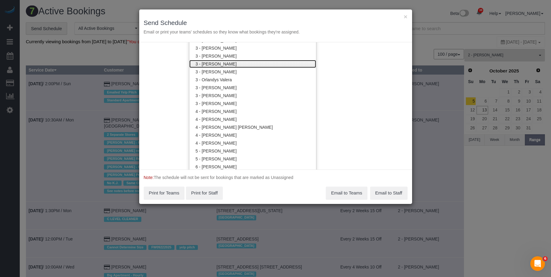
click at [232, 64] on link "3 - [PERSON_NAME]" at bounding box center [252, 64] width 127 height 8
click at [265, 17] on div "× Send Schedule Email or print your teams' schedules so they know what bookings…" at bounding box center [275, 25] width 273 height 33
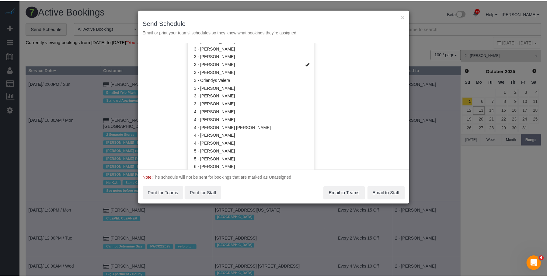
scroll to position [0, 0]
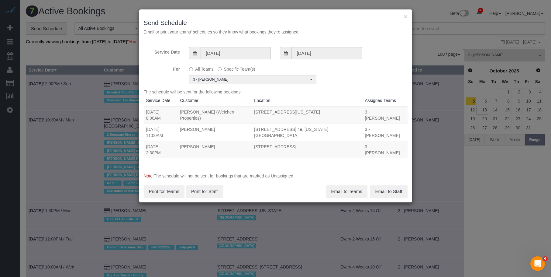
drag, startPoint x: 176, startPoint y: 113, endPoint x: 527, endPoint y: 120, distance: 351.6
click at [300, 121] on tr "10/14/2025 8:00AM Jason Bauer (Weichert Properties) 27 Union Square West, Suite…" at bounding box center [276, 115] width 264 height 18
copy tr "8:00AM Jason Bauer (Weichert Properties) 27 Union Square West, Suite 308, New Y…"
drag, startPoint x: 184, startPoint y: 136, endPoint x: 361, endPoint y: 132, distance: 177.3
click at [361, 132] on tr "10/14/2025 11:00AM Brenna Fischer 170 Amsterdam Avenue, Apt. 4e, New York, NY 1…" at bounding box center [276, 131] width 264 height 17
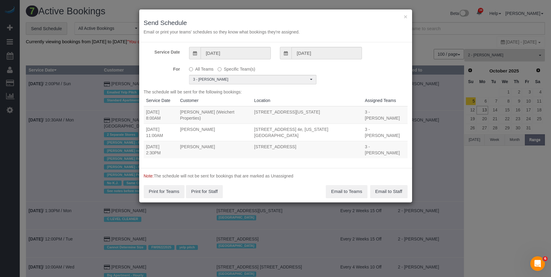
copy tr "11:00AM Brenna Fischer 170 Amsterdam Avenue, Apt. 4e, New York, NY 10023"
drag, startPoint x: 169, startPoint y: 148, endPoint x: 348, endPoint y: 150, distance: 179.1
click at [350, 149] on tr "10/14/2025 2:30PM Jason Brown 580 Bradford Street, Apt. 1, Brooklyn, NY 11207 3…" at bounding box center [276, 149] width 264 height 17
copy tr "2:30PM Jason Brown 580 Bradford Street, Apt. 1, Brooklyn, NY 11207"
click at [335, 191] on button "Email to Teams" at bounding box center [346, 191] width 41 height 13
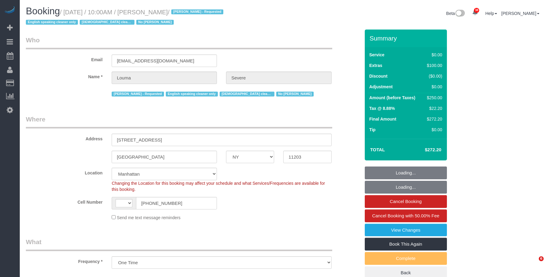
select select "NY"
select select "string:stripe-pm_1SHsO54VGloSiKo7rFzr8mYS"
select select "number:58"
select select "number:70"
select select "number:15"
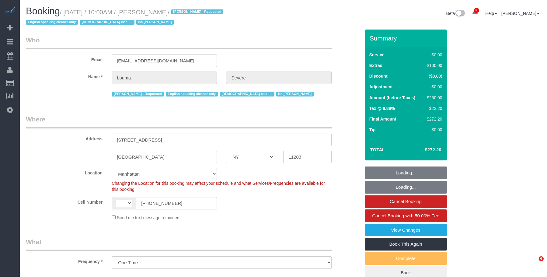
select select "number:5"
select select "object:735"
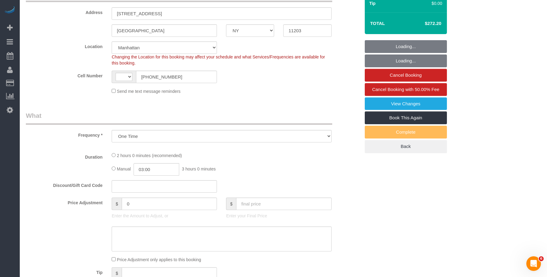
scroll to position [215, 0]
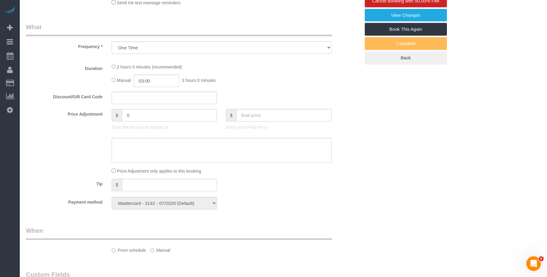
select select "string:[GEOGRAPHIC_DATA]"
select select "spot1"
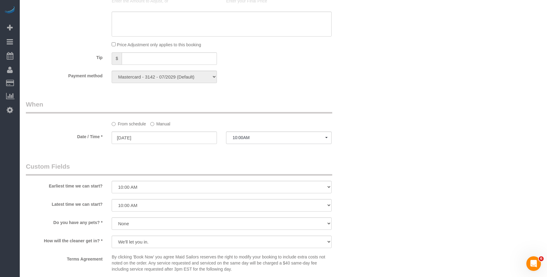
scroll to position [516, 0]
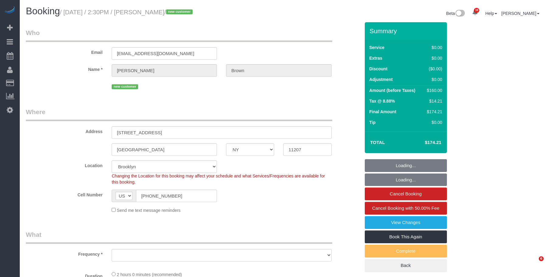
select select "NY"
select select "object:821"
select select "string:stripe-pm_1SHuBZ4VGloSiKo7XQejnEN4"
select select "1"
select select "number:89"
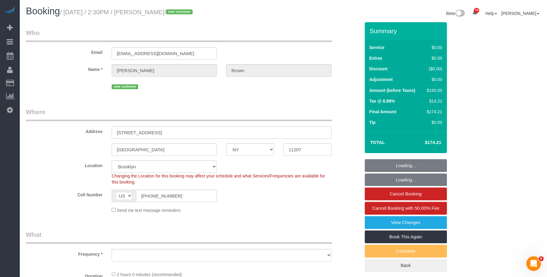
select select "number:90"
select select "number:15"
select select "number:7"
select select "object:1445"
select select "1"
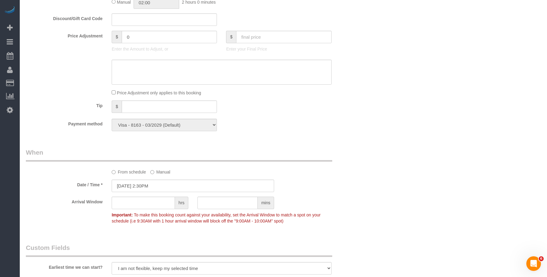
scroll to position [456, 0]
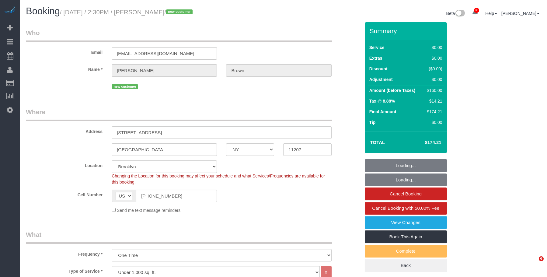
select select "NY"
select select "1"
select select "number:89"
select select "number:90"
select select "number:15"
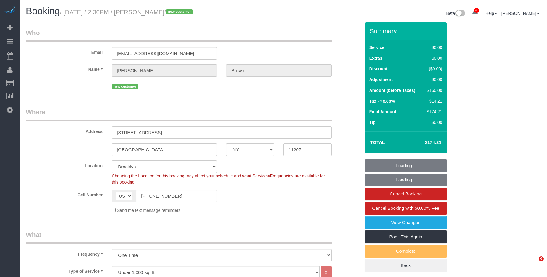
select select "number:7"
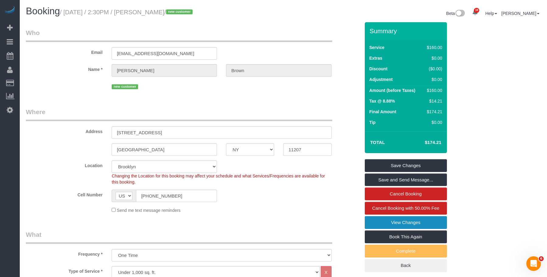
click at [388, 224] on link "View Changes" at bounding box center [406, 222] width 82 height 13
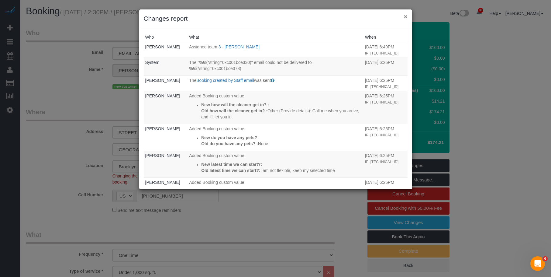
drag, startPoint x: 406, startPoint y: 16, endPoint x: 403, endPoint y: 18, distance: 3.7
click at [406, 16] on button "×" at bounding box center [406, 16] width 4 height 6
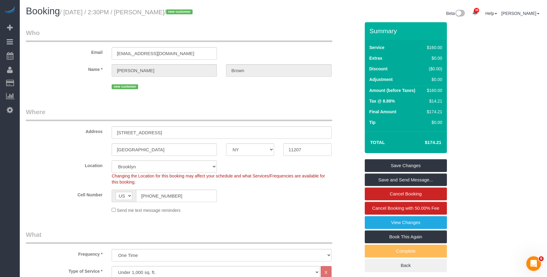
click at [211, 93] on fieldset "Who Email [EMAIL_ADDRESS][DOMAIN_NAME] Name * [PERSON_NAME] new customer" at bounding box center [193, 61] width 334 height 67
click at [209, 90] on div "new customer" at bounding box center [222, 85] width 220 height 9
drag, startPoint x: 146, startPoint y: 12, endPoint x: 180, endPoint y: 14, distance: 34.4
click at [180, 14] on small "/ [DATE] / 2:30PM / [PERSON_NAME] / new customer" at bounding box center [127, 12] width 134 height 7
copy small "[PERSON_NAME]"
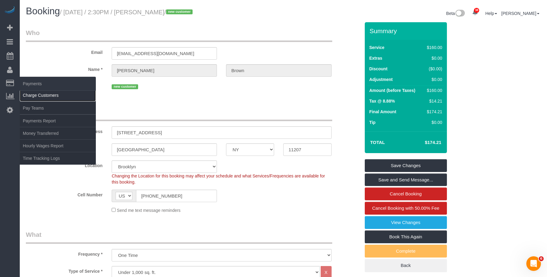
drag, startPoint x: 41, startPoint y: 95, endPoint x: 44, endPoint y: 95, distance: 3.1
click at [42, 95] on link "Charge Customers" at bounding box center [58, 95] width 76 height 12
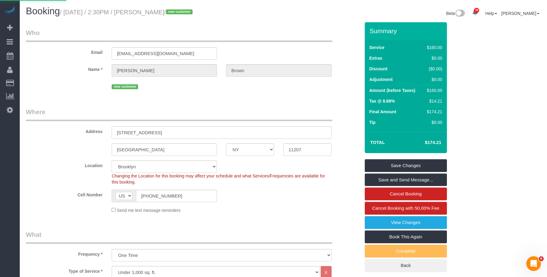
select select
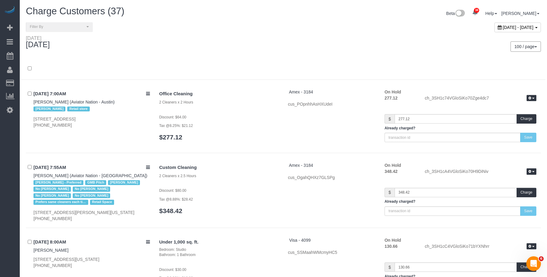
click at [503, 27] on span "[DATE] - [DATE]" at bounding box center [518, 27] width 31 height 5
type input "**********"
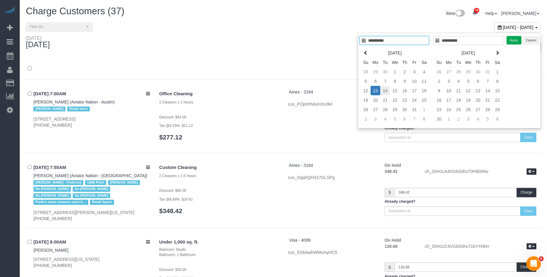
type input "**********"
click at [386, 89] on td "14" at bounding box center [385, 90] width 10 height 9
type input "**********"
click at [386, 89] on td "14" at bounding box center [385, 90] width 10 height 9
type input "**********"
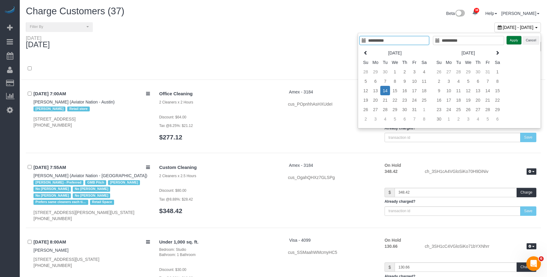
click at [512, 42] on button "Apply" at bounding box center [513, 40] width 15 height 9
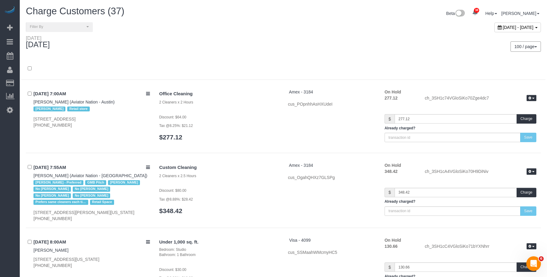
click at [349, 48] on div "100 / page 10 / page 20 / page 30 / page 40 / page 50 / page 100 / page" at bounding box center [414, 46] width 253 height 10
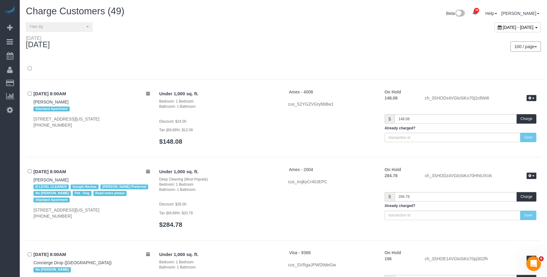
scroll to position [3097, 0]
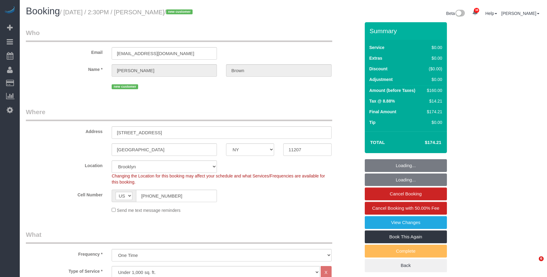
select select "NY"
select select "1"
select select "number:89"
select select "number:90"
select select "number:15"
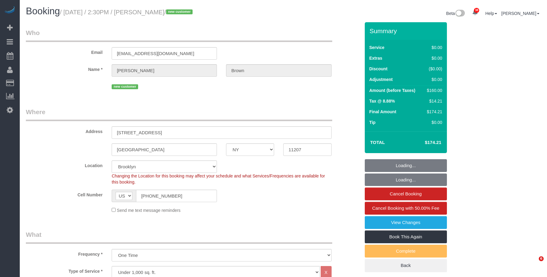
select select "number:7"
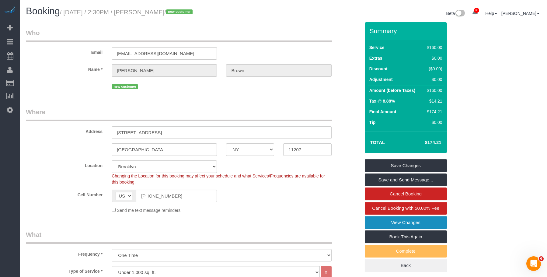
click at [416, 224] on link "View Changes" at bounding box center [406, 222] width 82 height 13
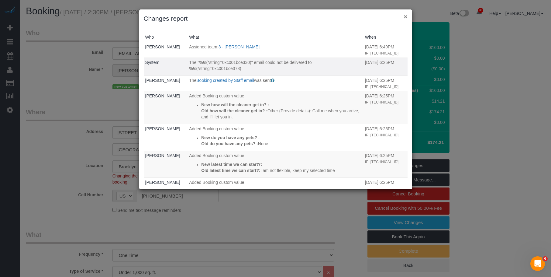
drag, startPoint x: 406, startPoint y: 17, endPoint x: 349, endPoint y: 42, distance: 61.7
click at [406, 17] on button "×" at bounding box center [406, 16] width 4 height 6
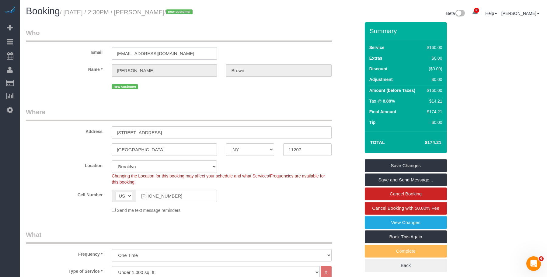
drag, startPoint x: 184, startPoint y: 55, endPoint x: 57, endPoint y: 58, distance: 127.5
click at [57, 58] on div "Email jasonbrown5828@gmail.com" at bounding box center [192, 43] width 343 height 31
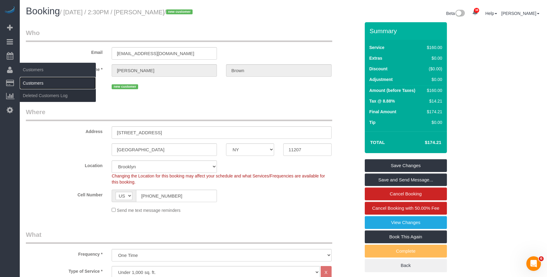
click at [32, 82] on link "Customers" at bounding box center [58, 83] width 76 height 12
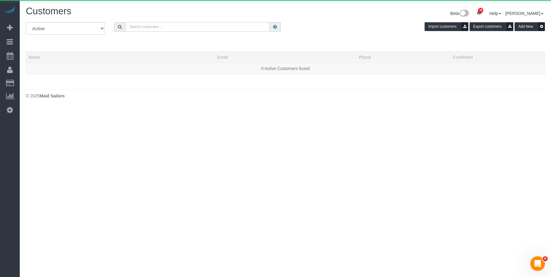
click at [189, 26] on input "text" at bounding box center [198, 26] width 144 height 9
paste input "[EMAIL_ADDRESS][DOMAIN_NAME]"
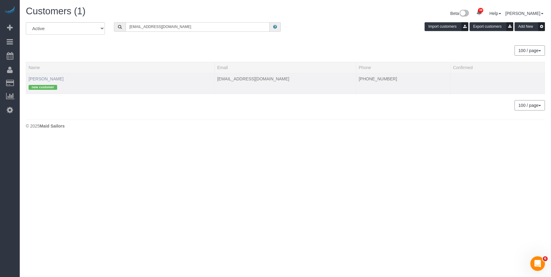
type input "[EMAIL_ADDRESS][DOMAIN_NAME]"
click at [50, 78] on link "[PERSON_NAME]" at bounding box center [46, 78] width 35 height 5
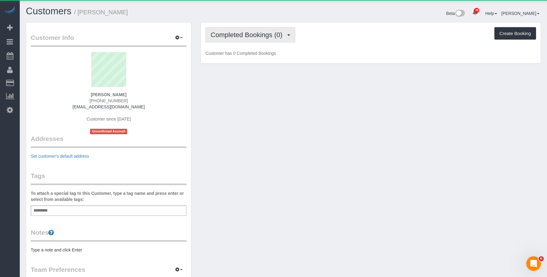
click at [245, 33] on span "Completed Bookings (0)" at bounding box center [247, 35] width 75 height 8
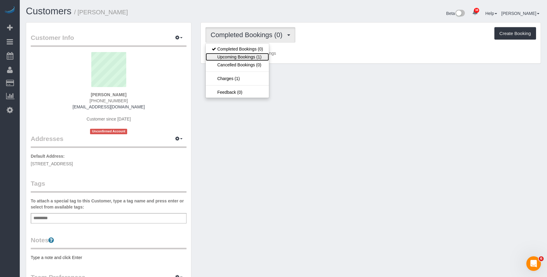
click at [238, 57] on link "Upcoming Bookings (1)" at bounding box center [237, 57] width 63 height 8
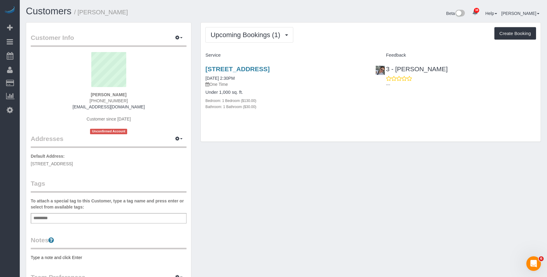
drag, startPoint x: 202, startPoint y: 65, endPoint x: 355, endPoint y: 64, distance: 153.3
click at [355, 64] on div "580 Bradford Street, Apt. 1, Brooklyn, NY 11207 10/14/2025 2:30PM One Time Unde…" at bounding box center [286, 90] width 170 height 61
copy link "[STREET_ADDRESS]"
click at [315, 117] on div "580 Bradford Street, Apt. 1, Brooklyn, NY 11207 10/14/2025 2:30PM One Time Unde…" at bounding box center [286, 90] width 170 height 61
drag, startPoint x: 312, startPoint y: 113, endPoint x: 293, endPoint y: 92, distance: 27.5
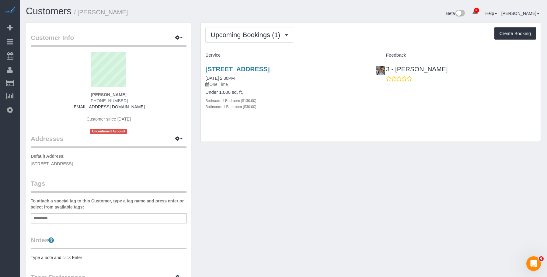
click at [313, 112] on div "580 Bradford Street, Apt. 1, Brooklyn, NY 11207 10/14/2025 2:30PM One Time Unde…" at bounding box center [286, 90] width 170 height 61
click at [269, 71] on link "[STREET_ADDRESS]" at bounding box center [237, 68] width 64 height 7
click at [386, 122] on div "Upcoming Bookings (1) Completed Bookings (0) Upcoming Bookings (1) Cancelled Bo…" at bounding box center [371, 82] width 340 height 119
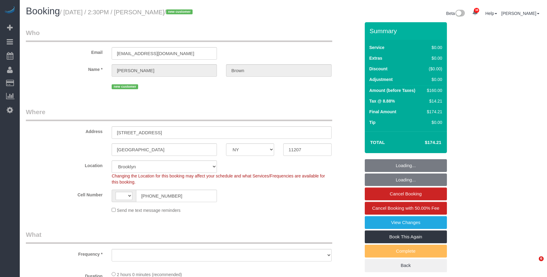
select select "NY"
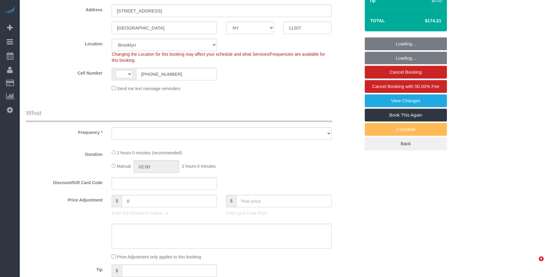
select select "string:[GEOGRAPHIC_DATA]"
select select "string:stripe-pm_1SHuBZ4VGloSiKo7XQejnEN4"
select select "number:89"
select select "number:90"
select select "number:15"
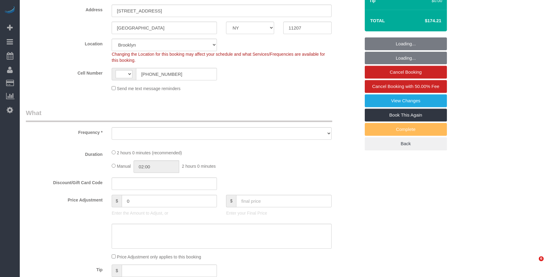
select select "number:7"
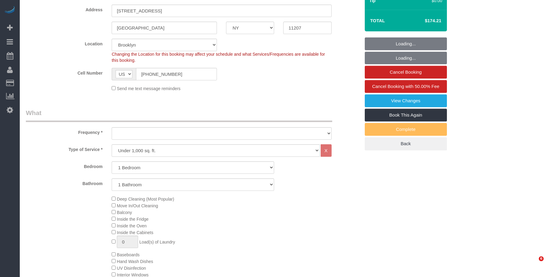
select select "1"
select select "object:1481"
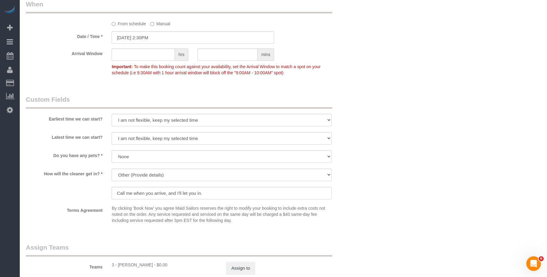
scroll to position [639, 0]
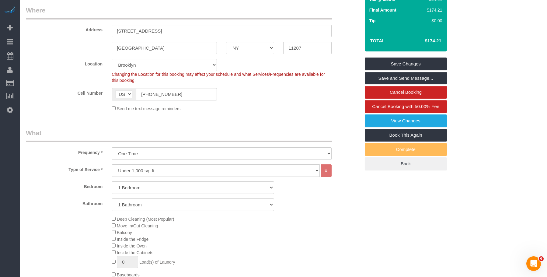
scroll to position [91, 0]
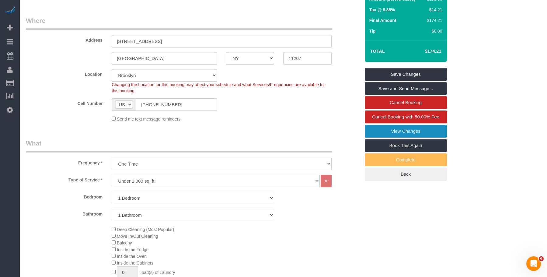
click at [409, 132] on link "View Changes" at bounding box center [406, 131] width 82 height 13
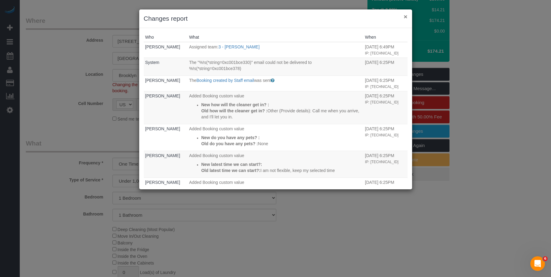
click at [406, 16] on button "×" at bounding box center [406, 16] width 4 height 6
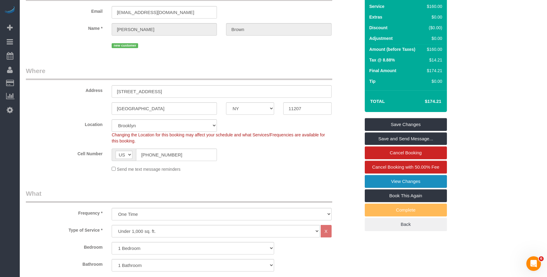
scroll to position [0, 0]
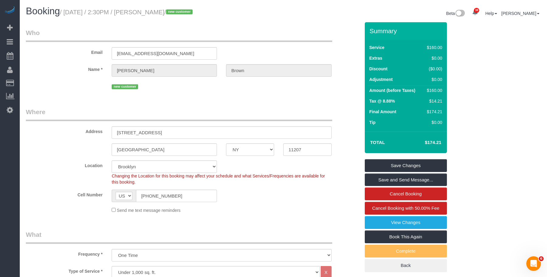
drag, startPoint x: 146, startPoint y: 12, endPoint x: 180, endPoint y: 12, distance: 34.7
click at [180, 12] on small "/ October 14, 2025 / 2:30PM / Jason Brown / new customer" at bounding box center [127, 12] width 134 height 7
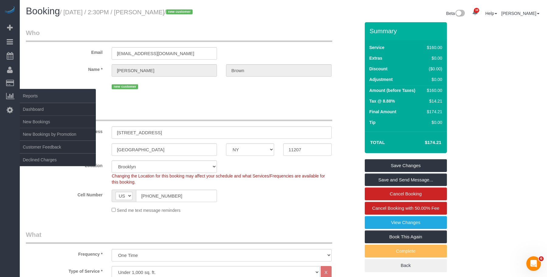
copy small "Jason Brown"
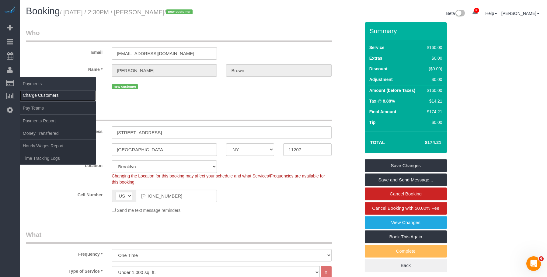
click at [31, 96] on link "Charge Customers" at bounding box center [58, 95] width 76 height 12
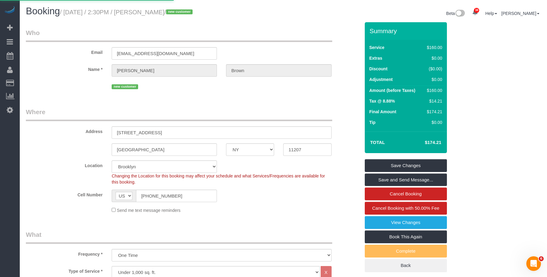
select select
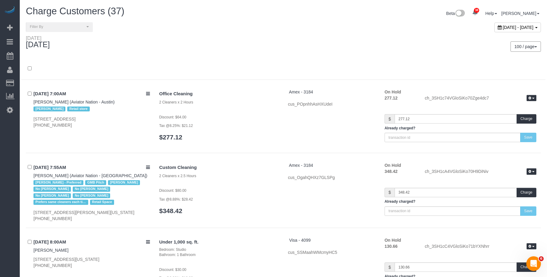
click at [503, 29] on span "October 13, 2025 - October 13, 2025" at bounding box center [518, 27] width 31 height 5
type input "**********"
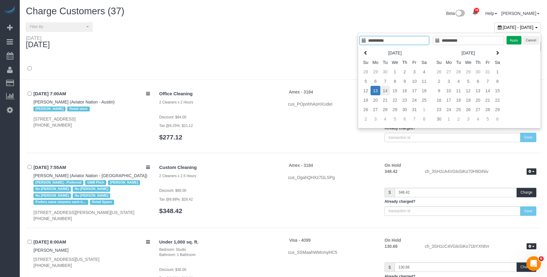
type input "**********"
click at [387, 90] on td "14" at bounding box center [385, 90] width 10 height 9
type input "**********"
click at [387, 90] on td "14" at bounding box center [385, 90] width 10 height 9
type input "**********"
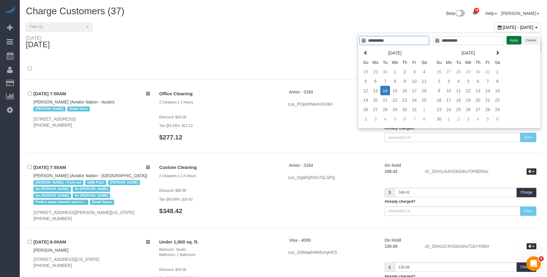
click at [517, 43] on button "Apply" at bounding box center [513, 40] width 15 height 9
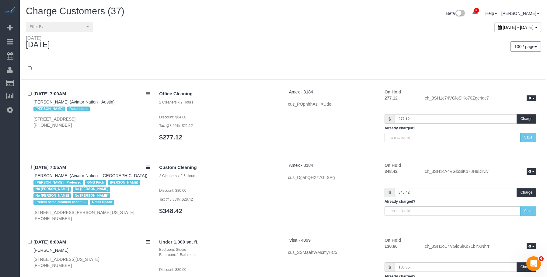
click at [331, 48] on div "100 / page 10 / page 20 / page 30 / page 40 / page 50 / page 100 / page" at bounding box center [414, 46] width 253 height 10
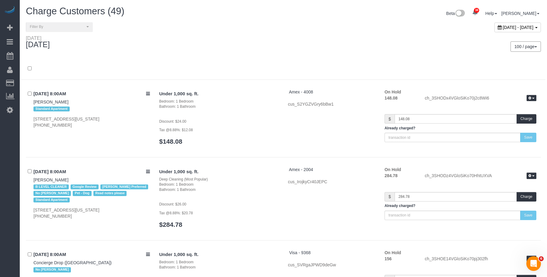
scroll to position [3097, 0]
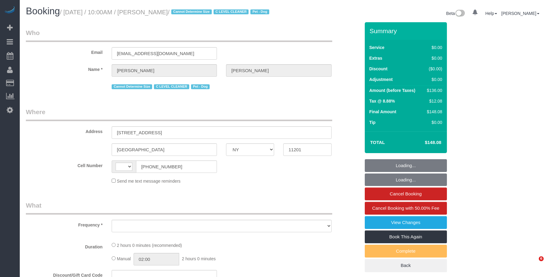
select select "NY"
select select "string:[GEOGRAPHIC_DATA]"
select select "object:930"
select select "string:stripe-pm_1Nj3TP4VGloSiKo7GSDuJG2L"
select select "1"
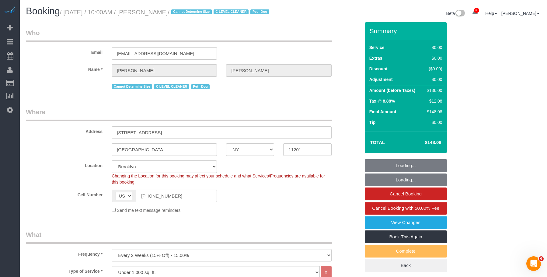
select select "spot1"
select select "number:89"
select select "number:90"
select select "number:13"
select select "number:6"
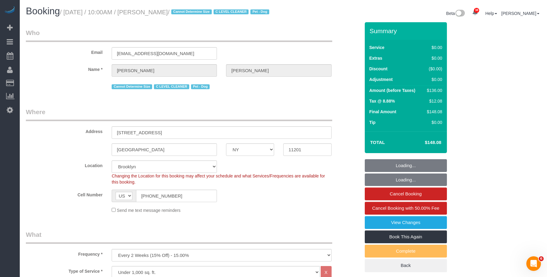
select select "object:1447"
select select "1"
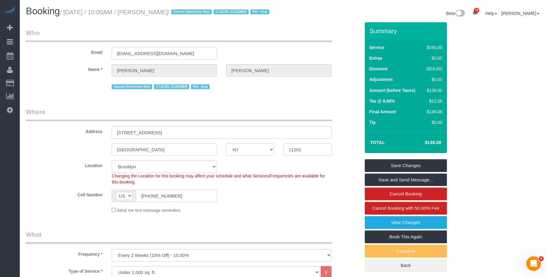
drag, startPoint x: 110, startPoint y: 60, endPoint x: 74, endPoint y: 59, distance: 35.9
click at [75, 59] on div "Email [EMAIL_ADDRESS][DOMAIN_NAME]" at bounding box center [192, 43] width 343 height 31
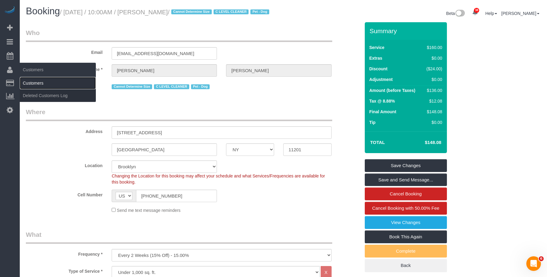
drag, startPoint x: 31, startPoint y: 84, endPoint x: 70, endPoint y: 82, distance: 38.4
click at [32, 84] on link "Customers" at bounding box center [58, 83] width 76 height 12
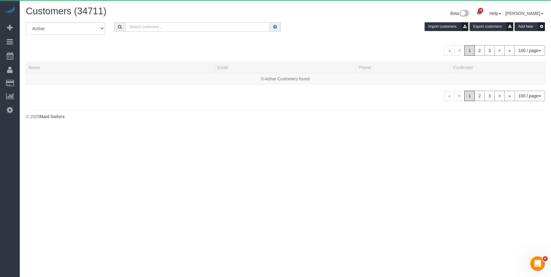
click at [189, 27] on input "text" at bounding box center [198, 26] width 144 height 9
paste input "[EMAIL_ADDRESS][DOMAIN_NAME]"
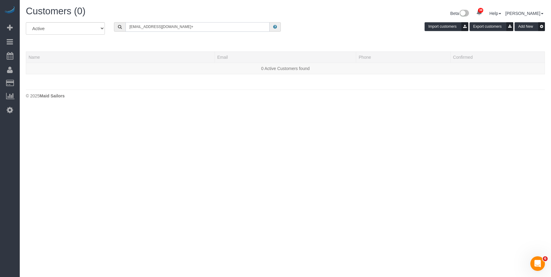
click at [189, 26] on input "[EMAIL_ADDRESS][DOMAIN_NAME]+" at bounding box center [198, 26] width 144 height 9
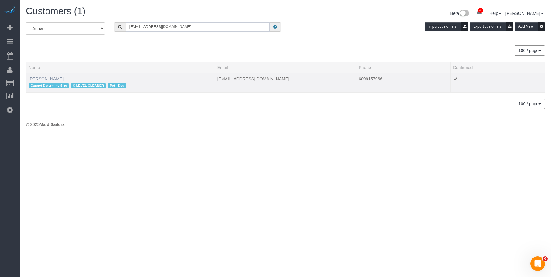
type input "[EMAIL_ADDRESS][DOMAIN_NAME]"
drag, startPoint x: 45, startPoint y: 77, endPoint x: 50, endPoint y: 77, distance: 4.9
click at [45, 77] on link "[PERSON_NAME]" at bounding box center [46, 78] width 35 height 5
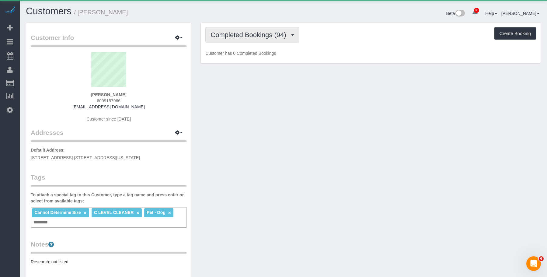
click at [241, 36] on span "Completed Bookings (94)" at bounding box center [249, 35] width 78 height 8
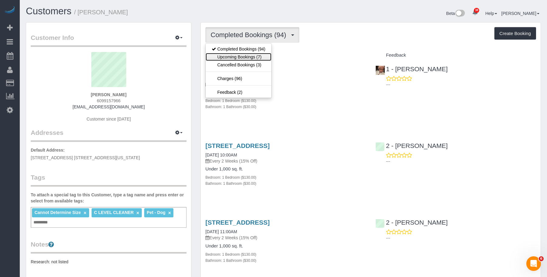
click at [228, 58] on link "Upcoming Bookings (7)" at bounding box center [239, 57] width 66 height 8
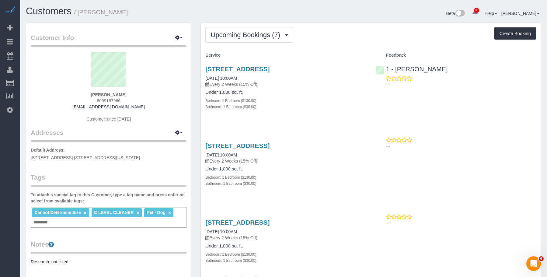
click at [339, 117] on div "[STREET_ADDRESS] [DATE] 10:00AM Every 2 Weeks (15% Off) Under 1,000 sq. ft. Bed…" at bounding box center [286, 90] width 170 height 61
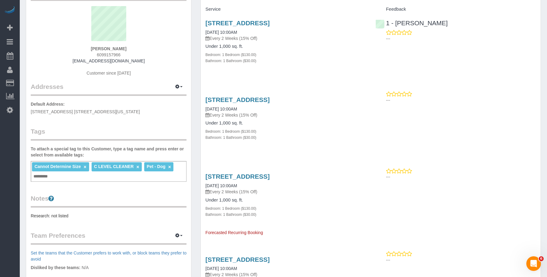
scroll to position [61, 0]
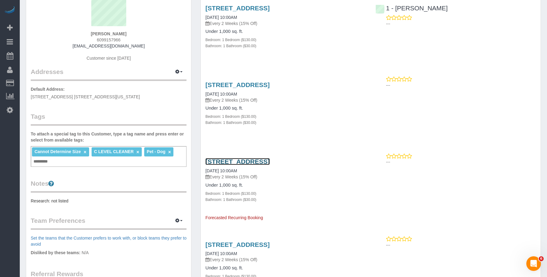
click at [269, 158] on link "33 Bond Street Apt. 2514, Brooklyn, NY 11201" at bounding box center [237, 161] width 64 height 7
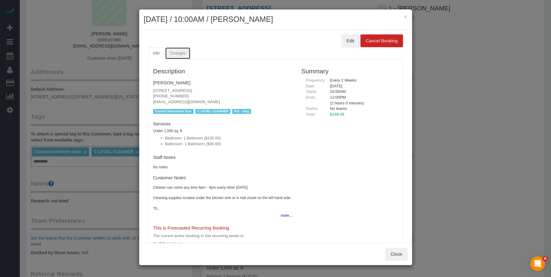
click at [182, 48] on link "Changes" at bounding box center [178, 53] width 26 height 12
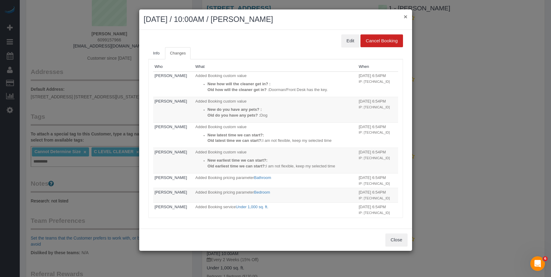
click at [408, 19] on button "×" at bounding box center [406, 16] width 4 height 6
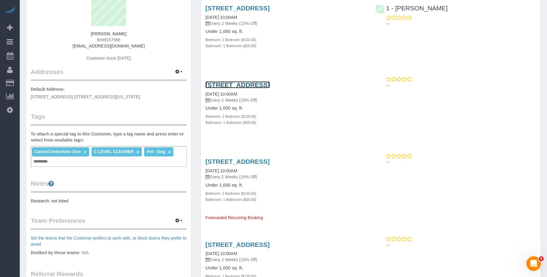
click at [269, 86] on link "33 Bond Street Apt. 2514, Brooklyn, NY 11201" at bounding box center [237, 84] width 64 height 7
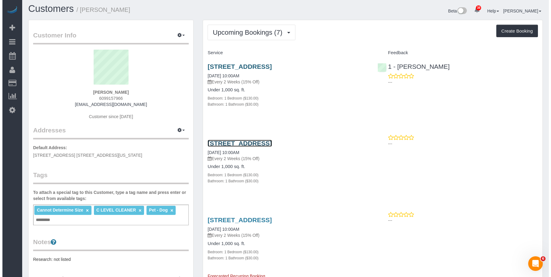
scroll to position [0, 0]
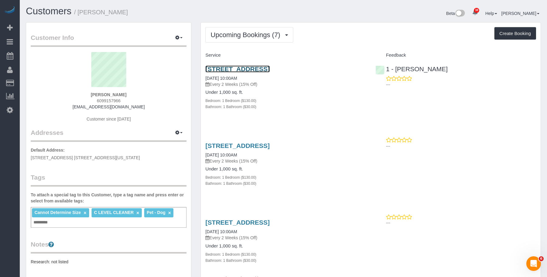
click at [262, 70] on link "33 Bond Street Apt. 2514, Brooklyn, NY 11201" at bounding box center [237, 68] width 64 height 7
click at [245, 223] on link "33 Bond Street Apt. 2514, Brooklyn, NY 11201" at bounding box center [237, 222] width 64 height 7
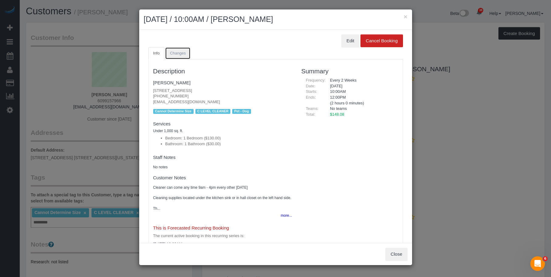
click at [181, 54] on span "Changes" at bounding box center [178, 53] width 16 height 5
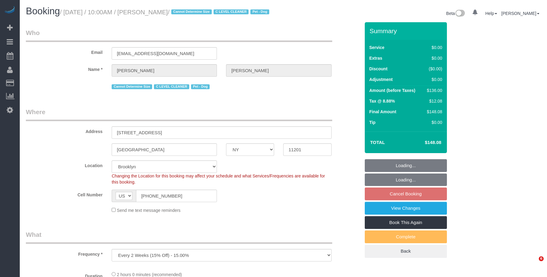
select select "NY"
select select "object:968"
select select "string:stripe-pm_1Nj3TP4VGloSiKo7GSDuJG2L"
select select "number:89"
select select "number:90"
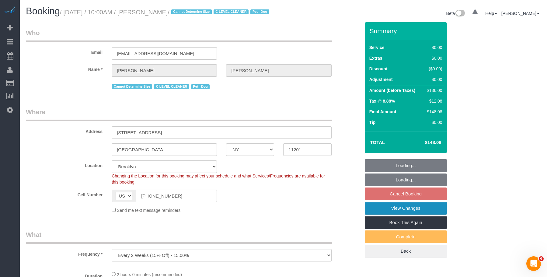
select select "number:13"
select select "number:6"
select select "spot3"
click at [399, 214] on link "View Changes" at bounding box center [406, 208] width 82 height 13
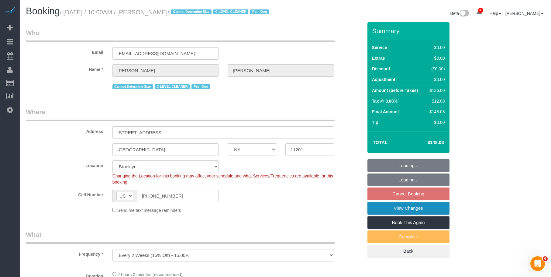
select select "1"
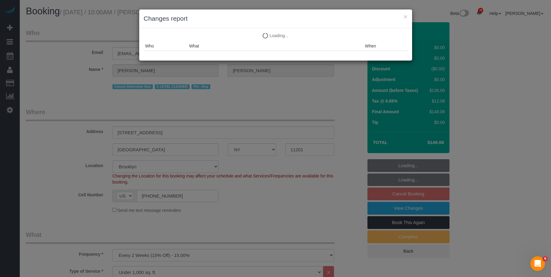
select select "1"
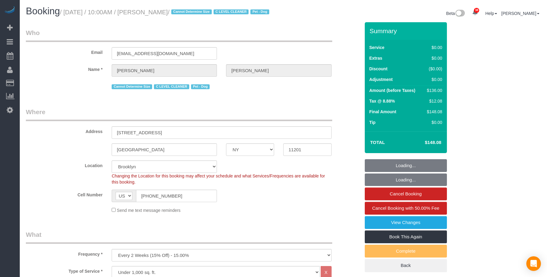
select select "NY"
select select "1"
select select "string:stripe-pm_1Nj3TP4VGloSiKo7GSDuJG2L"
select select "spot1"
select select "number:89"
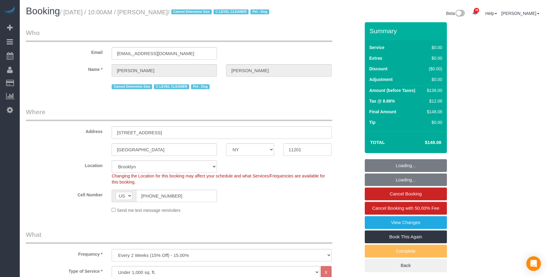
select select "number:90"
select select "number:13"
select select "number:6"
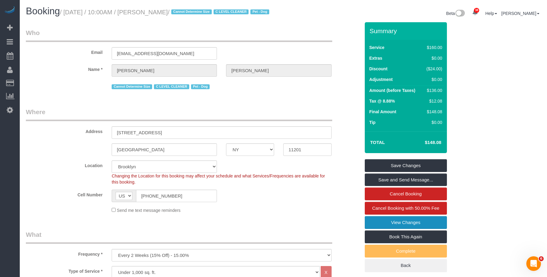
click at [375, 229] on link "View Changes" at bounding box center [406, 222] width 82 height 13
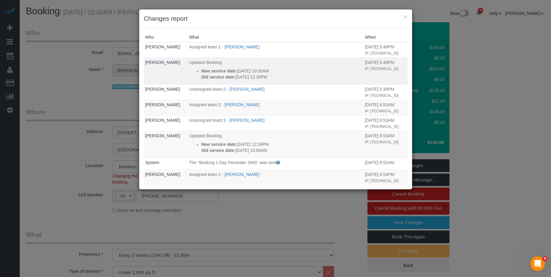
drag, startPoint x: 259, startPoint y: 78, endPoint x: 296, endPoint y: 75, distance: 37.5
click at [296, 74] on p "New service date: 10/14/2025 10:00AM" at bounding box center [281, 71] width 161 height 6
click at [302, 74] on p "New service date: 10/14/2025 10:00AM" at bounding box center [281, 71] width 161 height 6
click at [406, 15] on button "×" at bounding box center [406, 16] width 4 height 6
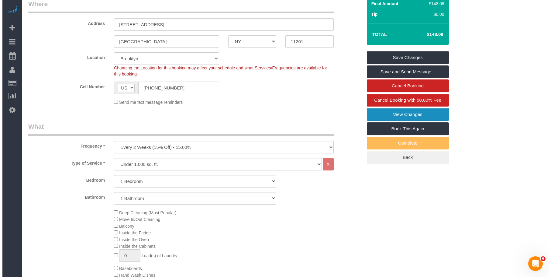
scroll to position [91, 0]
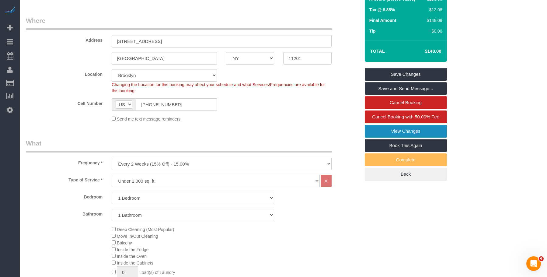
click at [375, 137] on link "View Changes" at bounding box center [406, 131] width 82 height 13
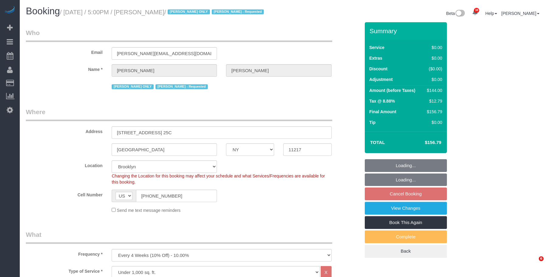
select select "NY"
select select "number:89"
select select "number:90"
select select "number:15"
select select "number:5"
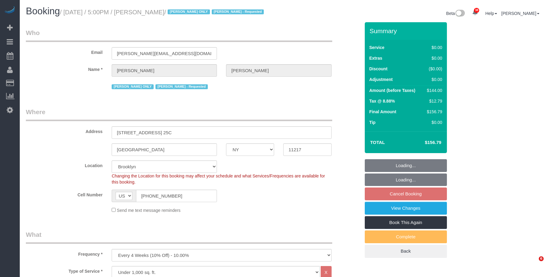
select select "object:1439"
select select "spot70"
select select "1"
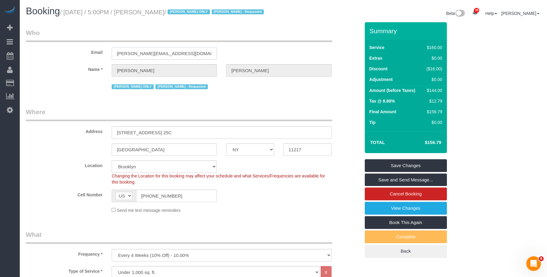
drag, startPoint x: 166, startPoint y: 56, endPoint x: 72, endPoint y: 48, distance: 94.3
click at [63, 47] on div "Email [PERSON_NAME][EMAIL_ADDRESS][DOMAIN_NAME]" at bounding box center [192, 43] width 343 height 31
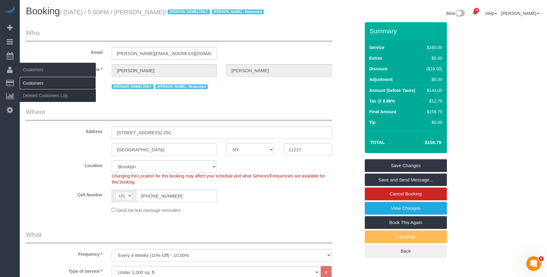
click at [28, 82] on link "Customers" at bounding box center [58, 83] width 76 height 12
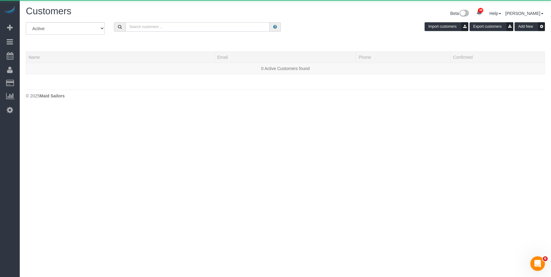
click at [194, 29] on input "text" at bounding box center [198, 26] width 144 height 9
paste input "[PERSON_NAME][EMAIL_ADDRESS][DOMAIN_NAME]"
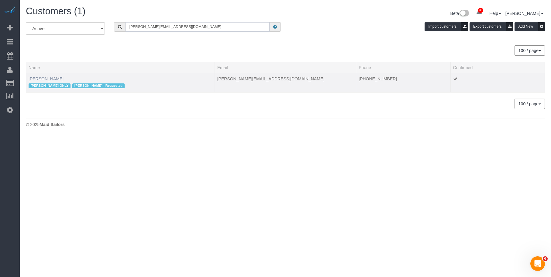
type input "[PERSON_NAME][EMAIL_ADDRESS][DOMAIN_NAME]"
click at [49, 80] on link "[PERSON_NAME]" at bounding box center [46, 78] width 35 height 5
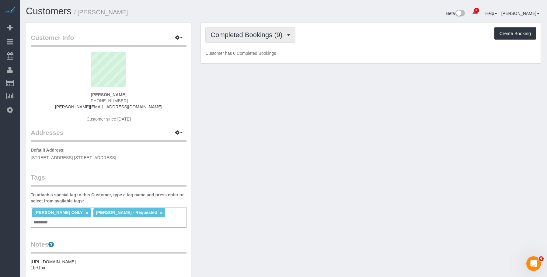
click at [255, 36] on span "Completed Bookings (9)" at bounding box center [247, 35] width 75 height 8
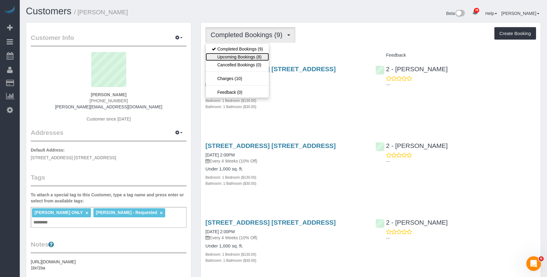
click at [250, 55] on link "Upcoming Bookings (8)" at bounding box center [237, 57] width 63 height 8
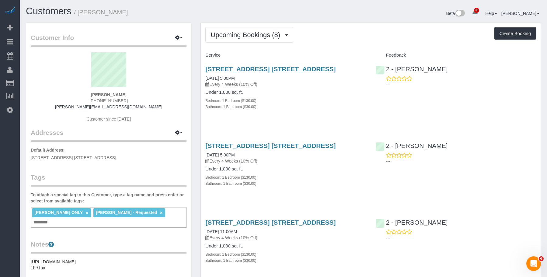
click at [331, 103] on div "Bedroom: 1 Bedroom ($130.00)" at bounding box center [285, 100] width 161 height 6
click at [373, 29] on div "Upcoming Bookings (8) Completed Bookings (9) Upcoming Bookings (8) Cancelled Bo…" at bounding box center [370, 35] width 331 height 16
click at [231, 38] on span "Upcoming Bookings (8)" at bounding box center [246, 35] width 73 height 8
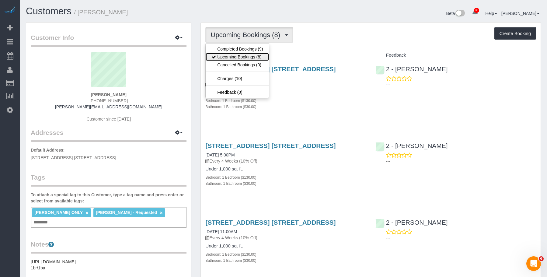
click at [226, 59] on link "Upcoming Bookings (8)" at bounding box center [237, 57] width 63 height 8
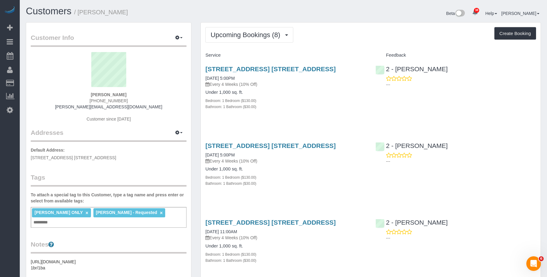
click at [342, 106] on div "Bathroom: 1 Bathroom ($30.00)" at bounding box center [285, 106] width 161 height 6
click at [324, 97] on div "Bedroom: 1 Bedroom ($130.00)" at bounding box center [285, 100] width 161 height 6
click at [311, 67] on link "[STREET_ADDRESS] [STREET_ADDRESS]" at bounding box center [270, 68] width 130 height 7
click at [245, 31] on span "Upcoming Bookings (8)" at bounding box center [246, 35] width 73 height 8
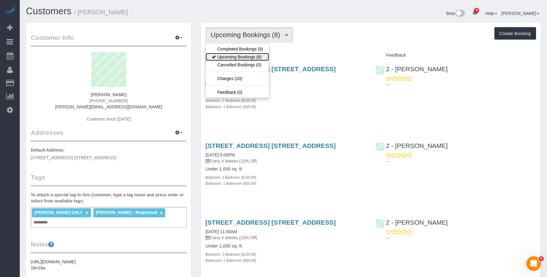
click at [234, 54] on link "Upcoming Bookings (8)" at bounding box center [237, 57] width 63 height 8
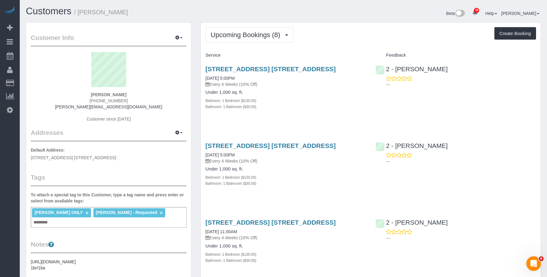
click at [316, 102] on div "Bedroom: 1 Bedroom ($130.00)" at bounding box center [285, 100] width 161 height 6
click at [326, 109] on div "Bathroom: 1 Bathroom ($30.00)" at bounding box center [285, 106] width 161 height 6
drag, startPoint x: 332, startPoint y: 100, endPoint x: 319, endPoint y: 95, distance: 13.3
click at [331, 100] on div "Bedroom: 1 Bedroom ($130.00)" at bounding box center [285, 100] width 161 height 6
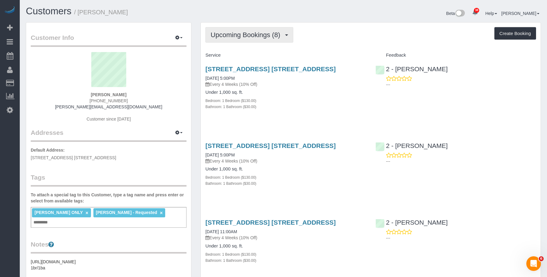
click at [230, 36] on span "Upcoming Bookings (8)" at bounding box center [246, 35] width 73 height 8
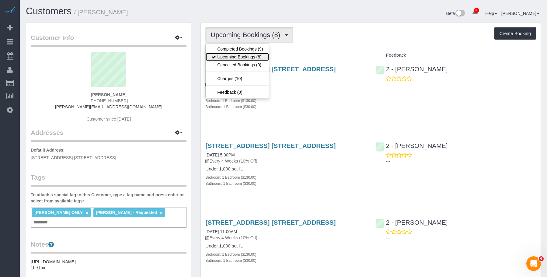
click at [227, 56] on link "Upcoming Bookings (8)" at bounding box center [237, 57] width 63 height 8
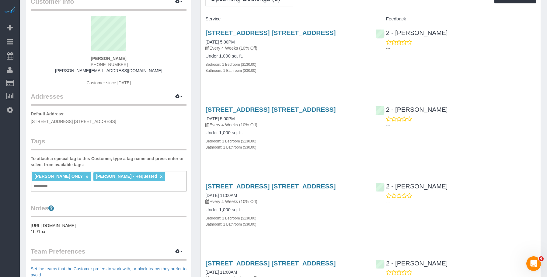
scroll to position [91, 0]
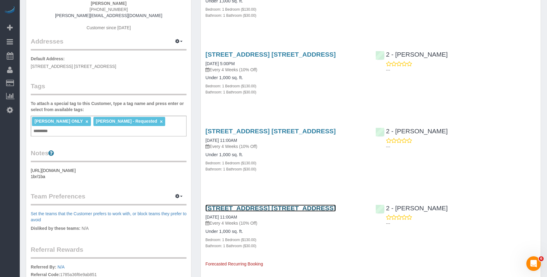
click at [285, 209] on link "[STREET_ADDRESS] [STREET_ADDRESS]" at bounding box center [270, 207] width 130 height 7
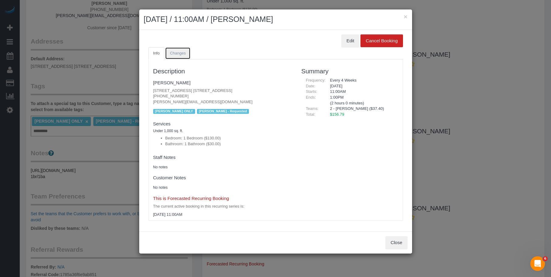
click at [177, 52] on span "Changes" at bounding box center [178, 53] width 16 height 5
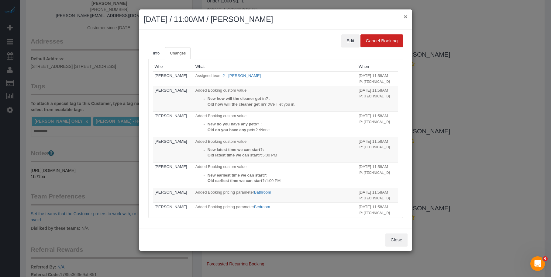
click at [405, 16] on button "×" at bounding box center [406, 16] width 4 height 6
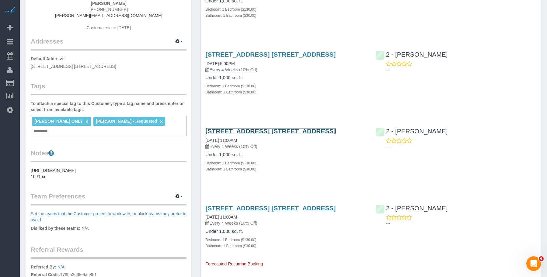
click at [323, 130] on link "[STREET_ADDRESS] [STREET_ADDRESS]" at bounding box center [270, 130] width 130 height 7
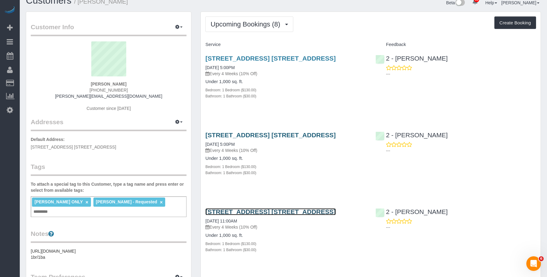
scroll to position [0, 0]
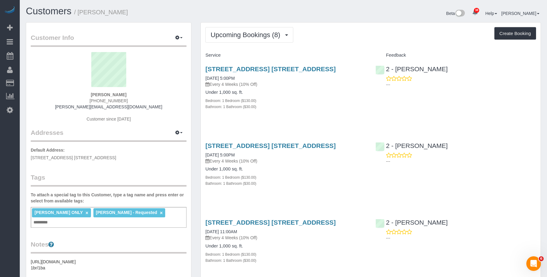
click at [319, 140] on div "[STREET_ADDRESS] [STREET_ADDRESS] [DATE] 5:00PM Every 4 Weeks (10% Off) Under 1…" at bounding box center [286, 167] width 170 height 61
click at [317, 143] on link "[STREET_ADDRESS] [STREET_ADDRESS]" at bounding box center [270, 145] width 130 height 7
click at [291, 68] on link "250 Ashland Place, Apt. 25c, Brooklyn, NY 11217" at bounding box center [270, 68] width 130 height 7
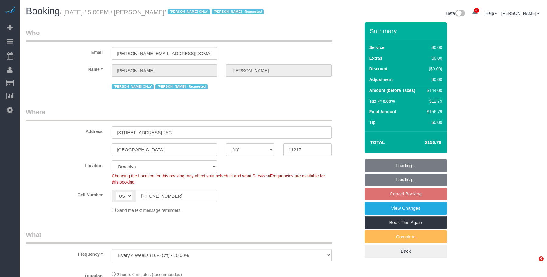
select select "NY"
select select "number:89"
select select "number:90"
select select "number:15"
select select "number:5"
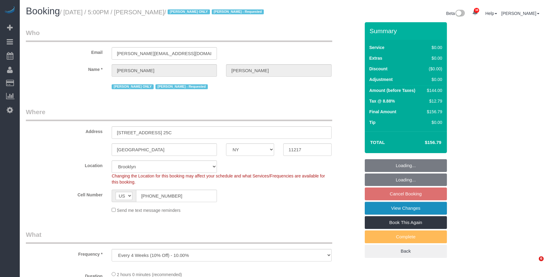
click at [388, 207] on link "View Changes" at bounding box center [406, 208] width 82 height 13
select select "spot10"
select select "1"
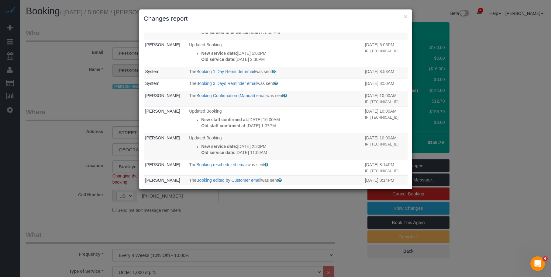
scroll to position [91, 0]
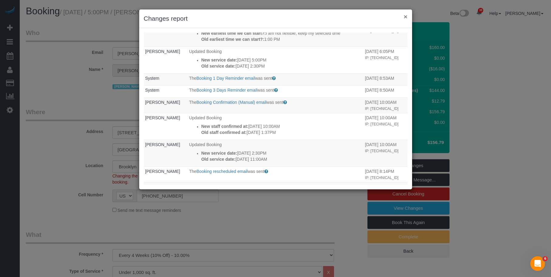
drag, startPoint x: 406, startPoint y: 16, endPoint x: 397, endPoint y: 14, distance: 9.8
click at [406, 16] on button "×" at bounding box center [406, 16] width 4 height 6
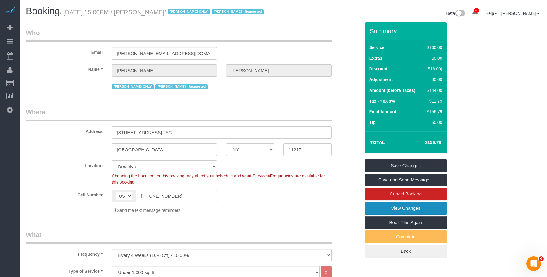
click at [381, 209] on link "View Changes" at bounding box center [406, 208] width 82 height 13
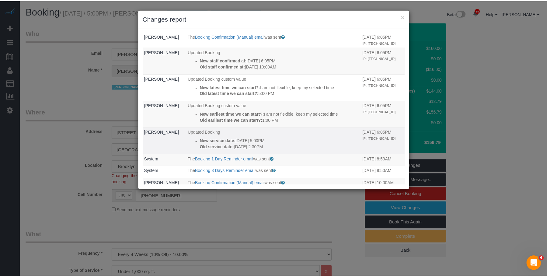
scroll to position [0, 0]
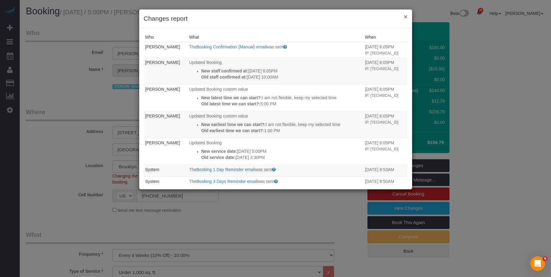
click at [405, 16] on button "×" at bounding box center [406, 16] width 4 height 6
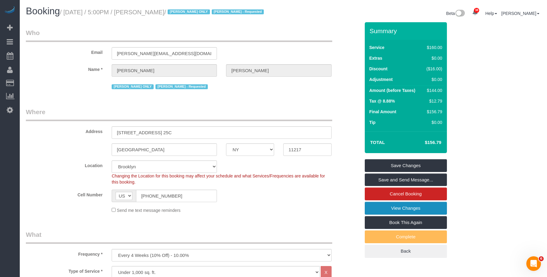
click at [375, 208] on link "View Changes" at bounding box center [406, 208] width 82 height 13
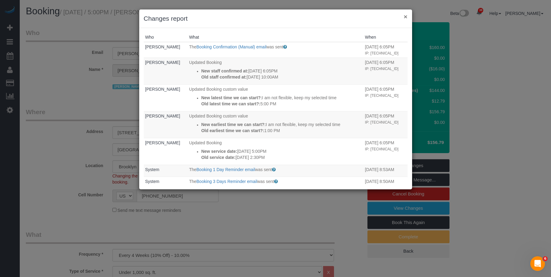
click at [406, 17] on button "×" at bounding box center [406, 16] width 4 height 6
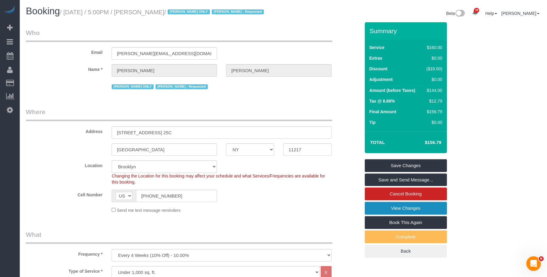
click at [376, 206] on link "View Changes" at bounding box center [406, 208] width 82 height 13
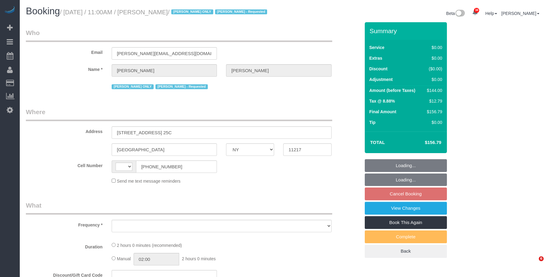
select select "NY"
select select "string:US"
select select "object:819"
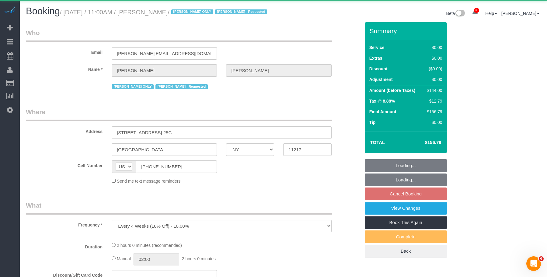
select select "string:stripe-pm_1QfCPv4VGloSiKo7GPSlZj3p"
select select "spot4"
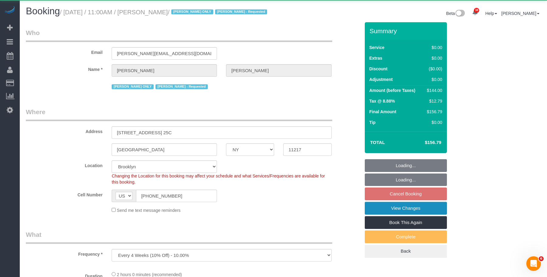
select select "1"
select select "number:61"
select select "number:77"
select select "number:15"
select select "number:5"
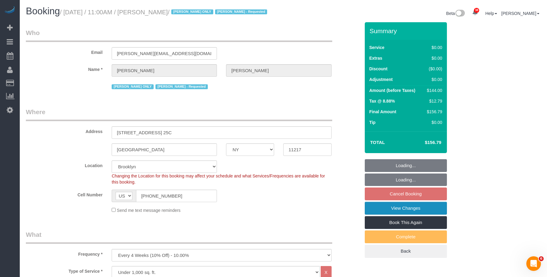
select select "object:1436"
select select "spot64"
click at [380, 213] on link "View Changes" at bounding box center [406, 208] width 82 height 13
select select "1"
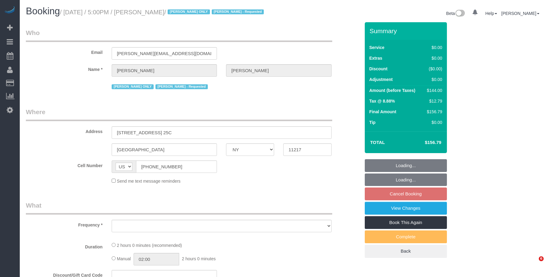
select select "NY"
select select "1"
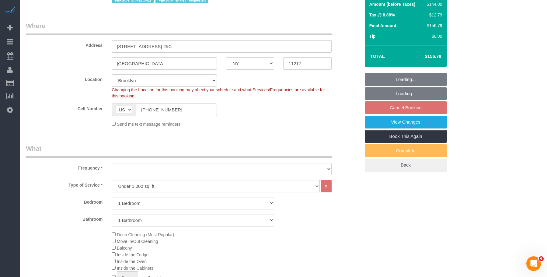
select select "object:928"
select select "string:stripe-pm_1QfCPv4VGloSiKo7GPSlZj3p"
select select "spot10"
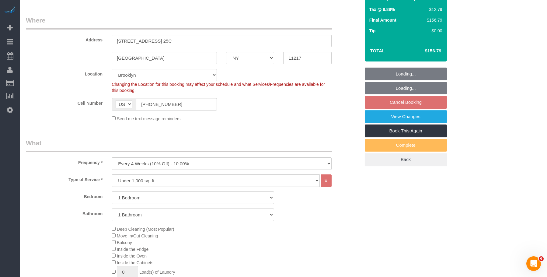
select select "number:61"
select select "number:77"
select select "number:15"
select select "number:5"
select select "1"
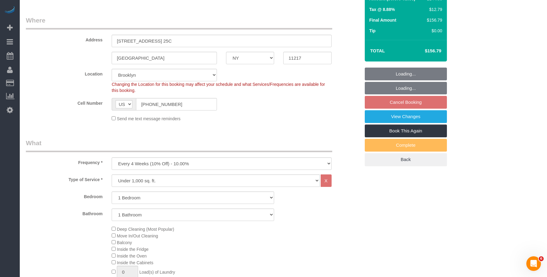
select select "object:1475"
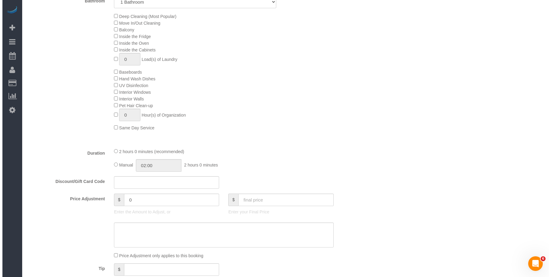
scroll to position [152, 0]
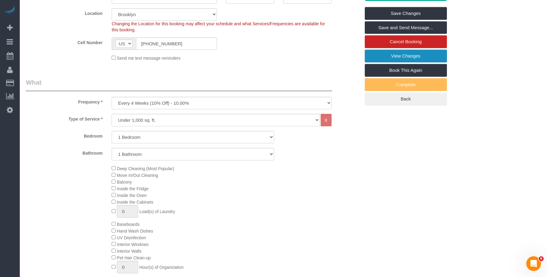
click at [384, 54] on link "View Changes" at bounding box center [406, 56] width 82 height 13
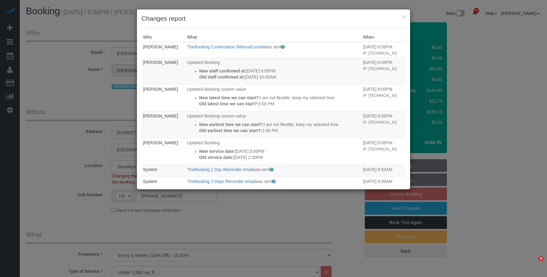
select select "NY"
select select "1"
select select "spot10"
select select "number:89"
select select "number:90"
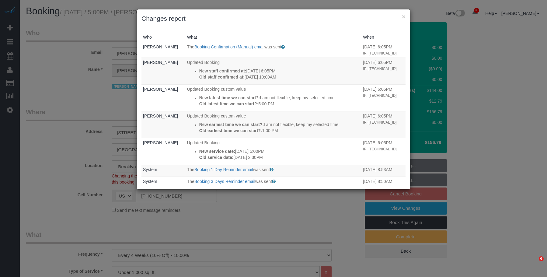
select select "number:15"
select select "number:5"
